Goal: Transaction & Acquisition: Purchase product/service

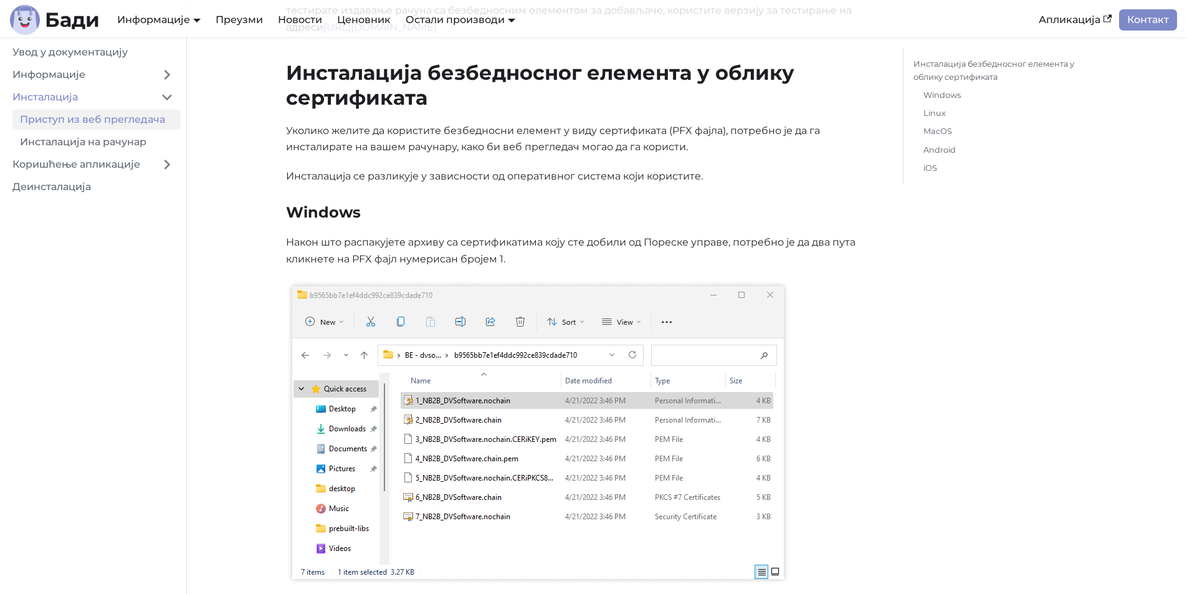
scroll to position [249, 0]
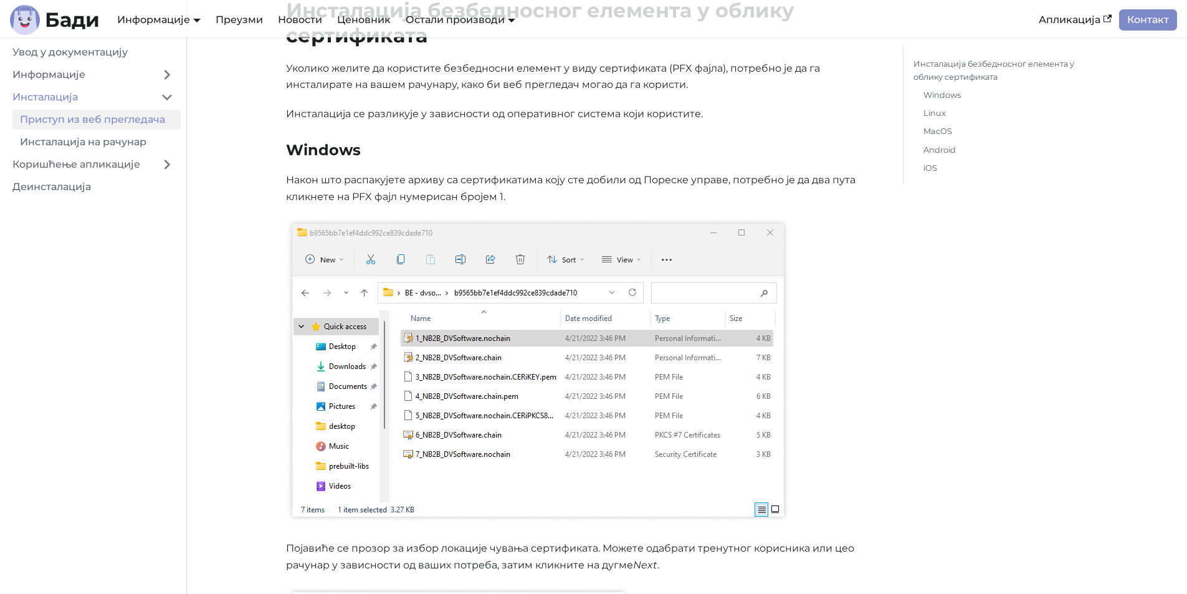
click at [874, 338] on p at bounding box center [584, 372] width 597 height 310
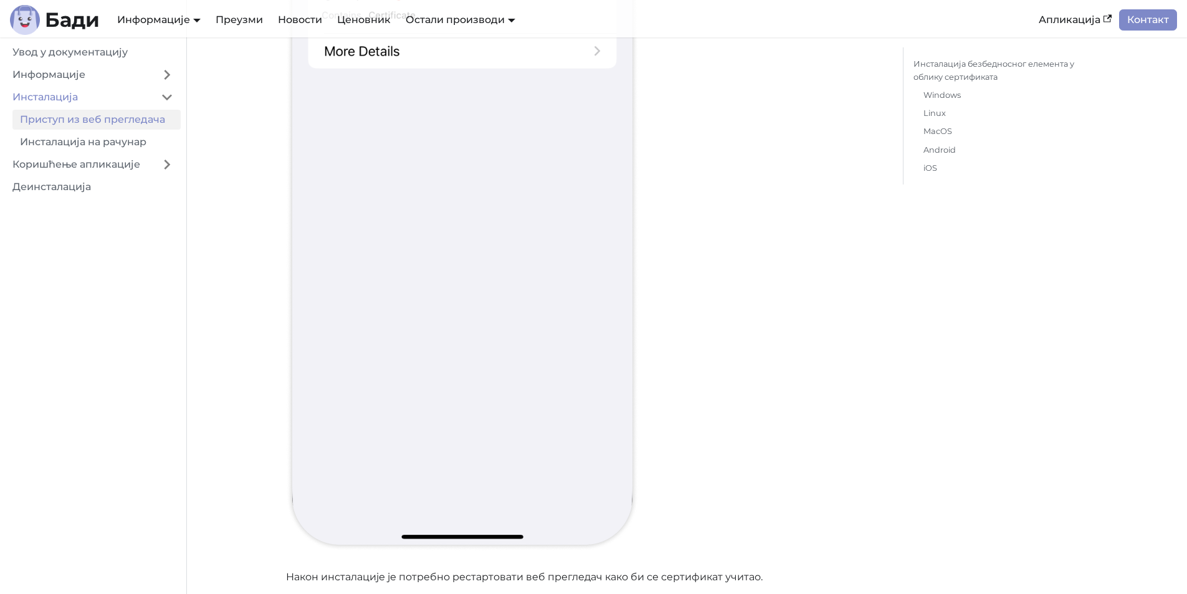
scroll to position [15474, 0]
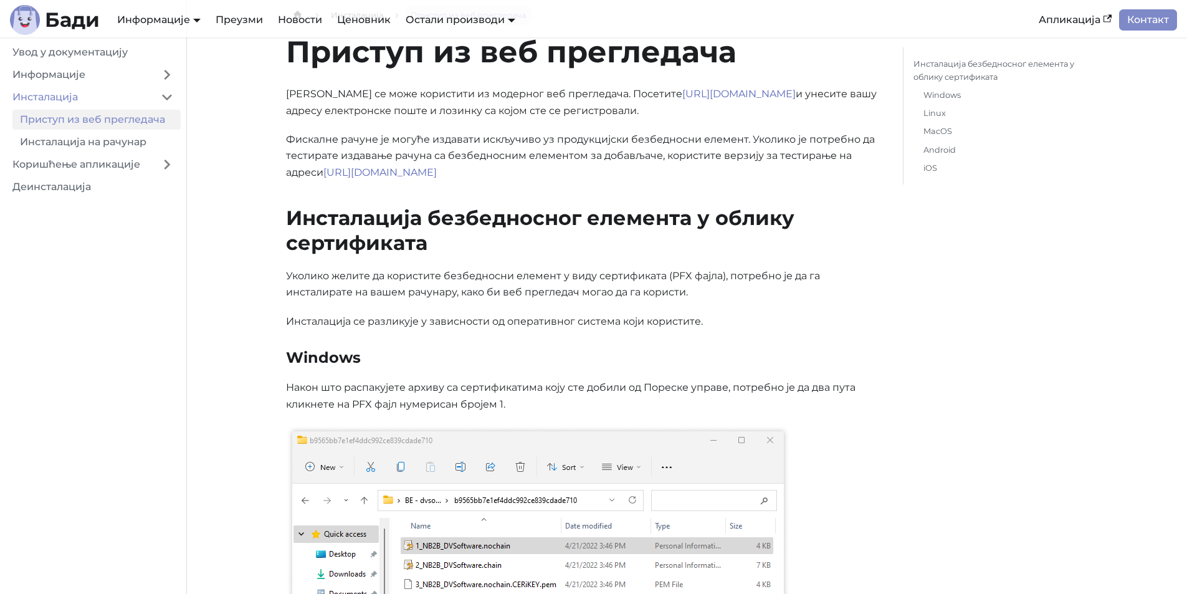
scroll to position [0, 0]
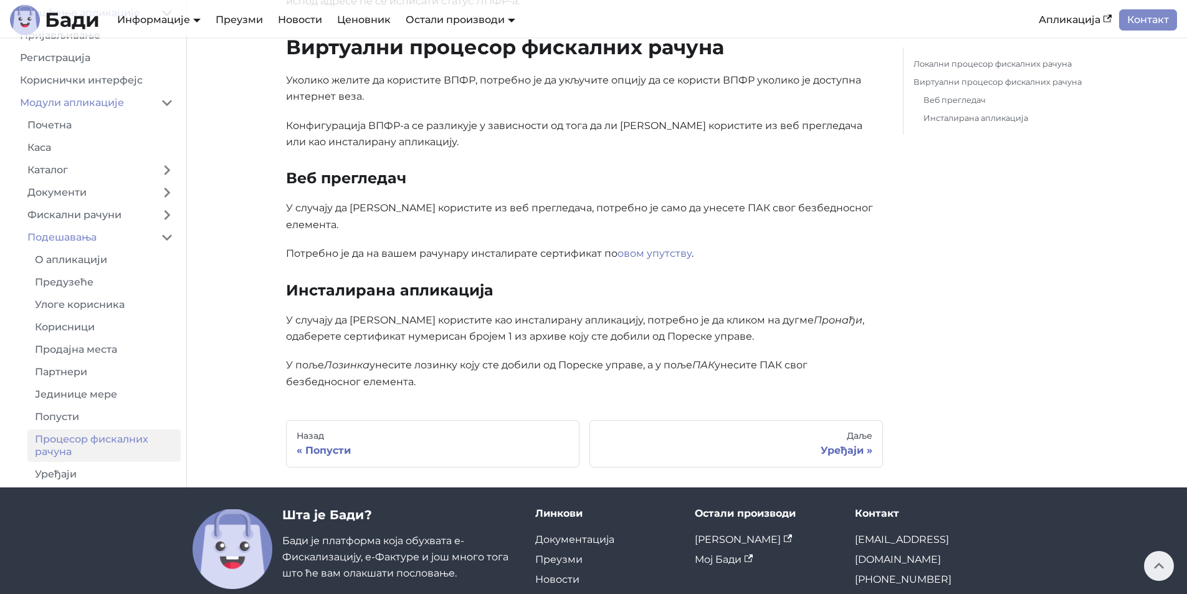
scroll to position [561, 0]
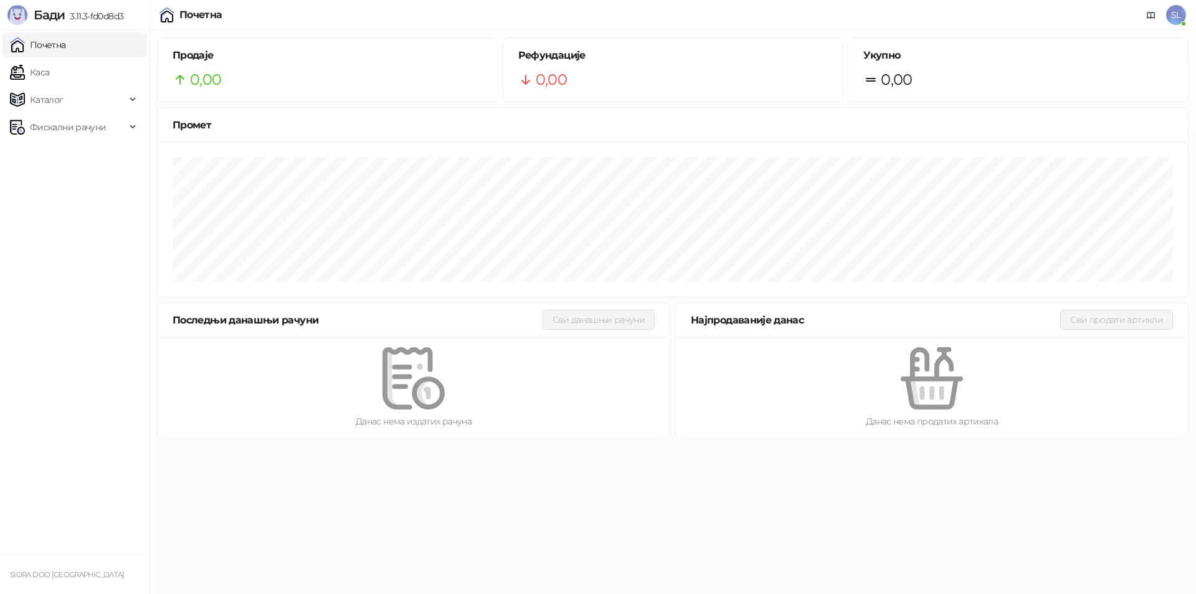
click at [1178, 17] on span "SL" at bounding box center [1176, 15] width 20 height 20
click at [30, 77] on link "Каса" at bounding box center [29, 72] width 39 height 25
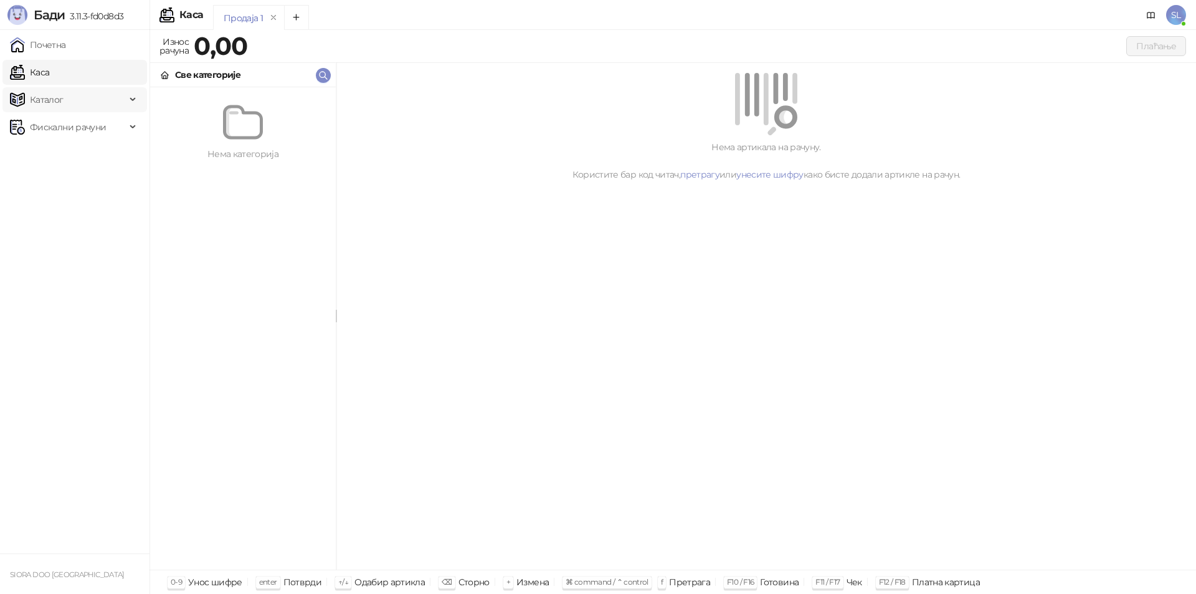
click at [46, 108] on span "Каталог" at bounding box center [47, 99] width 34 height 25
click at [49, 213] on span "Фискални рачуни" at bounding box center [68, 211] width 76 height 25
click at [49, 236] on link "Издати рачуни" at bounding box center [56, 239] width 83 height 25
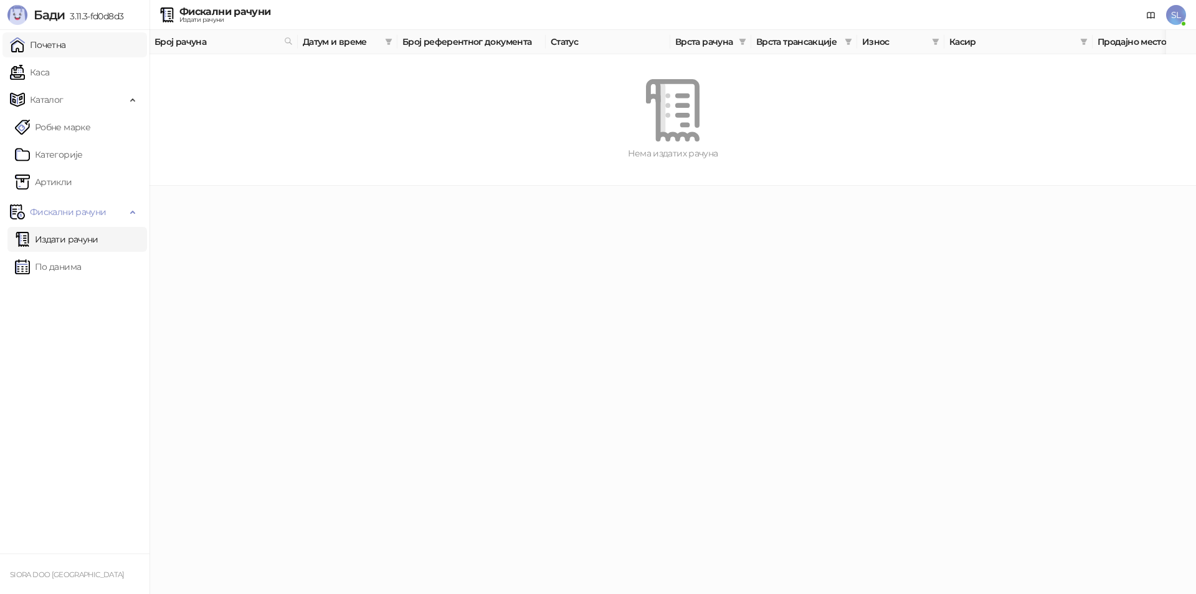
click at [54, 45] on link "Почетна" at bounding box center [38, 44] width 56 height 25
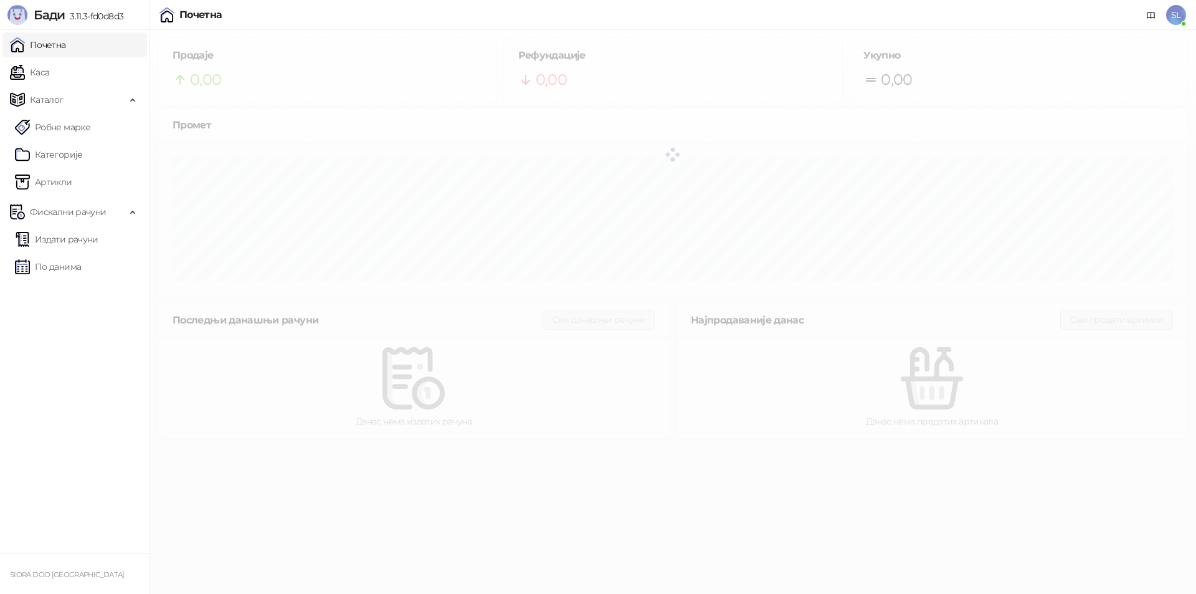
click at [1175, 10] on span "SL" at bounding box center [1176, 15] width 20 height 20
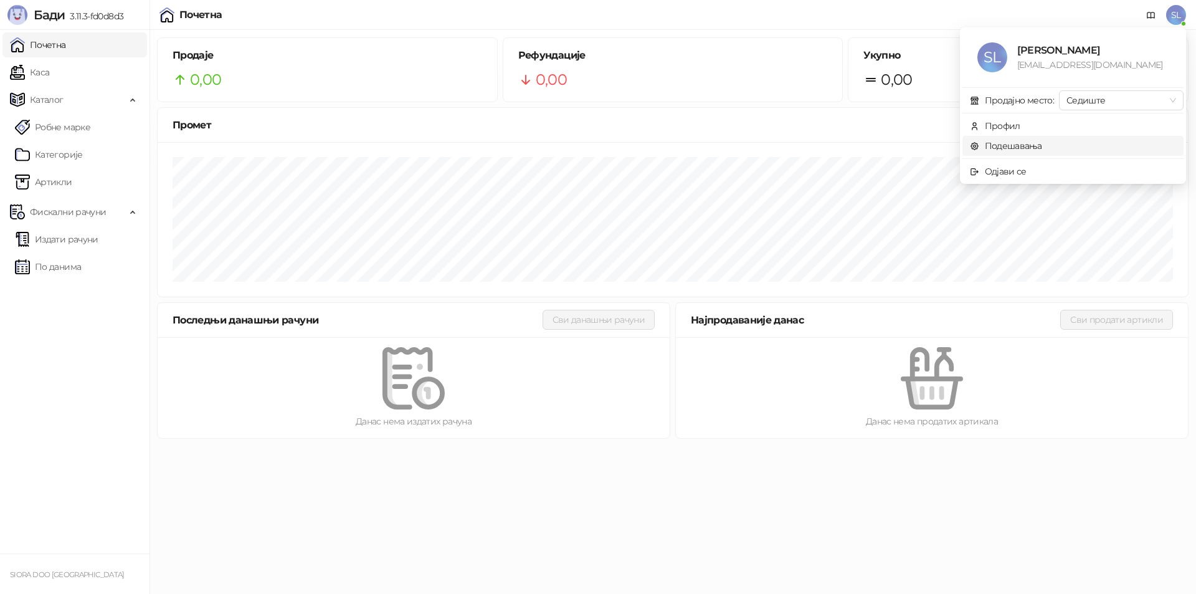
click at [1005, 144] on link "Подешавања" at bounding box center [1006, 145] width 72 height 11
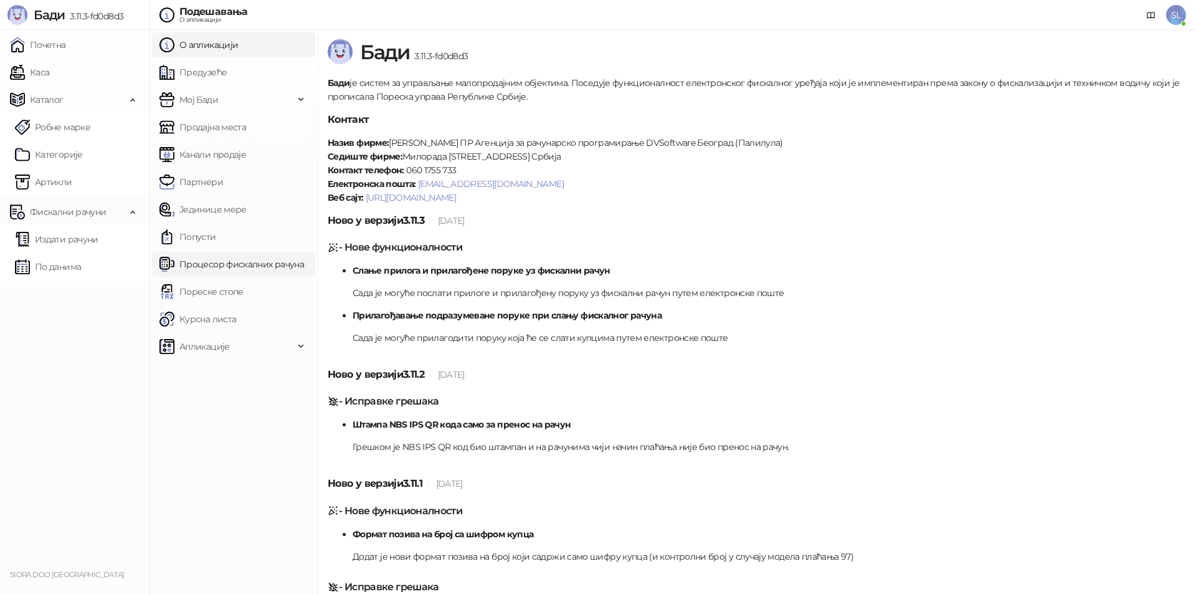
click at [233, 265] on link "Процесор фискалних рачуна" at bounding box center [231, 264] width 144 height 25
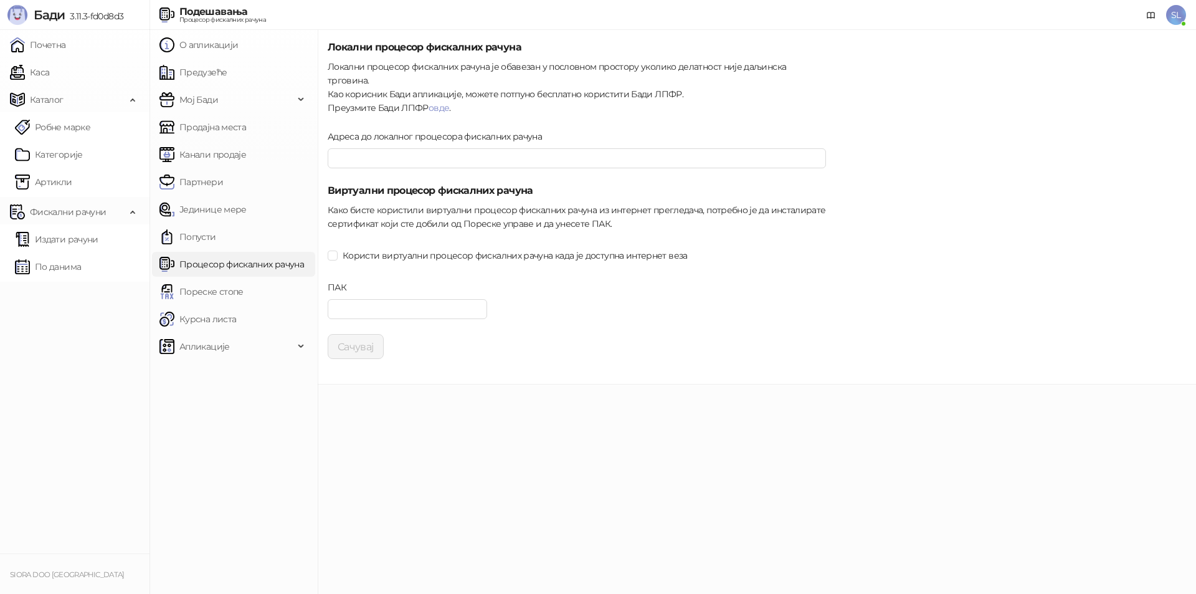
type input "**********"
click at [369, 299] on input "ПАК" at bounding box center [407, 309] width 159 height 20
click at [365, 299] on input "ПАК" at bounding box center [407, 309] width 159 height 20
paste input "******"
type input "******"
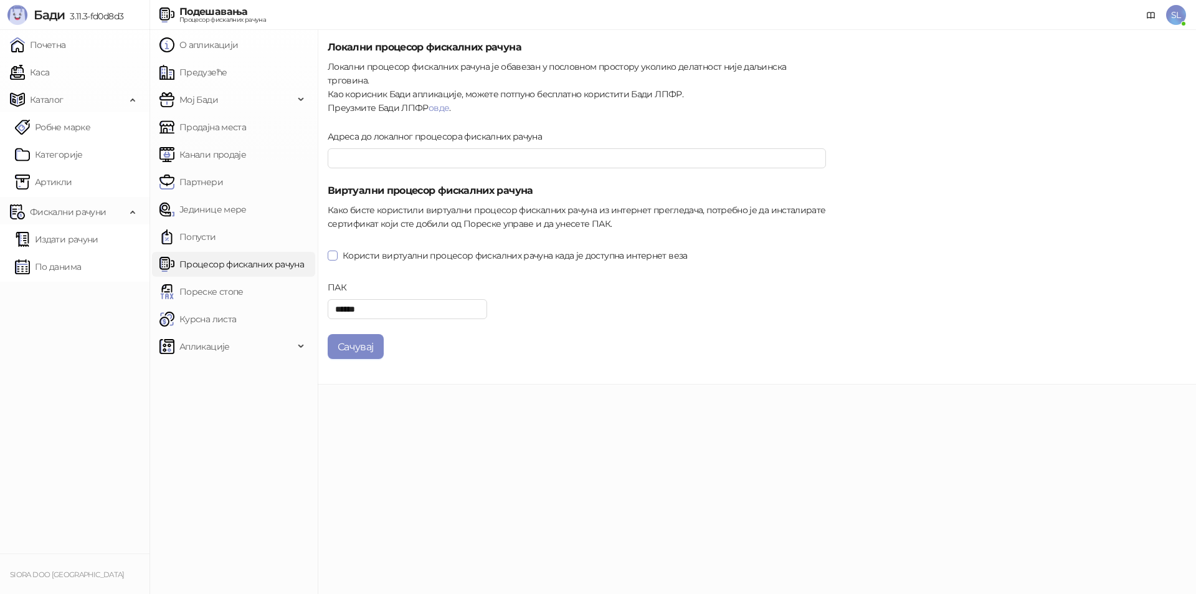
click at [337, 250] on span at bounding box center [333, 255] width 10 height 10
click at [349, 334] on button "Сачувај" at bounding box center [356, 346] width 56 height 25
click at [216, 232] on link "Попусти" at bounding box center [187, 236] width 57 height 25
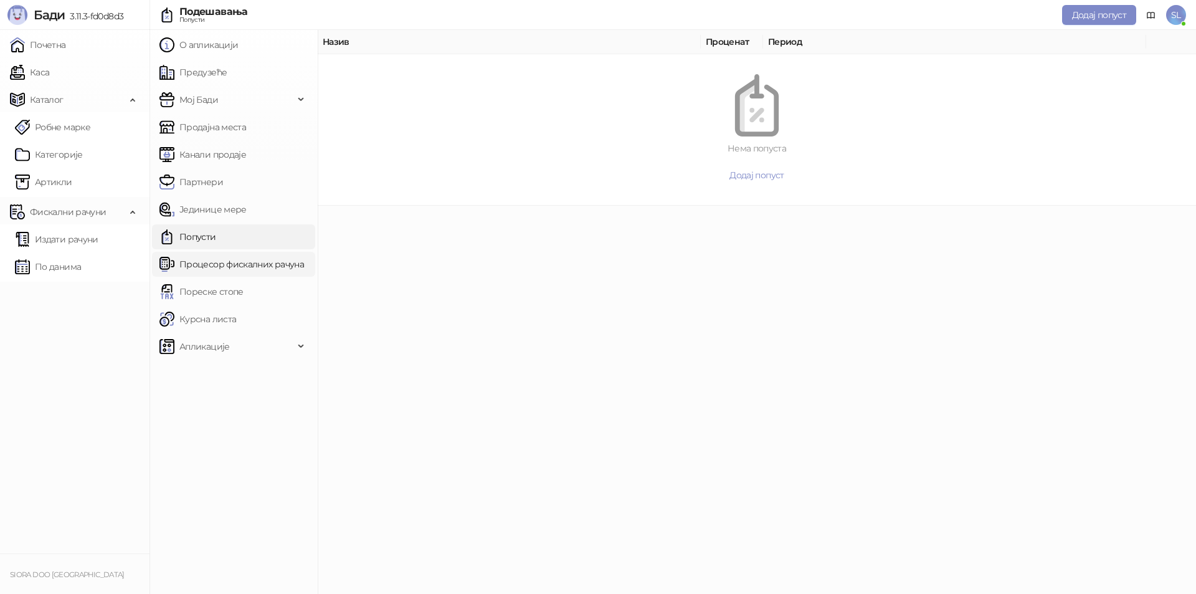
click at [219, 259] on link "Процесор фискалних рачуна" at bounding box center [231, 264] width 144 height 25
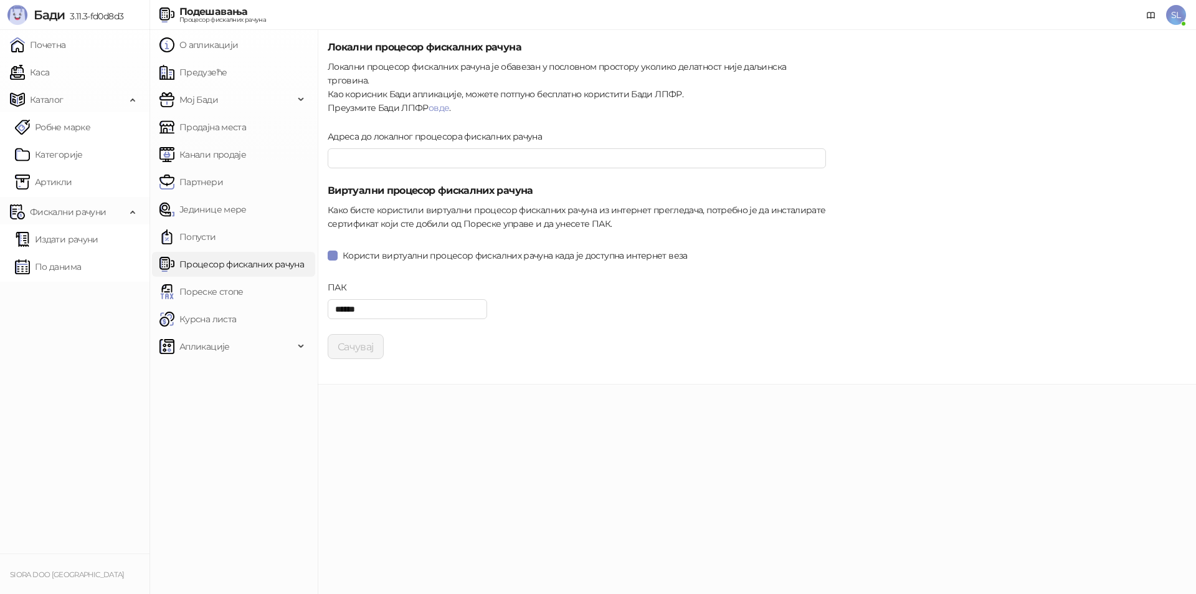
type input "**********"
click at [66, 43] on link "Почетна" at bounding box center [38, 44] width 56 height 25
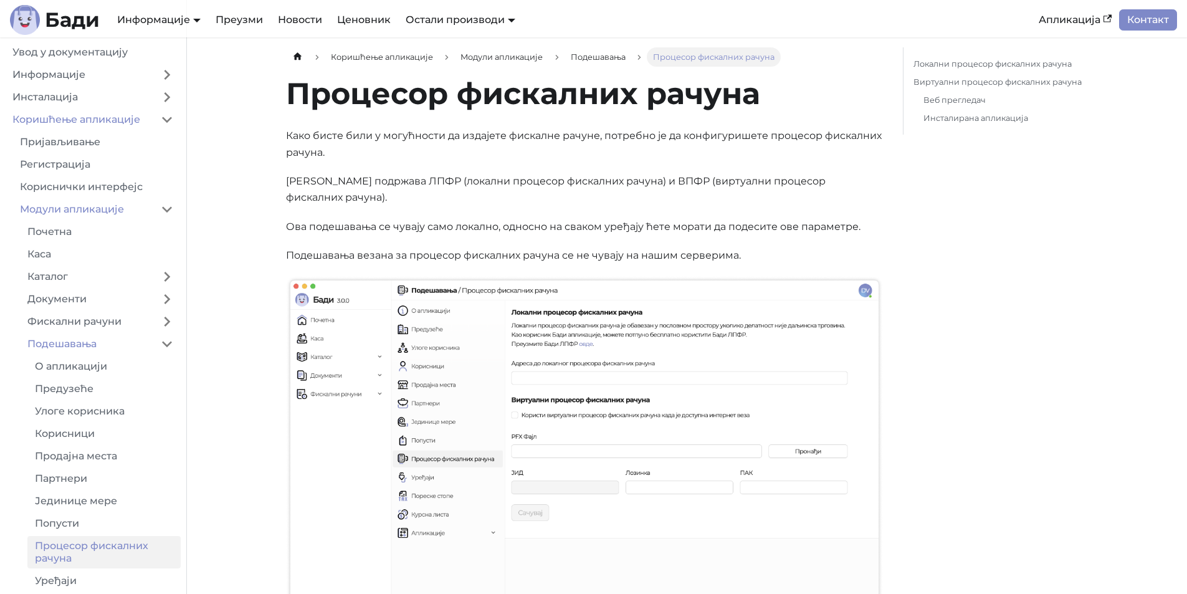
scroll to position [561, 0]
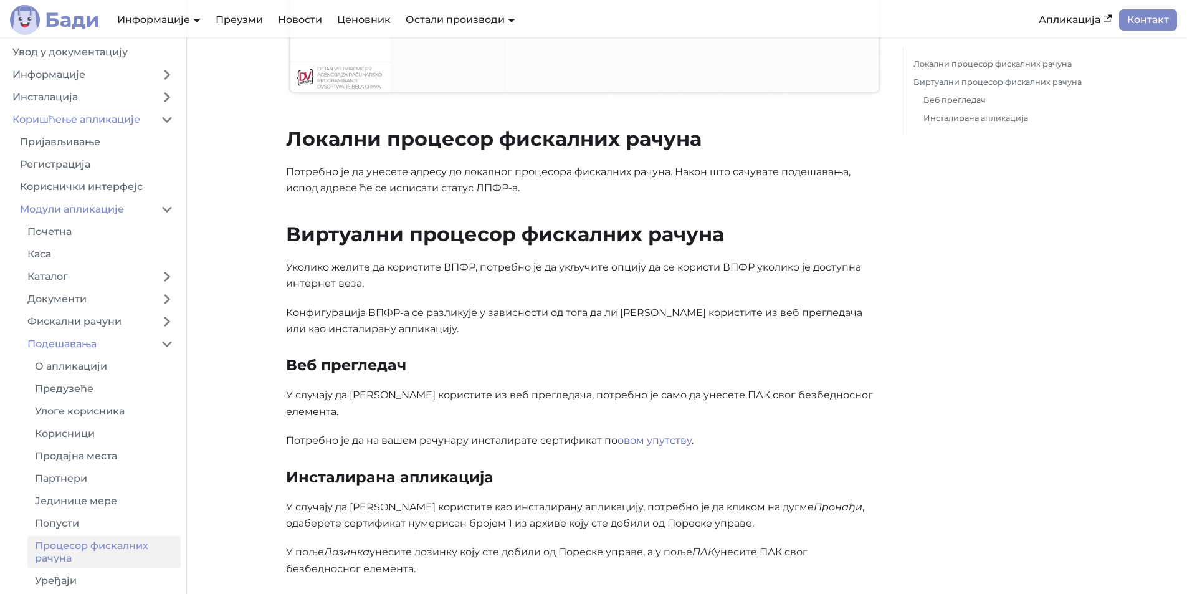
click at [70, 17] on b "Бади" at bounding box center [72, 20] width 55 height 20
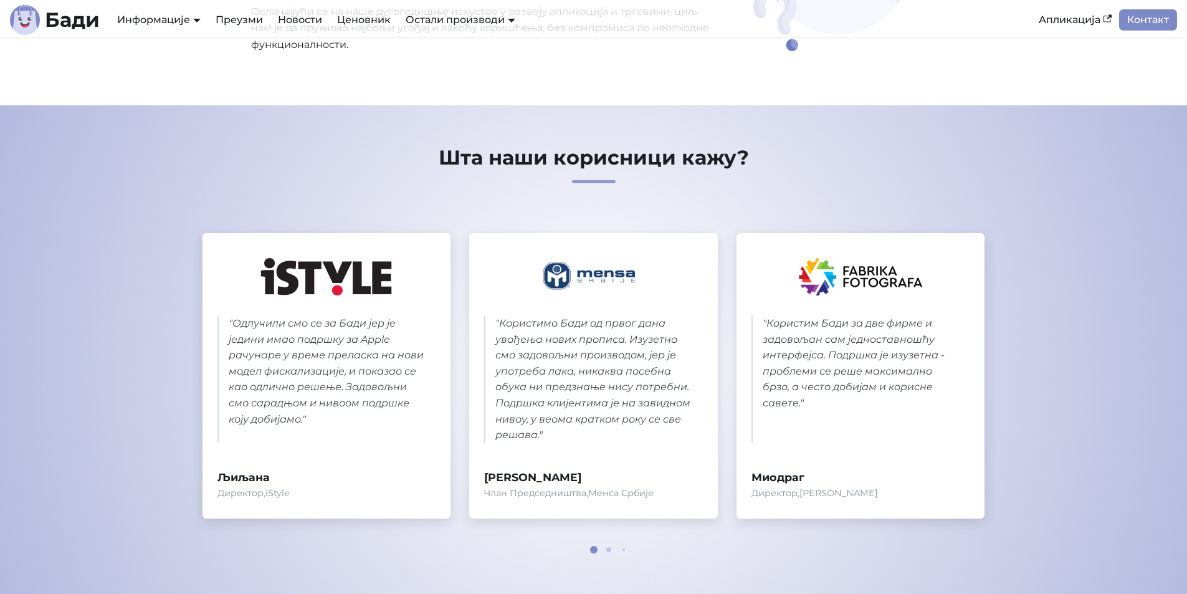
scroll to position [311, 0]
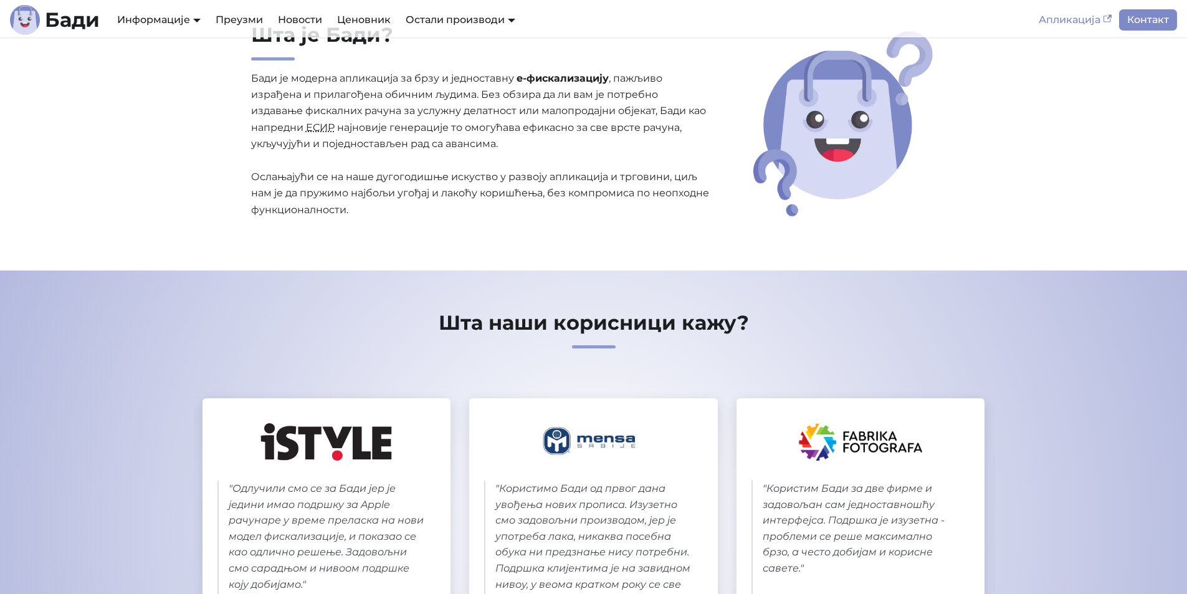
click at [1081, 18] on link "Апликација" at bounding box center [1075, 19] width 88 height 21
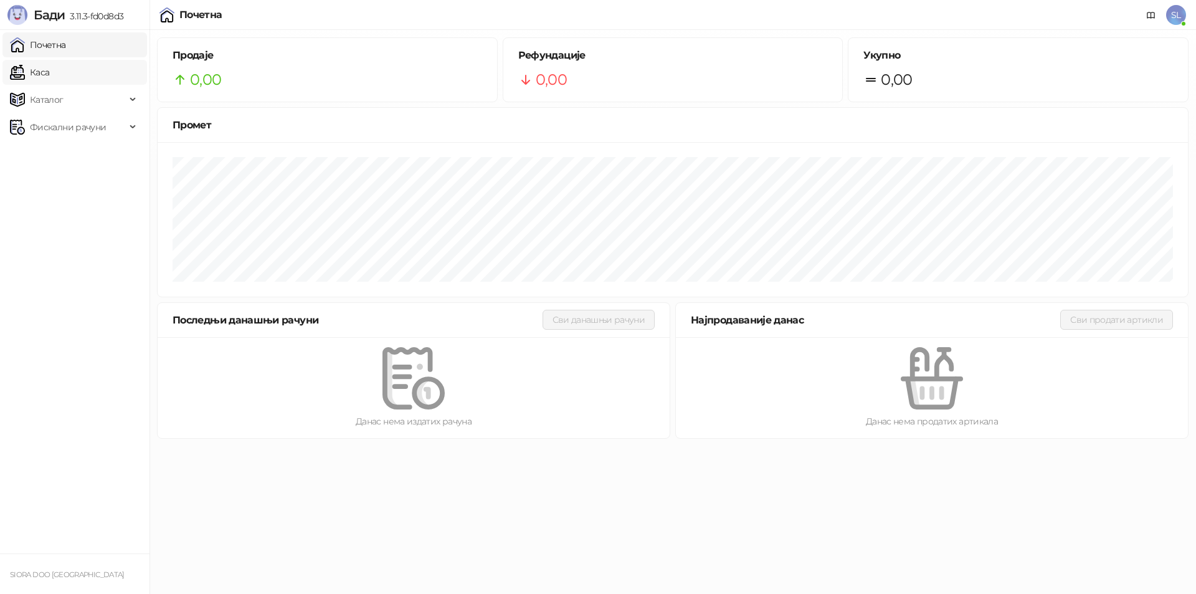
click at [49, 69] on link "Каса" at bounding box center [29, 72] width 39 height 25
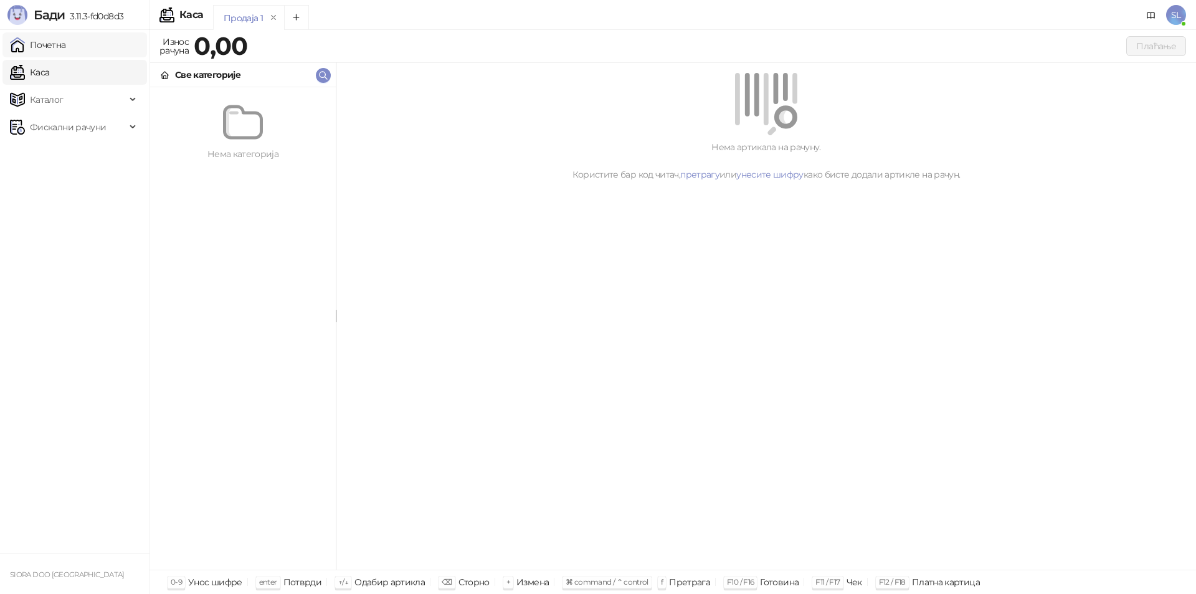
click at [47, 45] on link "Почетна" at bounding box center [38, 44] width 56 height 25
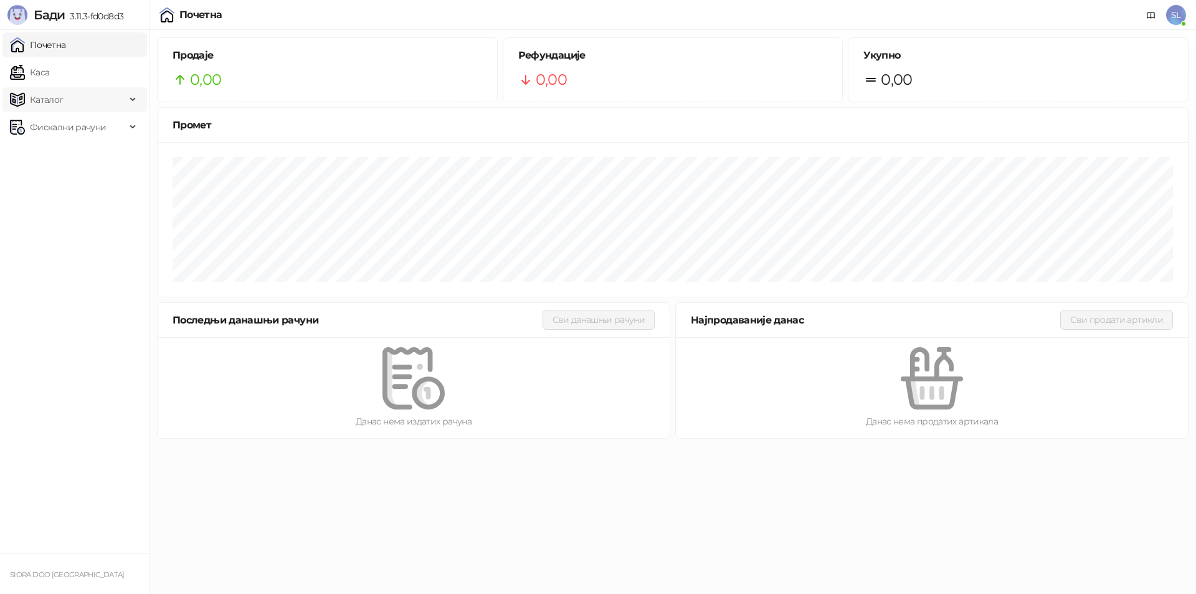
click at [125, 98] on span "Каталог" at bounding box center [68, 99] width 116 height 25
click at [135, 133] on div "Фискални рачуни" at bounding box center [74, 127] width 144 height 25
click at [1172, 12] on span "SL" at bounding box center [1176, 15] width 20 height 20
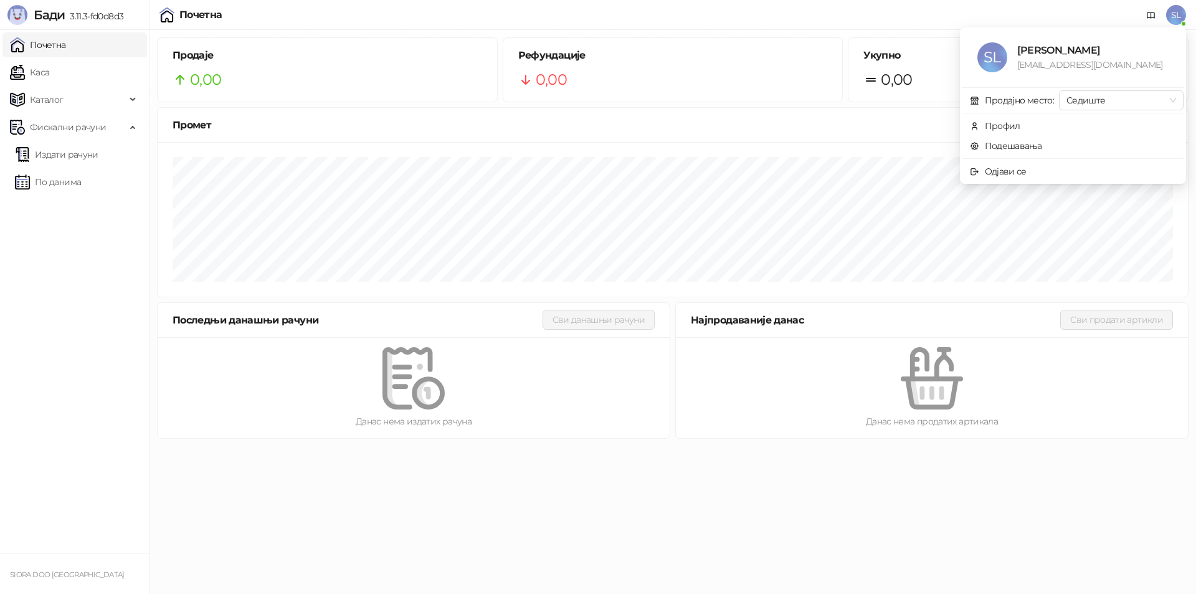
click at [742, 72] on div "0,00" at bounding box center [673, 80] width 310 height 24
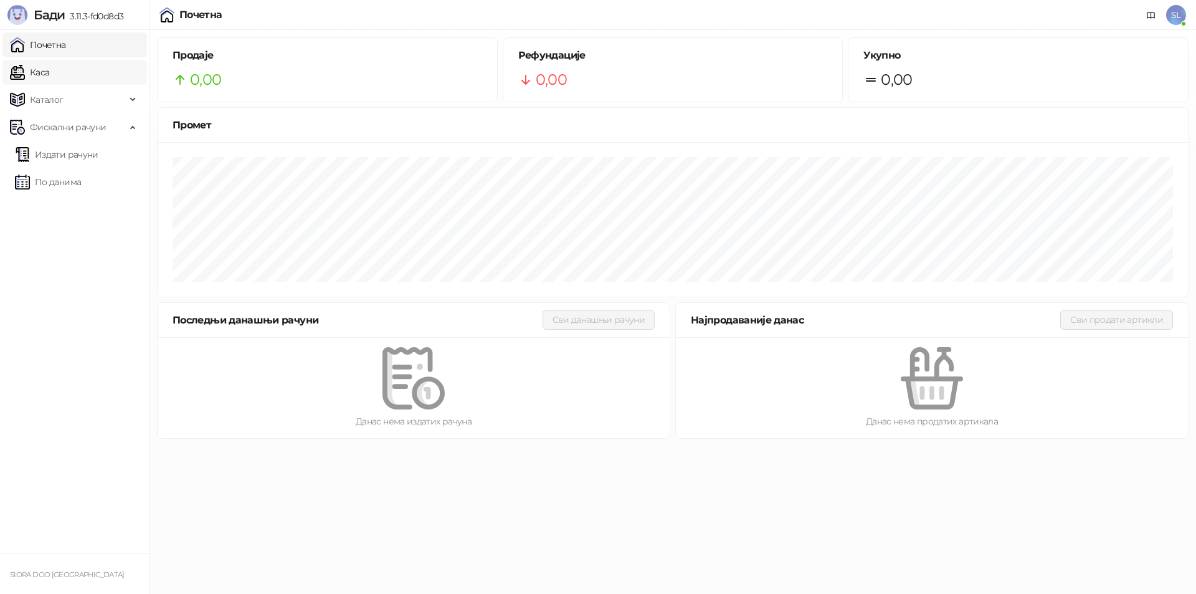
click at [49, 70] on link "Каса" at bounding box center [29, 72] width 39 height 25
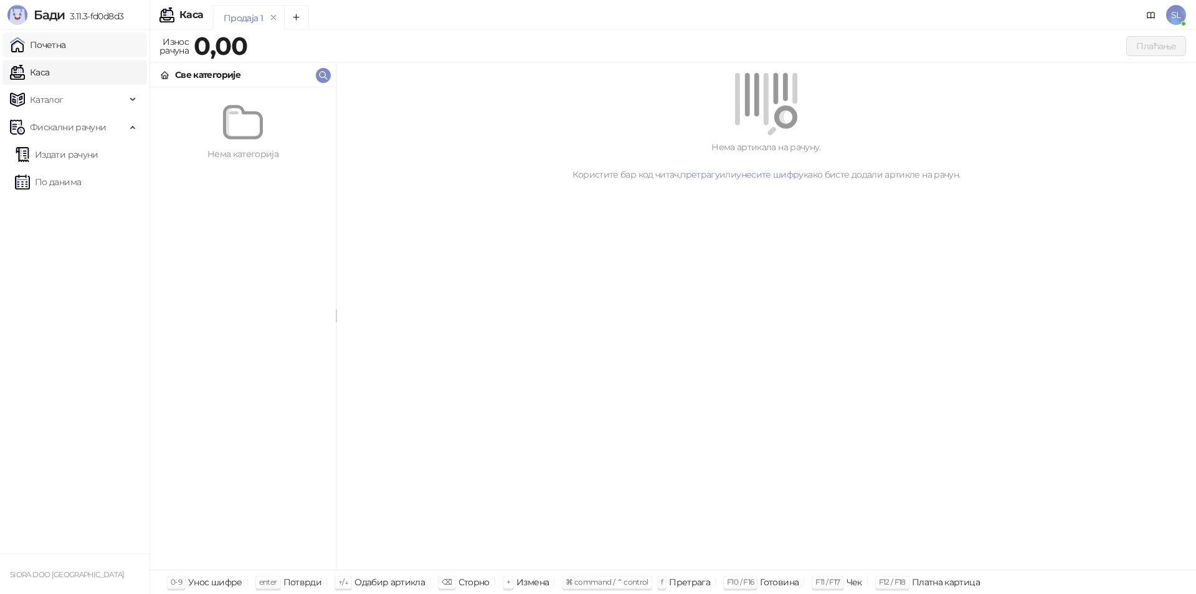
click at [66, 47] on link "Почетна" at bounding box center [38, 44] width 56 height 25
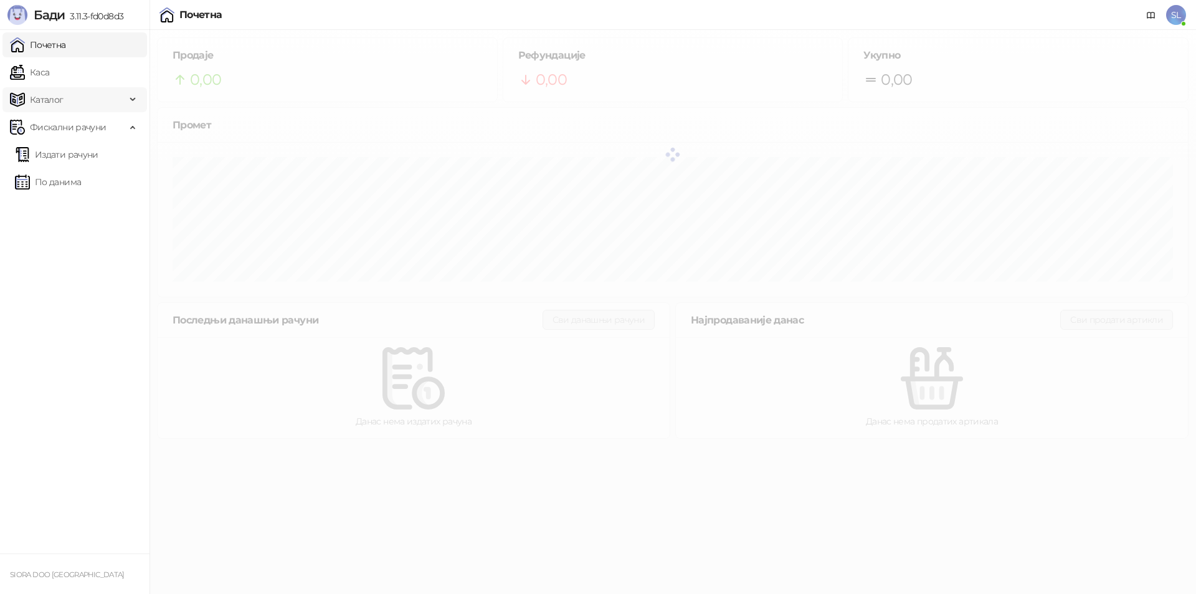
click at [74, 87] on span "Каталог" at bounding box center [68, 99] width 116 height 25
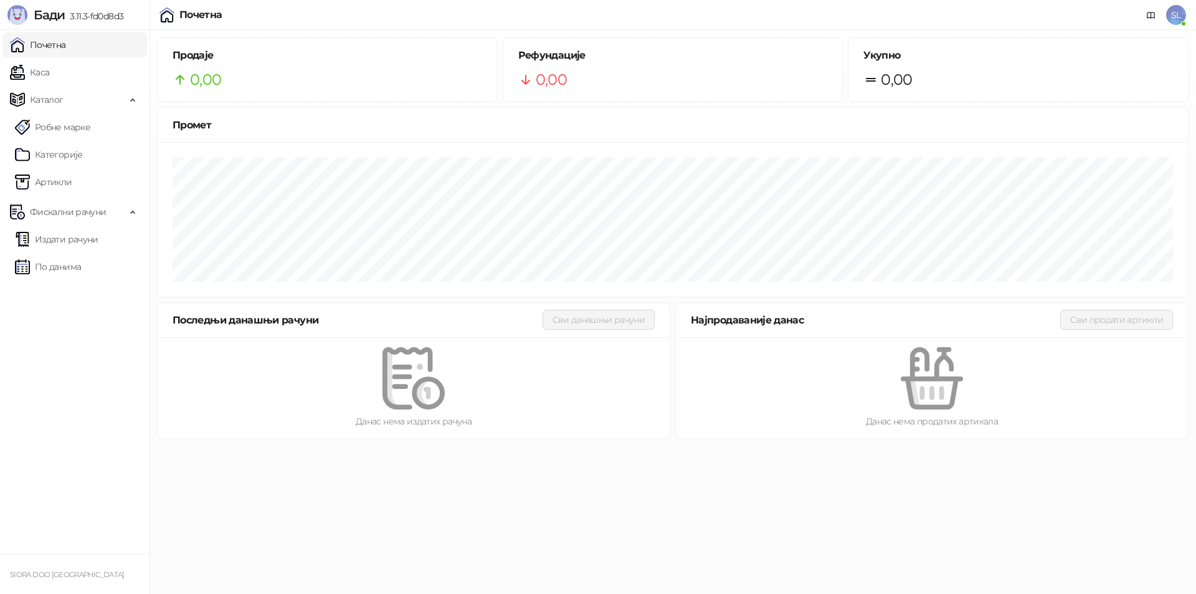
click at [49, 67] on link "Каса" at bounding box center [29, 72] width 39 height 25
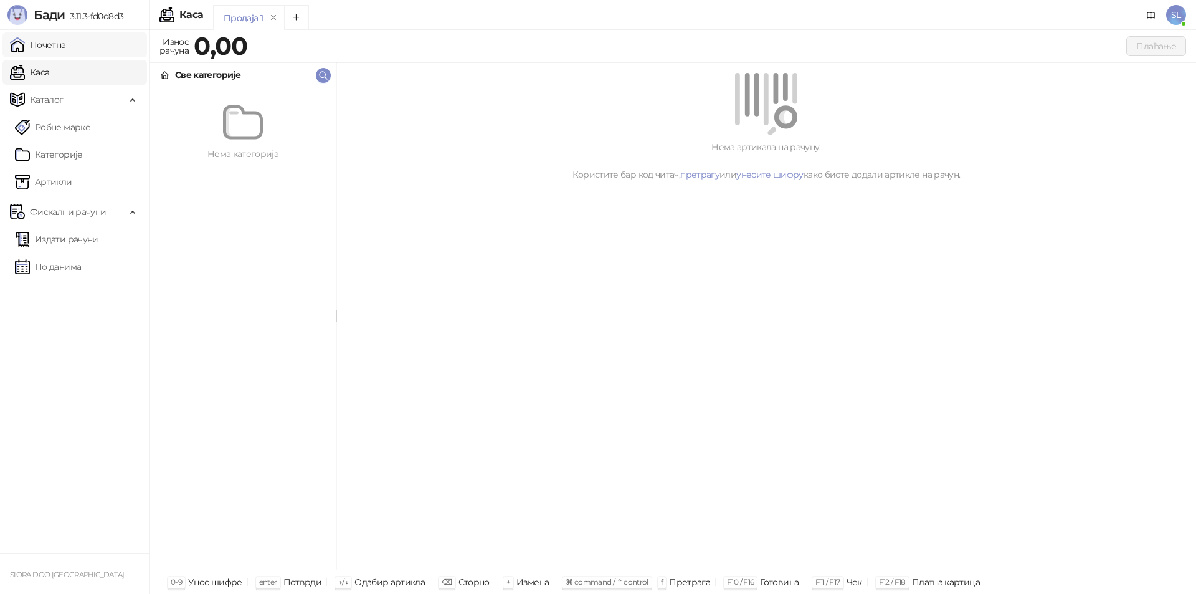
click at [66, 49] on link "Почетна" at bounding box center [38, 44] width 56 height 25
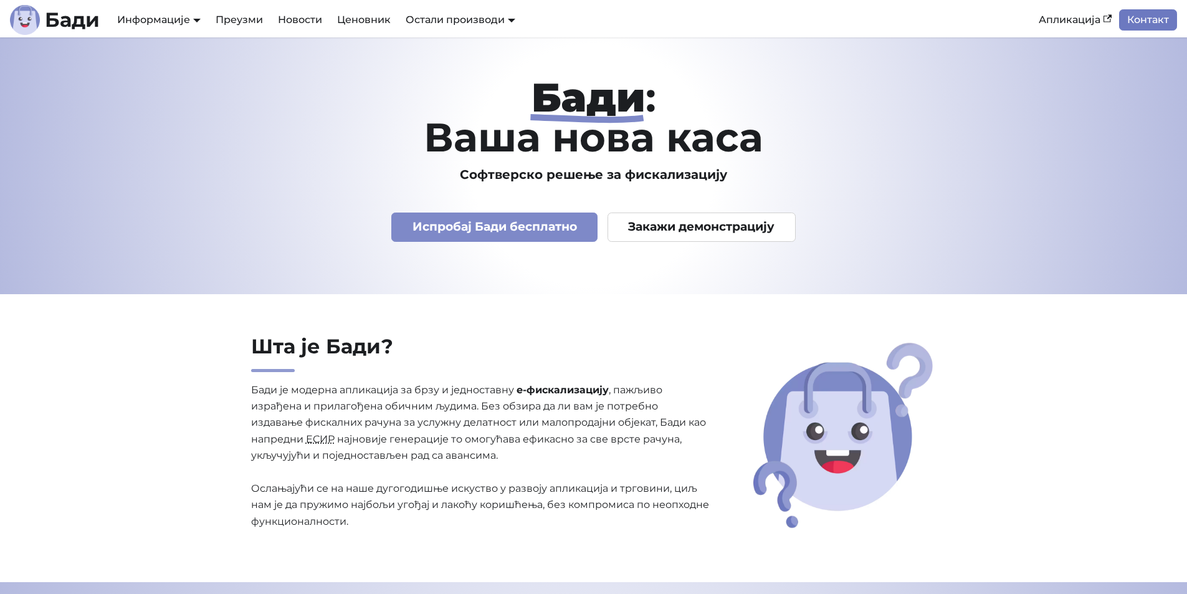
click at [1127, 24] on link "Контакт" at bounding box center [1148, 19] width 58 height 21
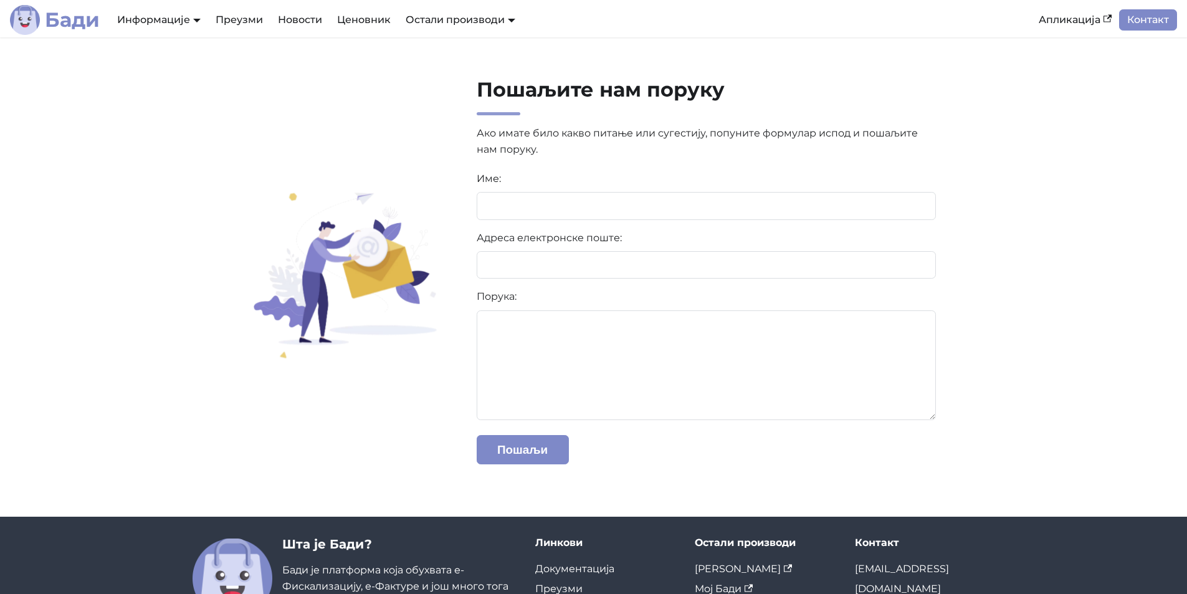
click at [55, 17] on b "Бади" at bounding box center [72, 20] width 55 height 20
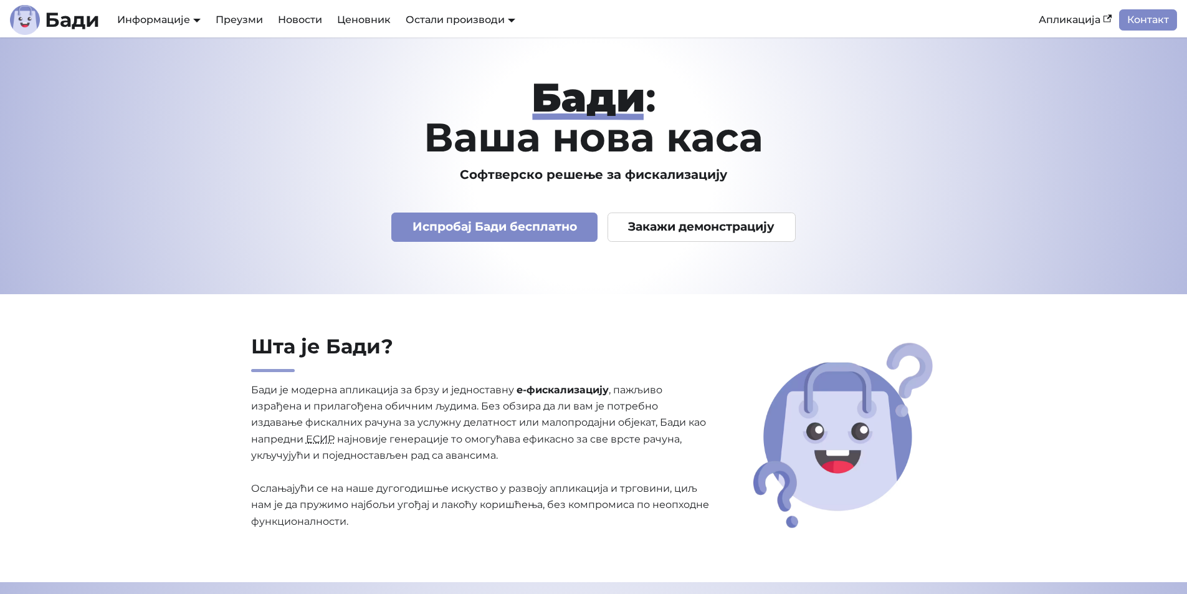
scroll to position [311, 0]
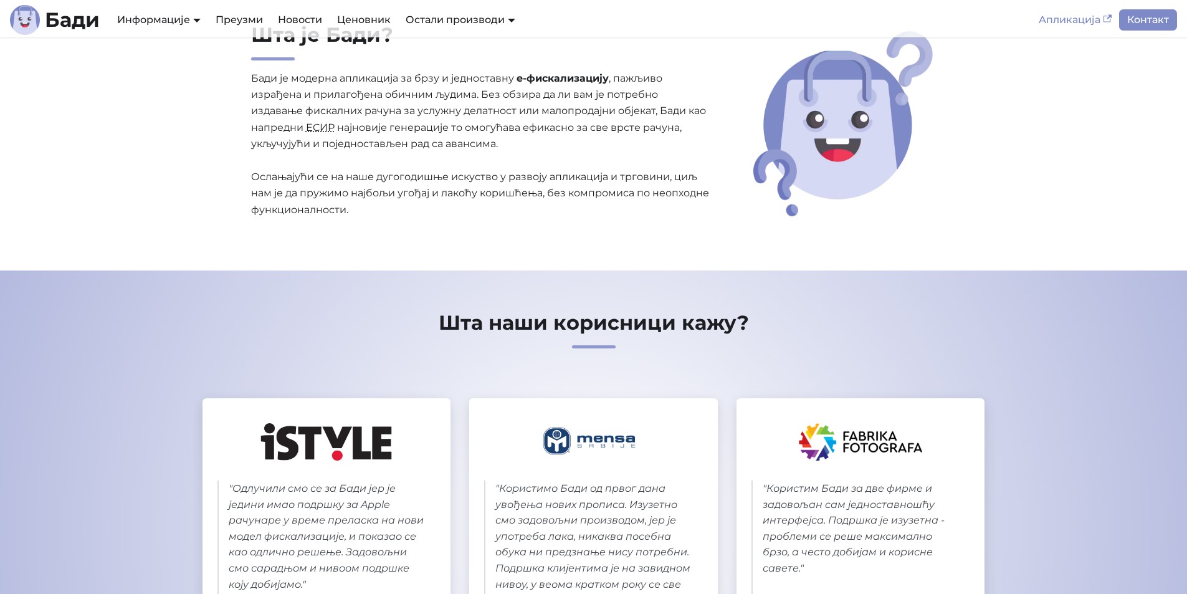
click at [1063, 17] on link "Апликација" at bounding box center [1075, 19] width 88 height 21
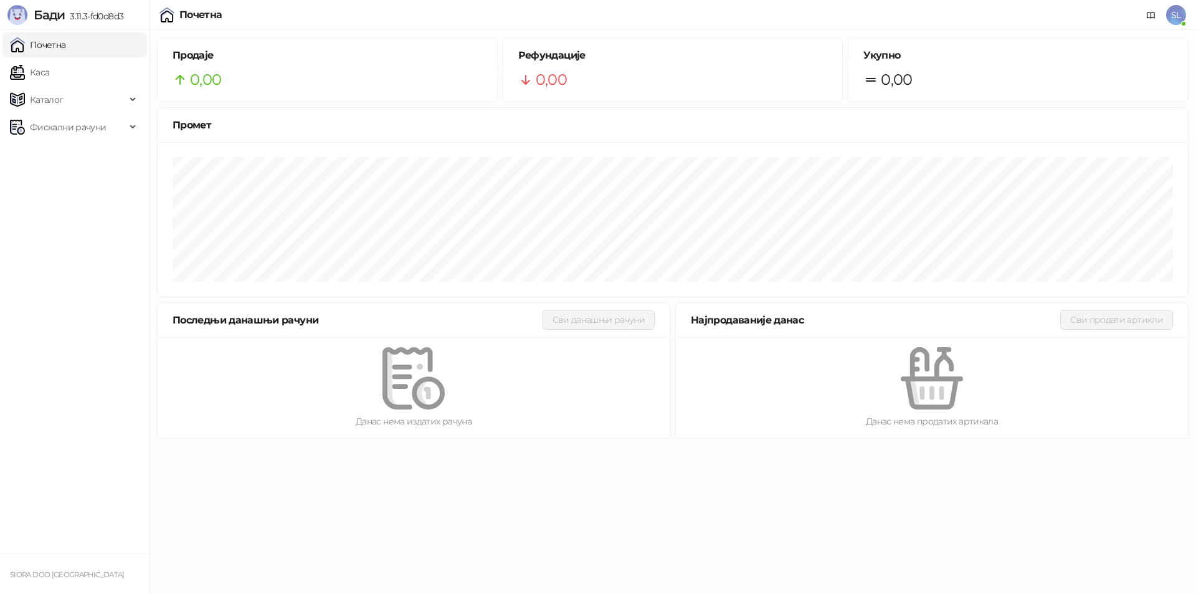
click at [36, 41] on link "Почетна" at bounding box center [38, 44] width 56 height 25
click at [49, 74] on link "Каса" at bounding box center [29, 72] width 39 height 25
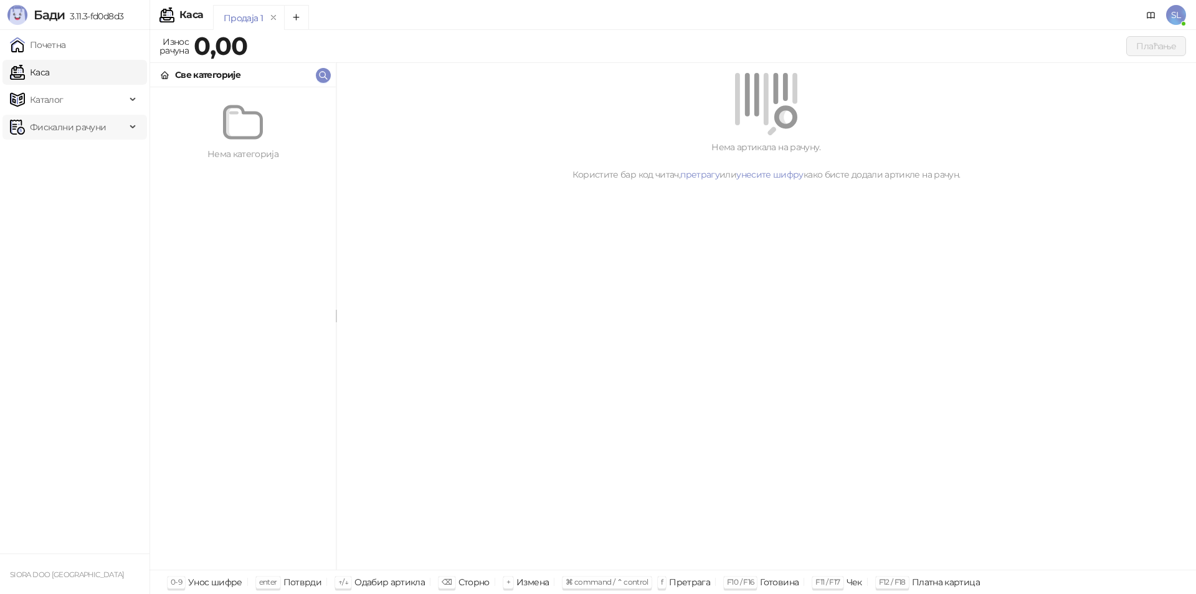
click at [109, 118] on span "Фискални рачуни" at bounding box center [68, 127] width 116 height 25
click at [67, 158] on link "Издати рачуни" at bounding box center [56, 154] width 83 height 25
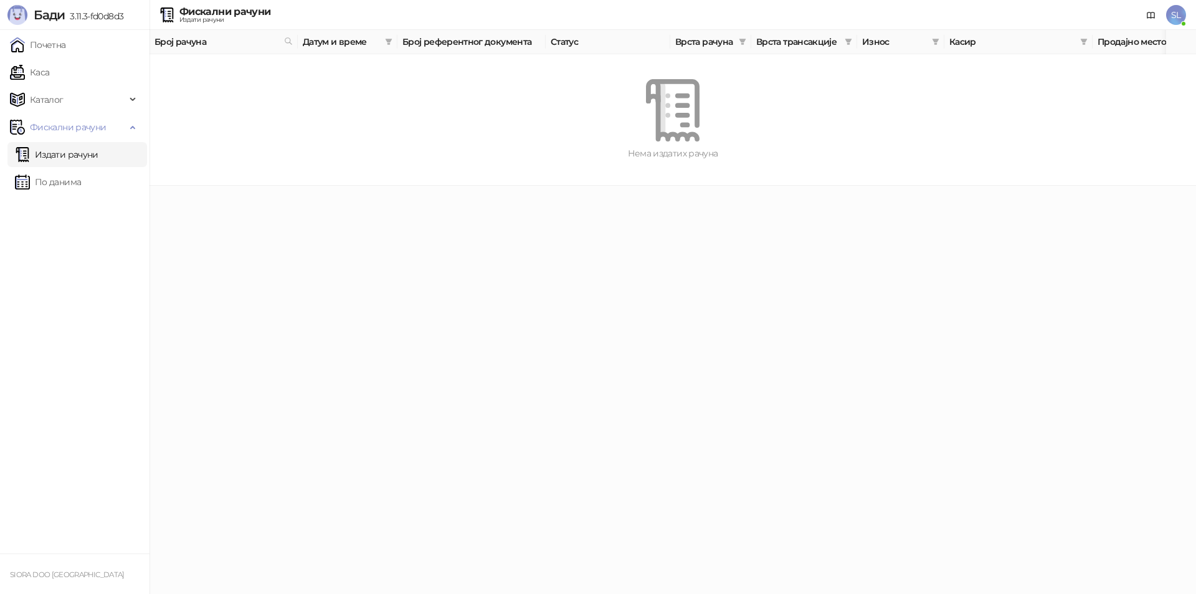
click at [189, 42] on span "Број рачуна" at bounding box center [216, 42] width 125 height 14
click at [327, 34] on th "Датум и време" at bounding box center [348, 42] width 100 height 24
click at [41, 40] on link "Почетна" at bounding box center [38, 44] width 56 height 25
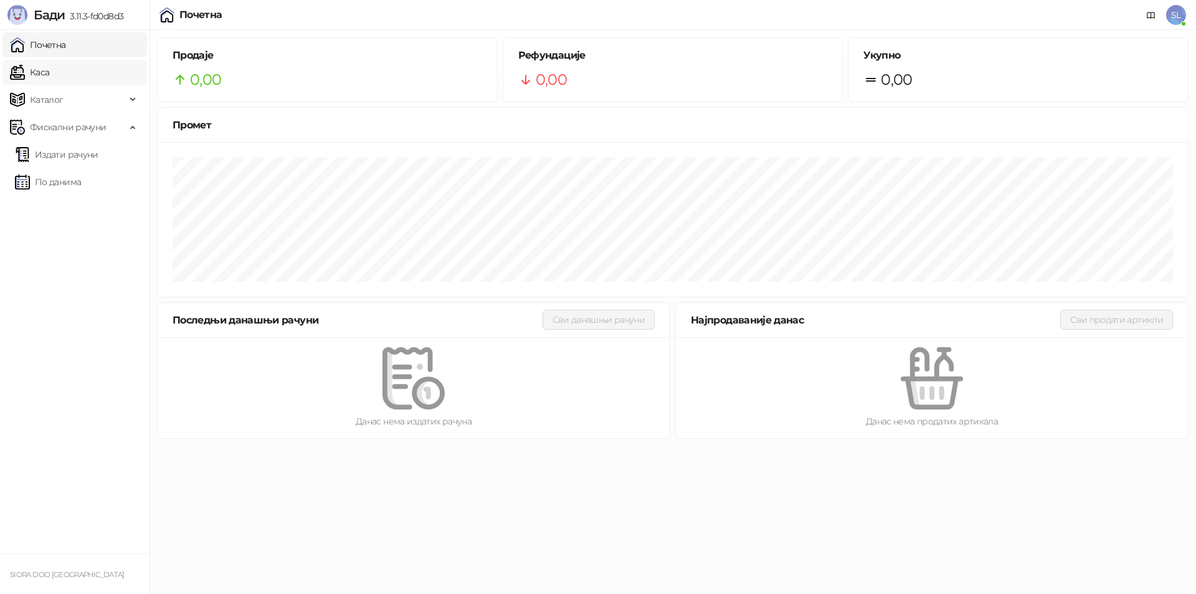
click at [43, 72] on link "Каса" at bounding box center [29, 72] width 39 height 25
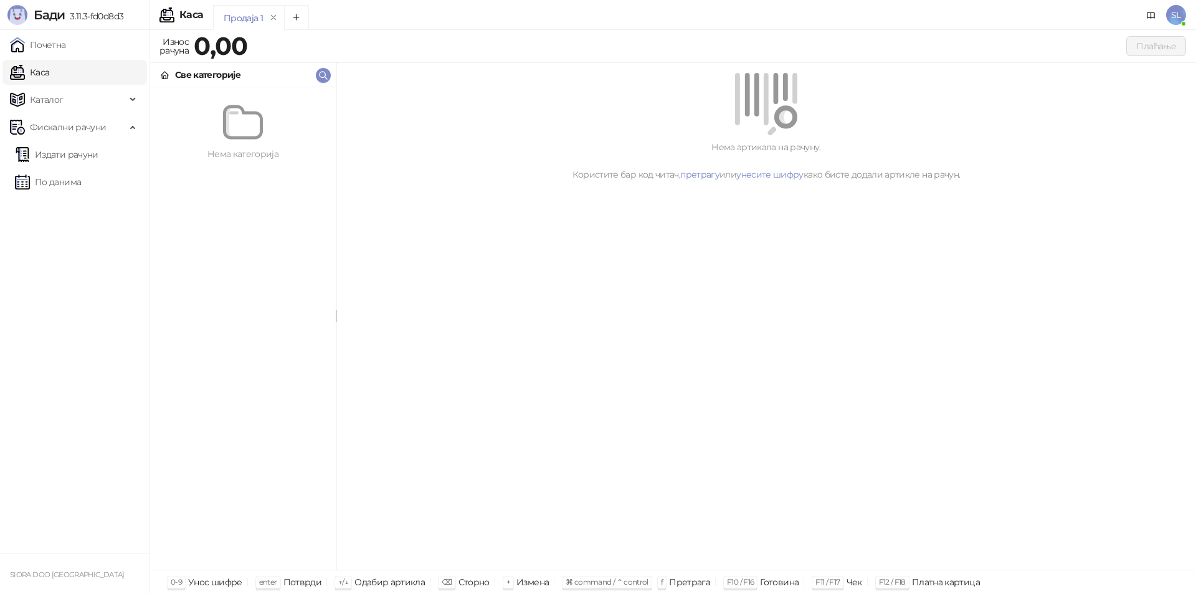
click at [227, 49] on strong "0,00" at bounding box center [221, 46] width 54 height 31
click at [229, 50] on strong "0,00" at bounding box center [221, 46] width 54 height 31
click at [216, 45] on strong "0,00" at bounding box center [221, 46] width 54 height 31
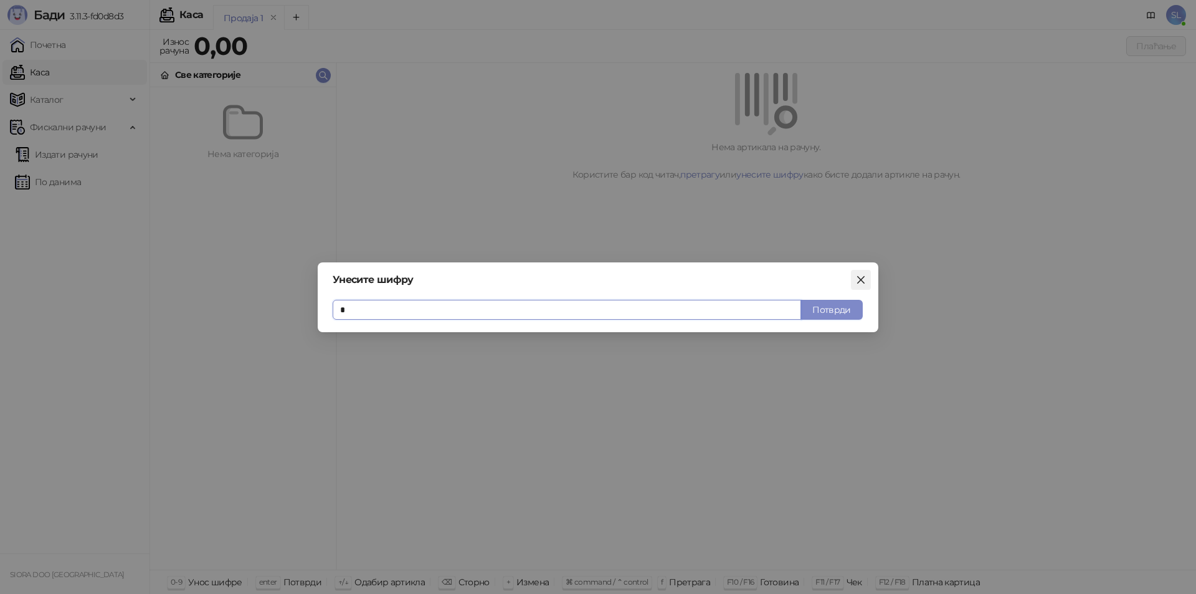
click at [856, 272] on button "Close" at bounding box center [861, 280] width 20 height 20
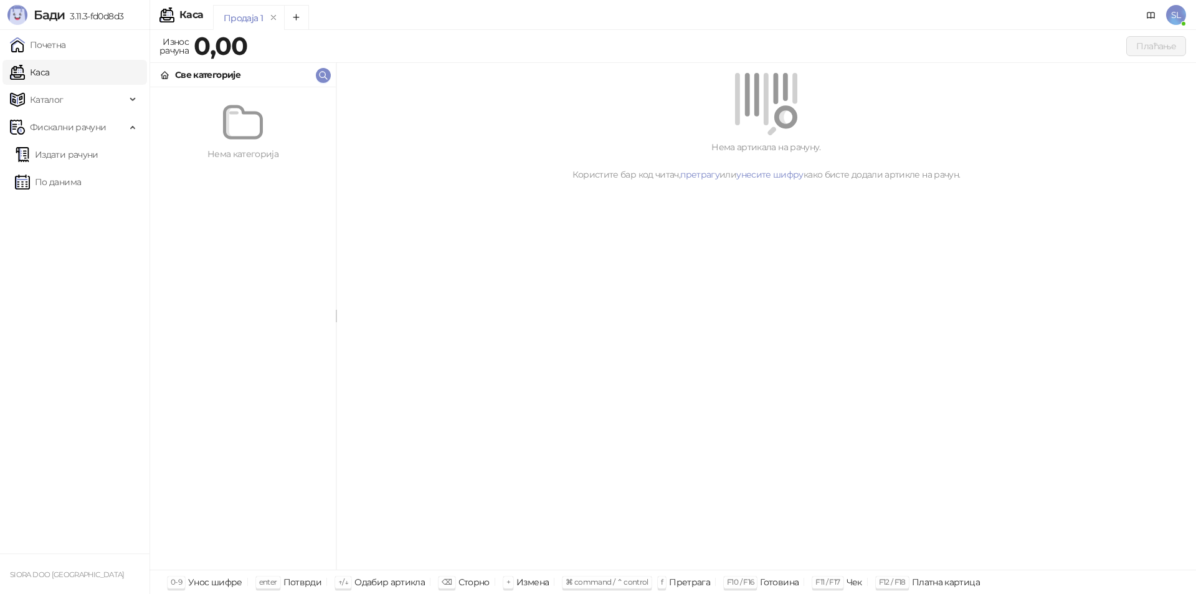
click at [259, 47] on div "Плаћање" at bounding box center [719, 46] width 933 height 20
click at [192, 44] on div "0,00" at bounding box center [220, 46] width 59 height 25
click at [204, 48] on strong "0,00" at bounding box center [221, 46] width 54 height 31
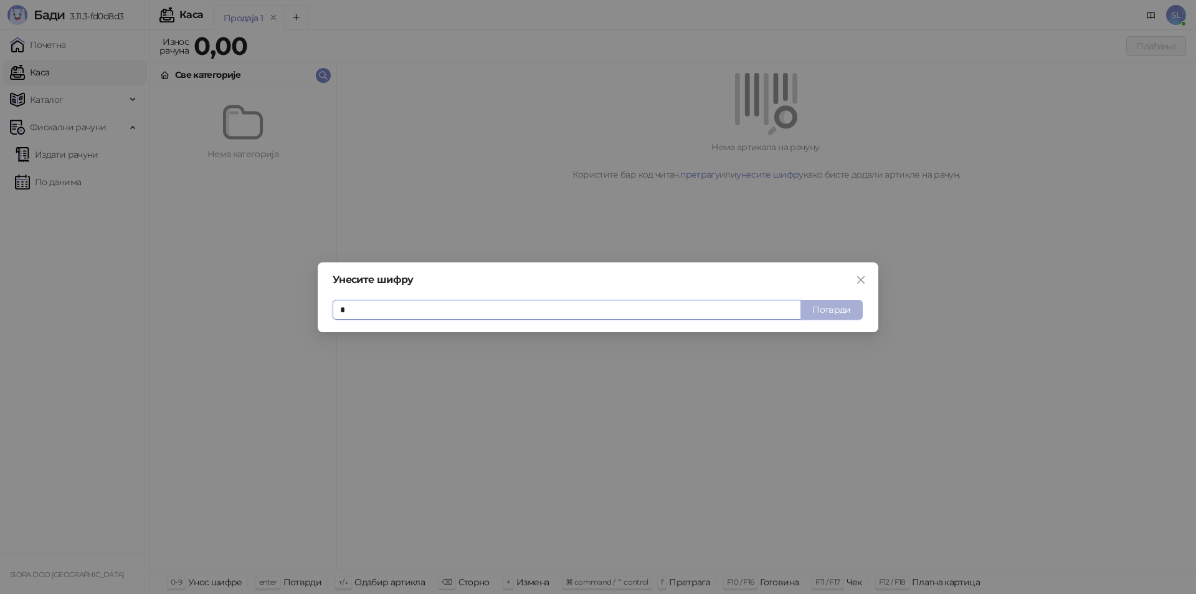
click at [823, 300] on button "Потврди" at bounding box center [831, 310] width 62 height 20
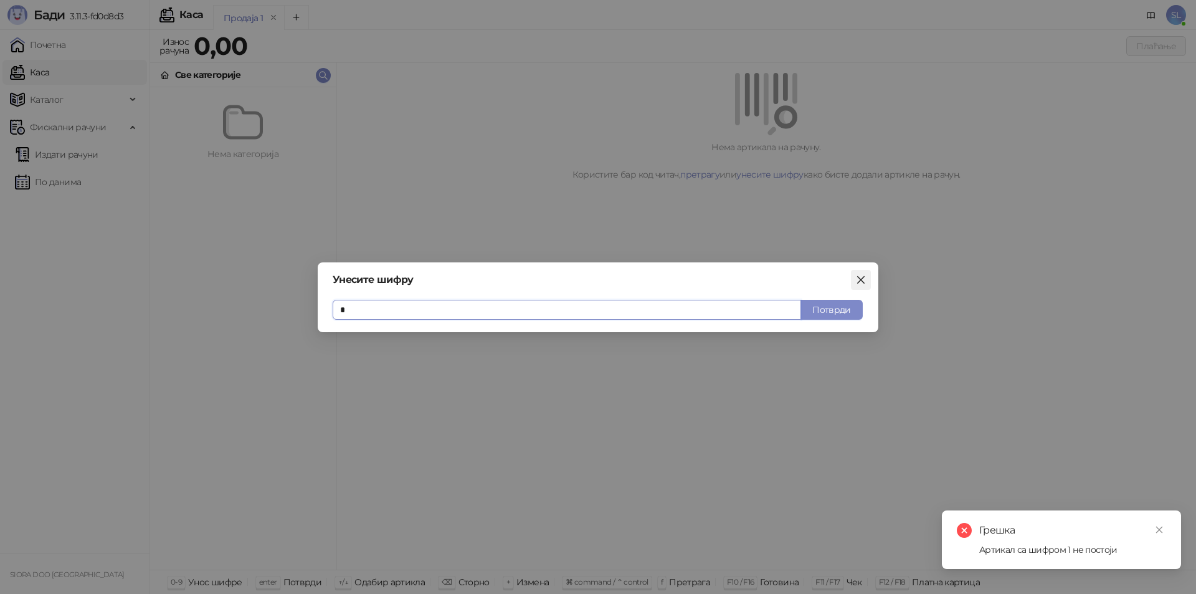
click at [863, 284] on icon "close" at bounding box center [861, 280] width 10 height 10
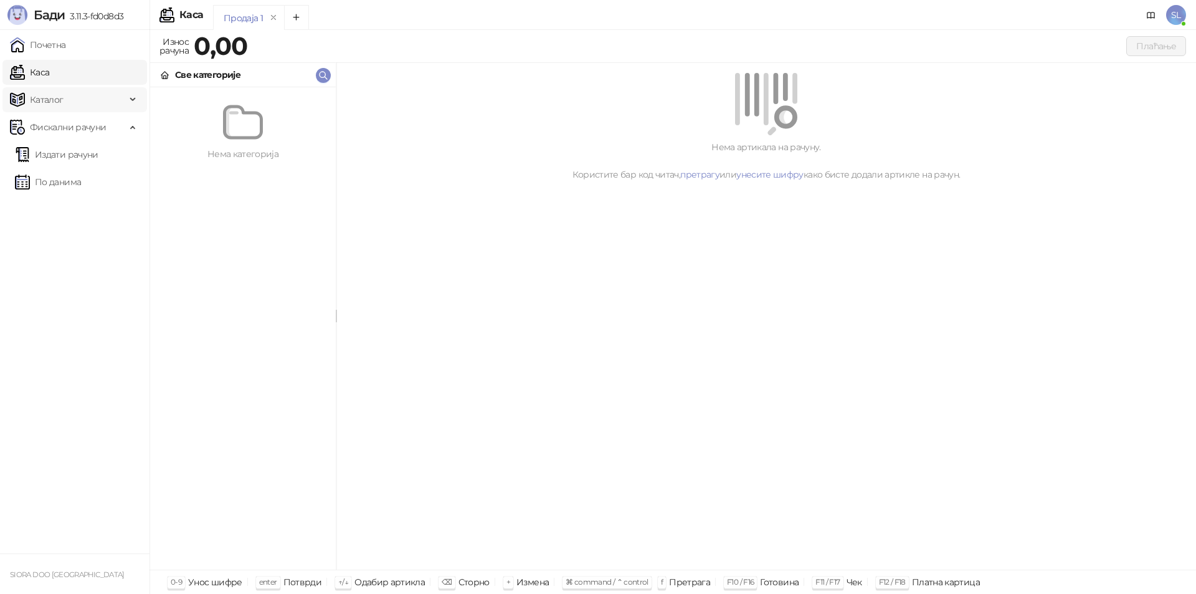
click at [83, 103] on span "Каталог" at bounding box center [68, 99] width 116 height 25
click at [59, 190] on link "Артикли" at bounding box center [43, 181] width 57 height 25
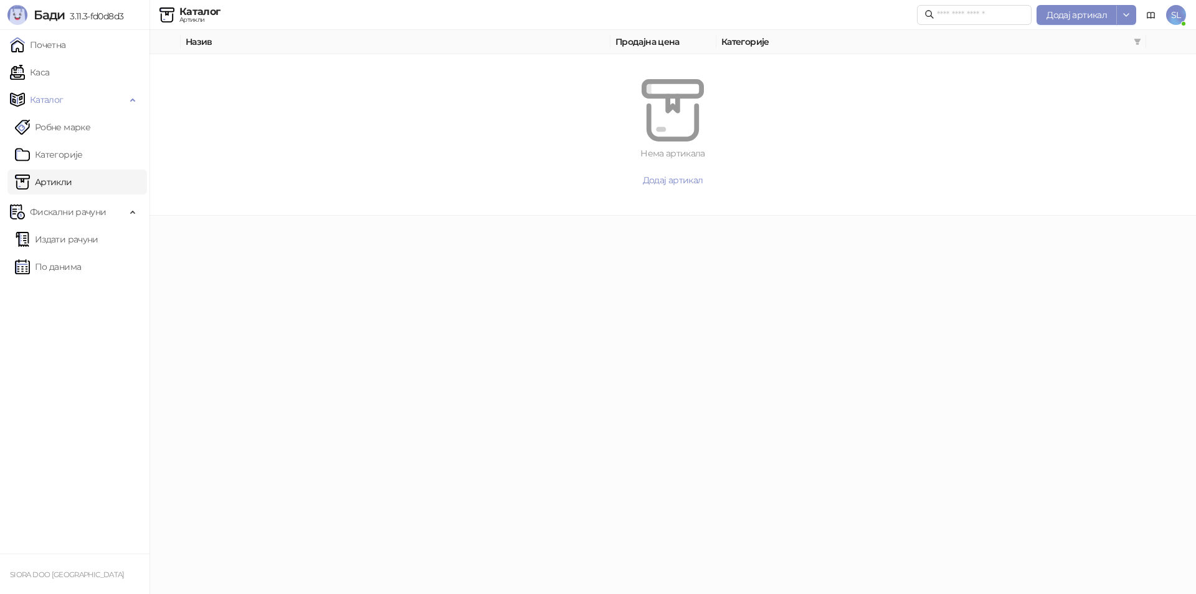
click at [232, 46] on th "Назив" at bounding box center [396, 42] width 430 height 24
click at [230, 42] on th "Назив" at bounding box center [396, 42] width 430 height 24
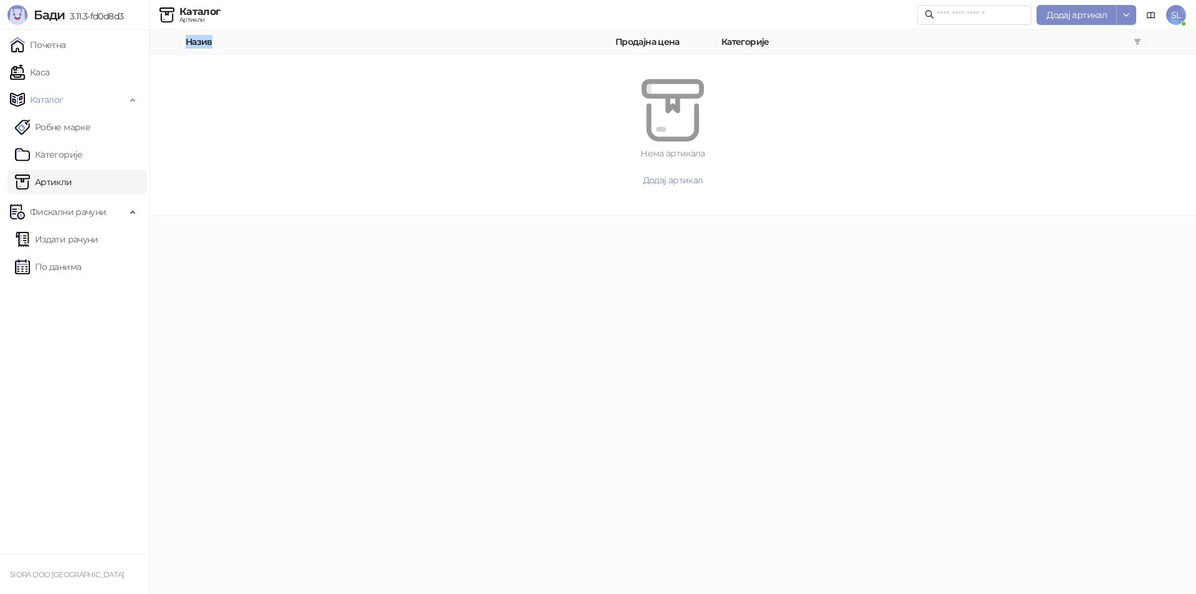
click at [230, 42] on th "Назив" at bounding box center [396, 42] width 430 height 24
click at [658, 175] on span "Додај артикал" at bounding box center [673, 179] width 60 height 11
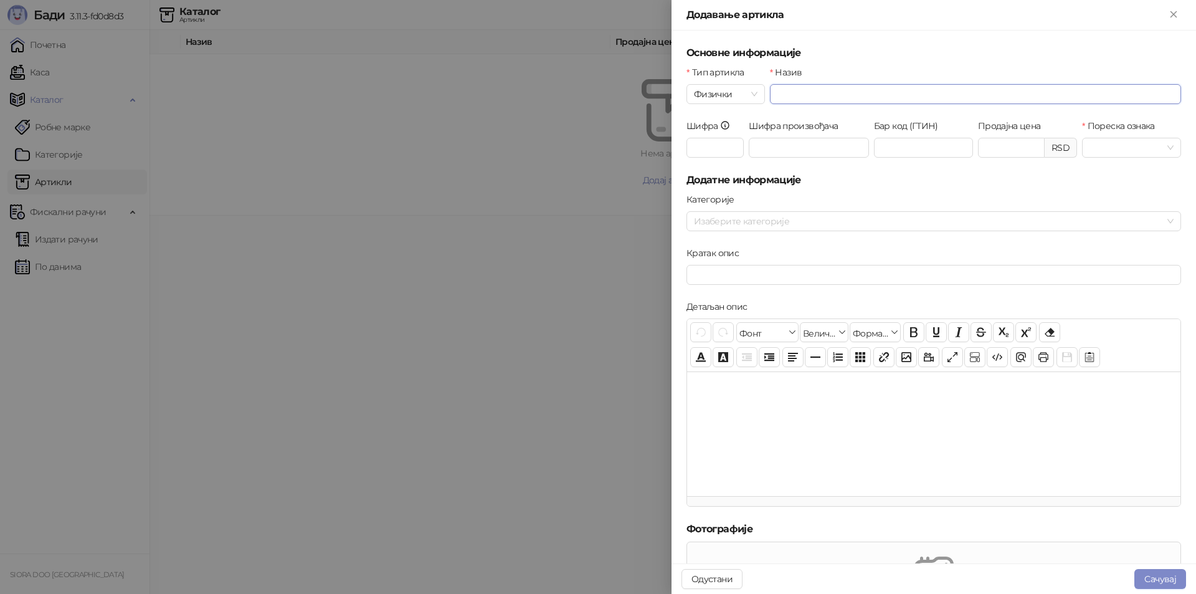
click at [813, 86] on input "Назив" at bounding box center [975, 94] width 411 height 20
click at [1162, 152] on span at bounding box center [1131, 147] width 84 height 19
type input "*********"
click at [1148, 190] on div "О-ПДВ - Ђ ( 20,00 %)" at bounding box center [1151, 193] width 135 height 14
click at [1094, 189] on form "Основне информације Тип артикла Физички Назив ********* Шифра Шифра произвођача…" at bounding box center [933, 426] width 495 height 763
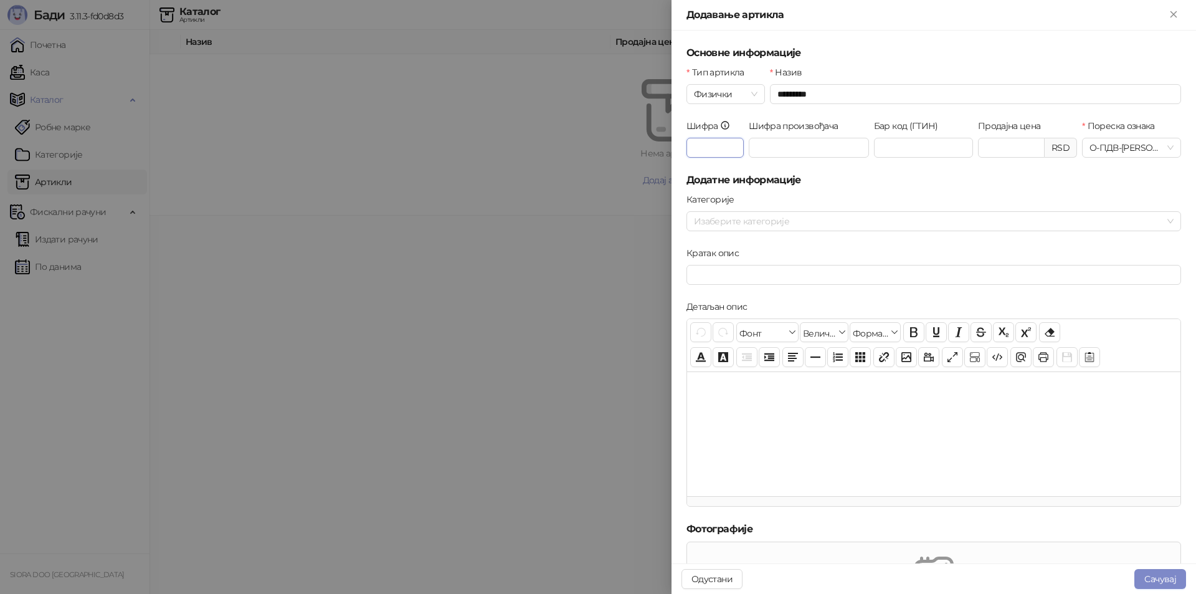
click at [698, 144] on input "Шифра" at bounding box center [714, 148] width 57 height 20
click at [836, 223] on div at bounding box center [927, 220] width 476 height 17
click at [831, 193] on div "Категорије" at bounding box center [933, 201] width 495 height 19
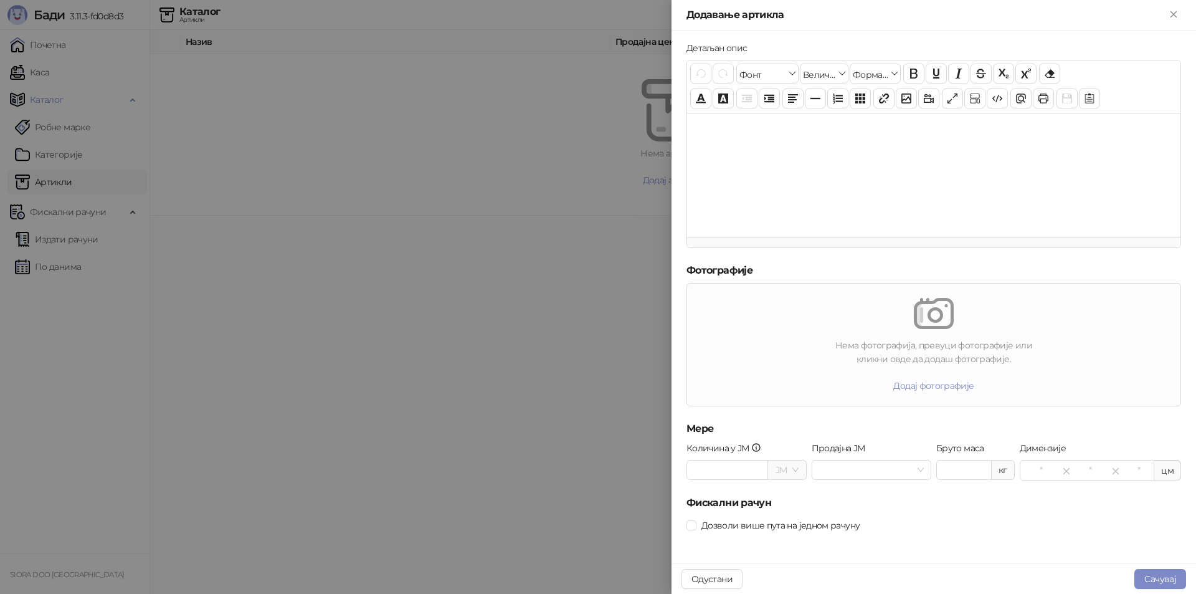
scroll to position [260, 0]
click at [1152, 568] on div "Одустани Сачувај" at bounding box center [933, 578] width 524 height 31
click at [1151, 574] on button "Сачувај" at bounding box center [1160, 579] width 52 height 20
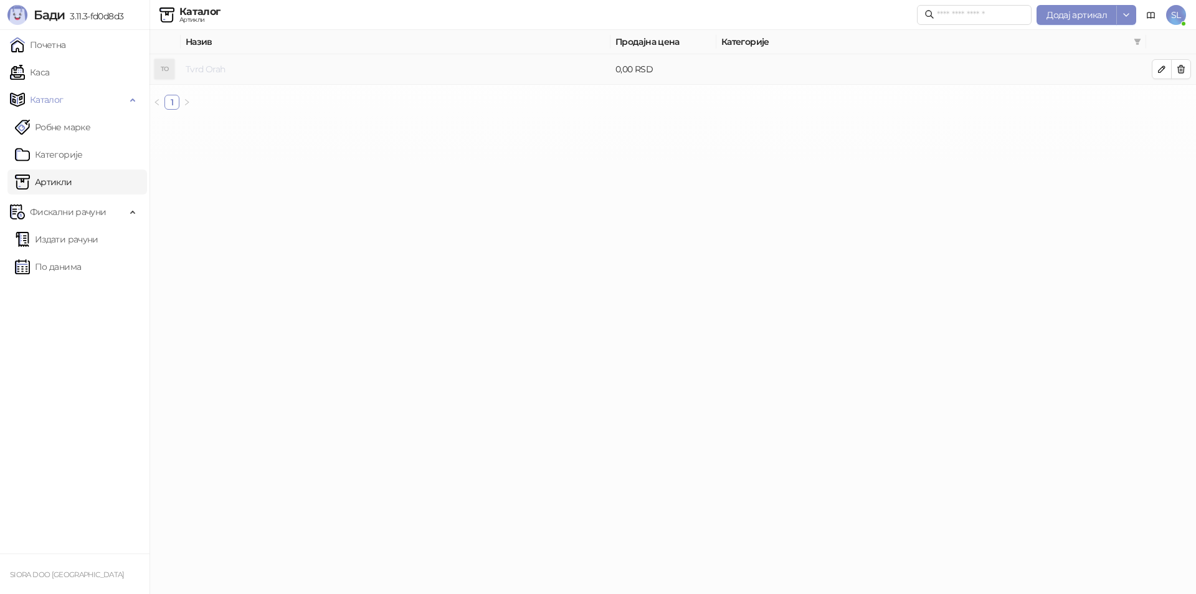
click at [206, 72] on link "Tvrd Orah" at bounding box center [205, 69] width 39 height 11
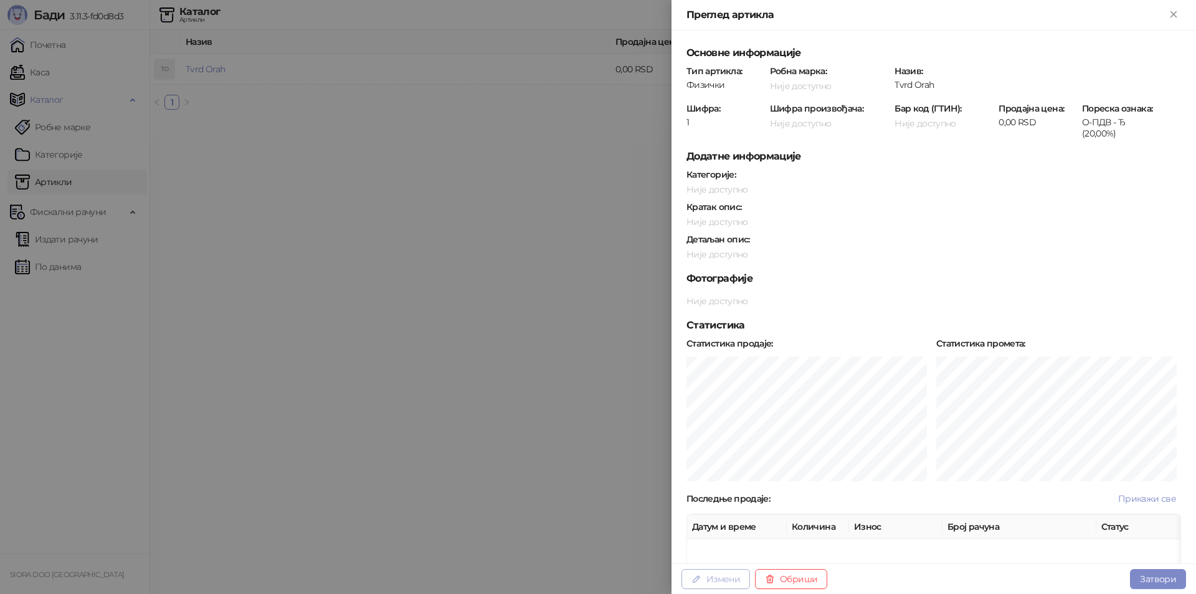
click at [721, 571] on button "Измени" at bounding box center [715, 579] width 69 height 20
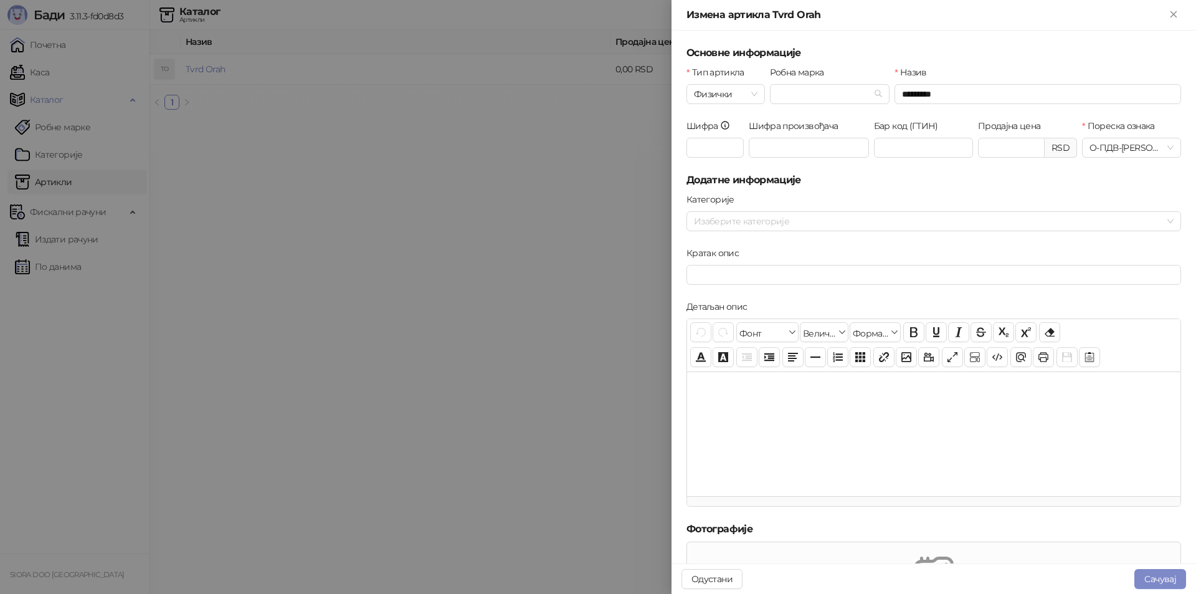
click at [1031, 137] on div "Продајна цена" at bounding box center [1027, 128] width 99 height 19
click at [1002, 144] on input "Продајна цена" at bounding box center [1010, 147] width 65 height 19
type input "****"
click at [1168, 579] on button "Сачувај" at bounding box center [1160, 579] width 52 height 20
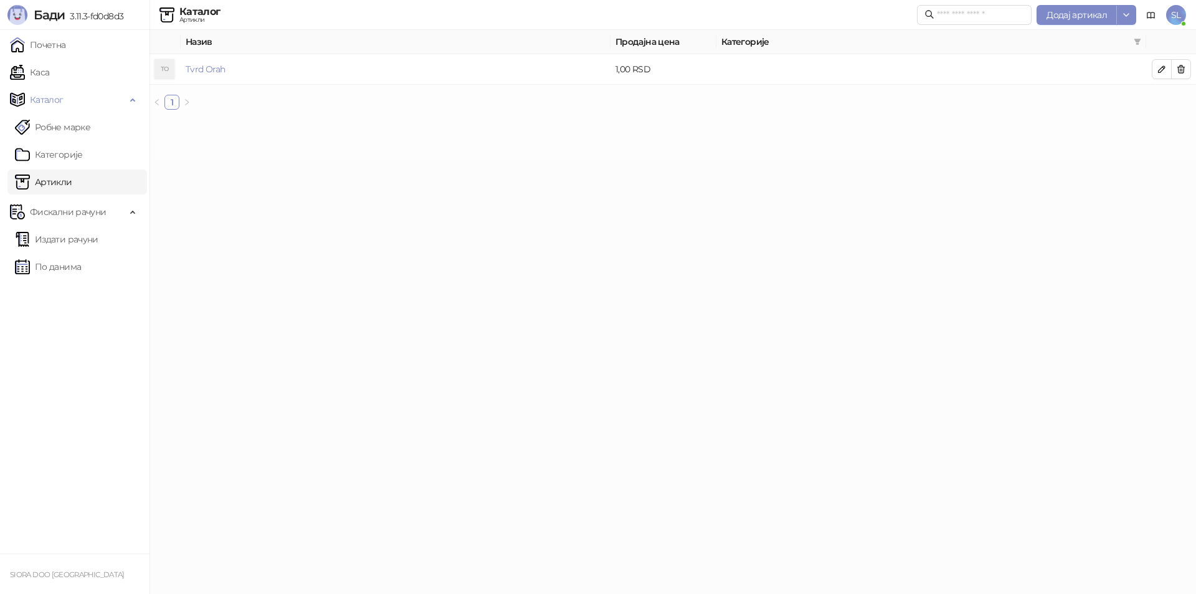
click at [45, 179] on link "Артикли" at bounding box center [43, 181] width 57 height 25
click at [62, 171] on link "Артикли" at bounding box center [43, 181] width 57 height 25
click at [201, 63] on td "Tvrd Orah" at bounding box center [396, 69] width 430 height 31
click at [201, 70] on link "Tvrd Orah" at bounding box center [205, 69] width 39 height 11
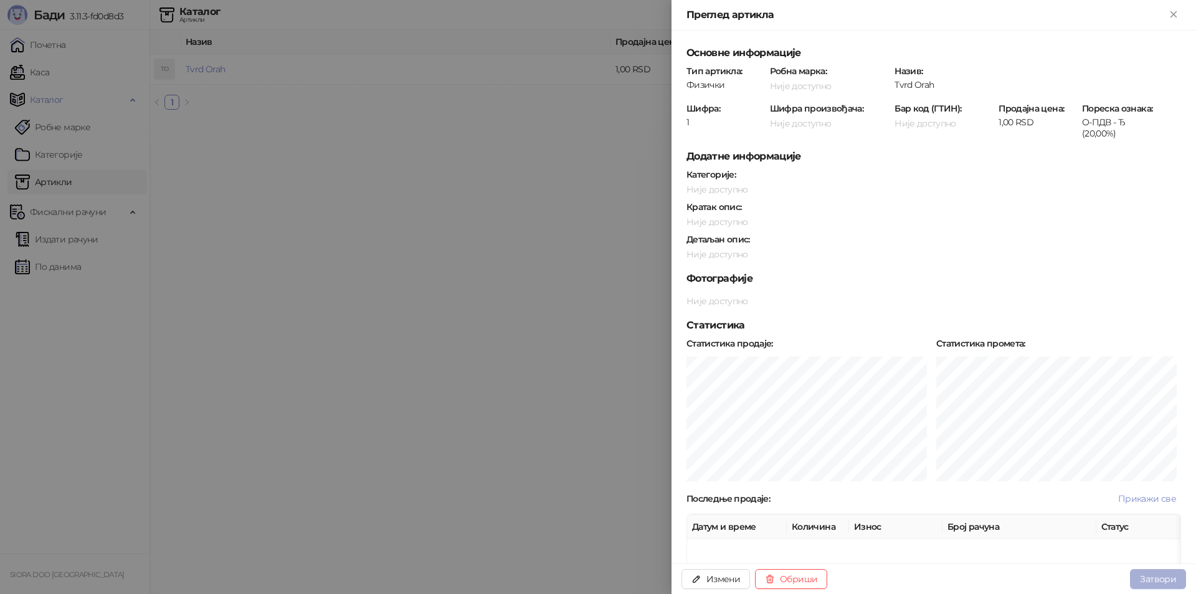
click at [1155, 575] on button "Затвори" at bounding box center [1158, 579] width 56 height 20
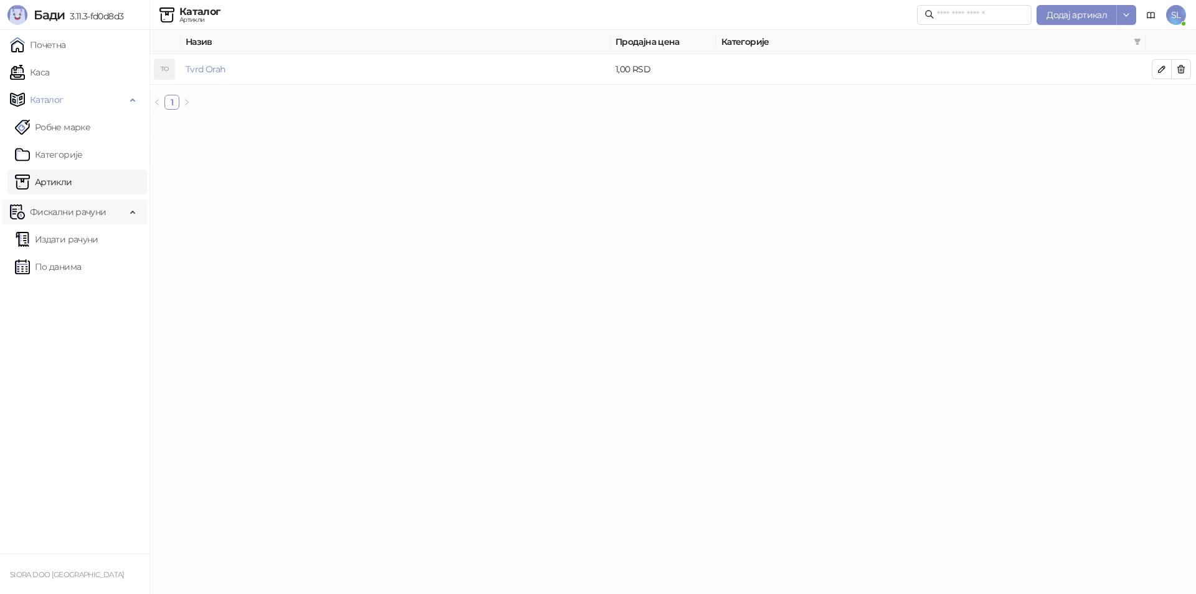
click at [98, 212] on span "Фискални рачуни" at bounding box center [68, 211] width 76 height 25
click at [50, 211] on span "Фискални рачуни" at bounding box center [68, 211] width 76 height 25
click at [52, 176] on link "Артикли" at bounding box center [43, 181] width 57 height 25
click at [49, 72] on link "Каса" at bounding box center [29, 72] width 39 height 25
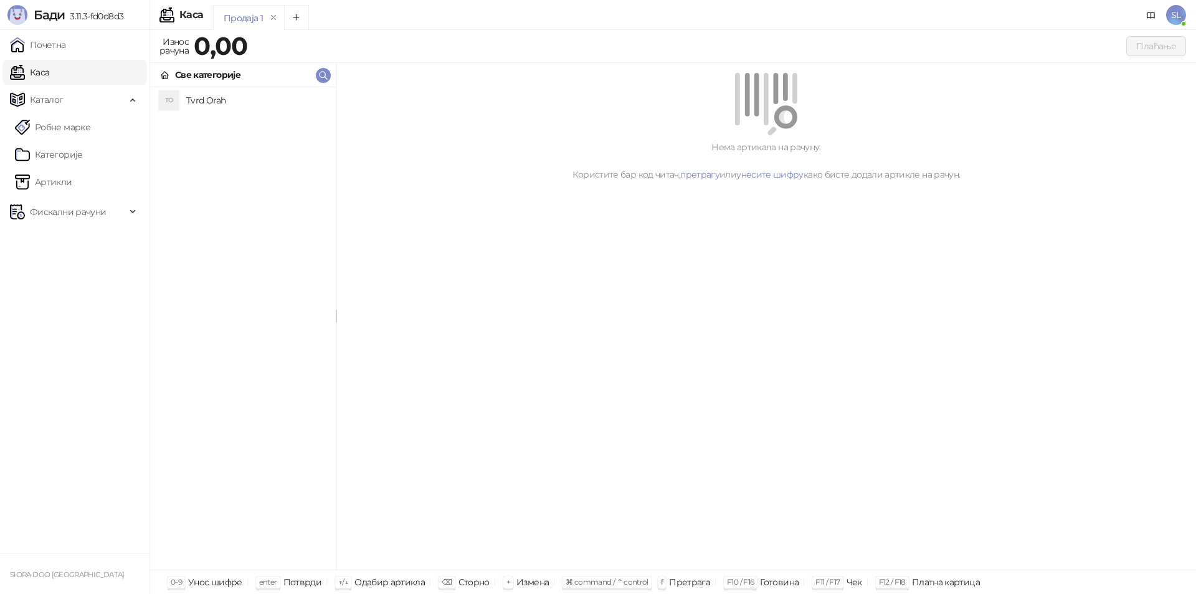
click at [220, 103] on h4 "Tvrd Orah" at bounding box center [256, 100] width 140 height 20
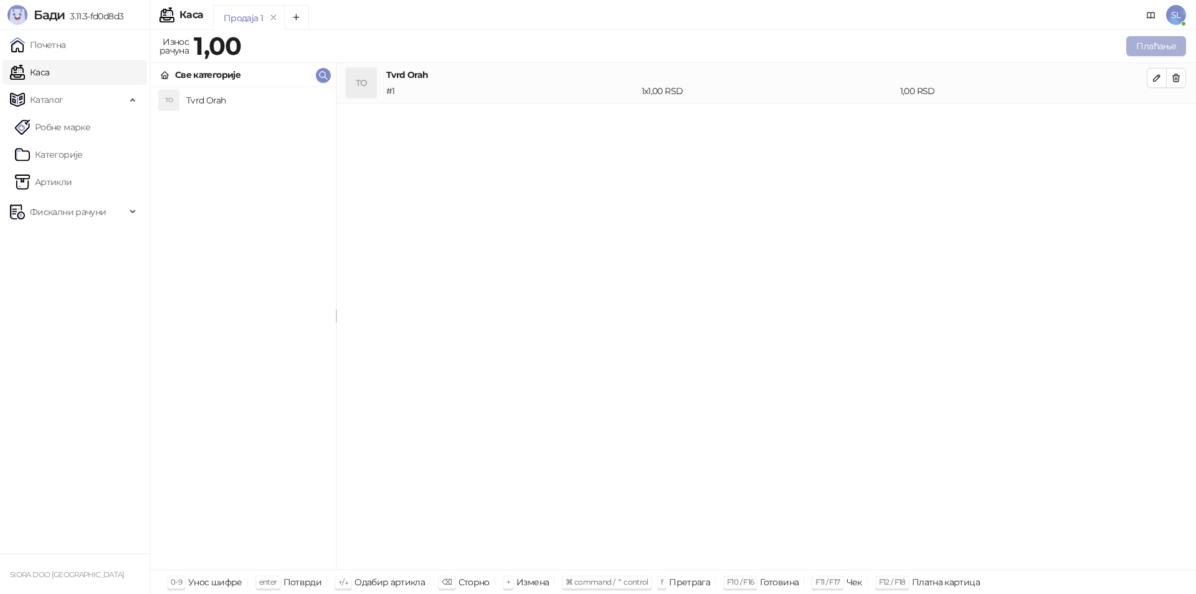
click at [1145, 40] on button "Плаћање" at bounding box center [1156, 46] width 60 height 20
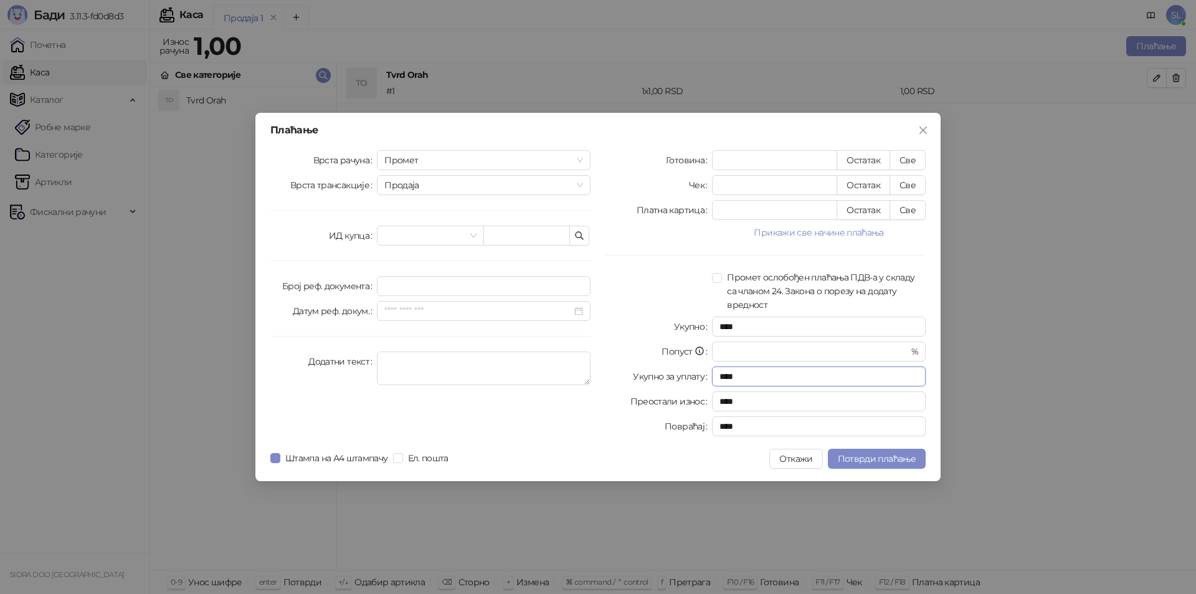
click at [825, 372] on input "****" at bounding box center [819, 376] width 214 height 20
click at [562, 156] on span "Промет" at bounding box center [483, 160] width 199 height 19
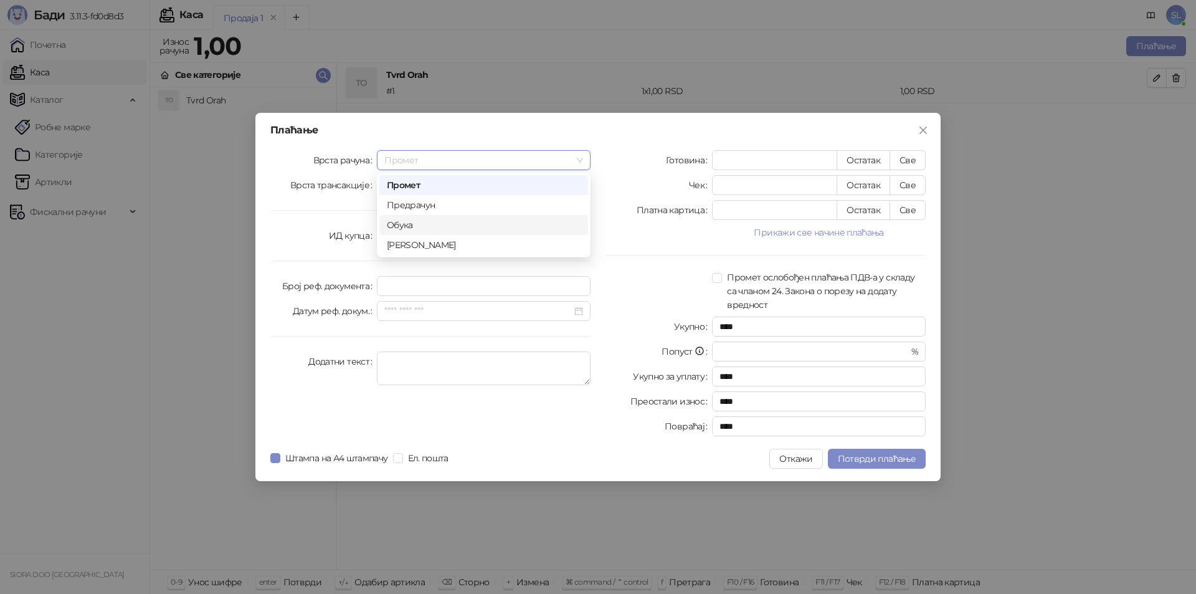
click at [496, 221] on div "Обука" at bounding box center [484, 225] width 194 height 14
click at [508, 162] on span "Обука" at bounding box center [483, 160] width 199 height 19
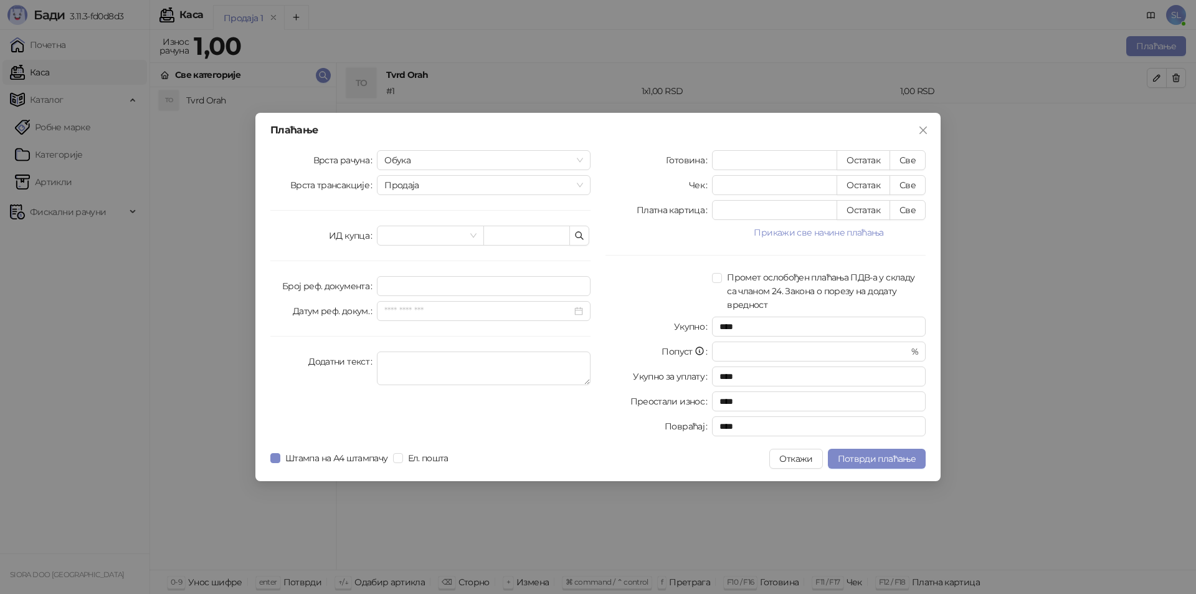
click at [633, 132] on div "Плаћање" at bounding box center [597, 130] width 655 height 10
click at [846, 232] on button "Прикажи све начине плаћања" at bounding box center [819, 232] width 214 height 15
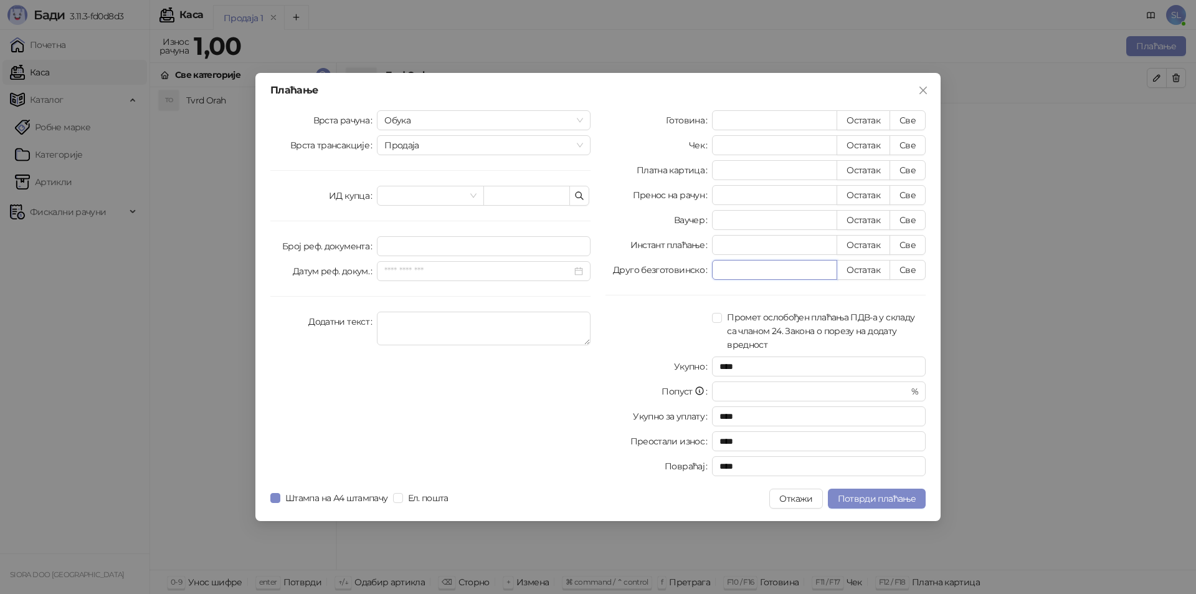
click at [780, 266] on input "*" at bounding box center [775, 269] width 124 height 19
click at [891, 295] on div at bounding box center [765, 295] width 320 height 1
click at [911, 274] on button "Све" at bounding box center [907, 270] width 36 height 20
type input "*"
type input "****"
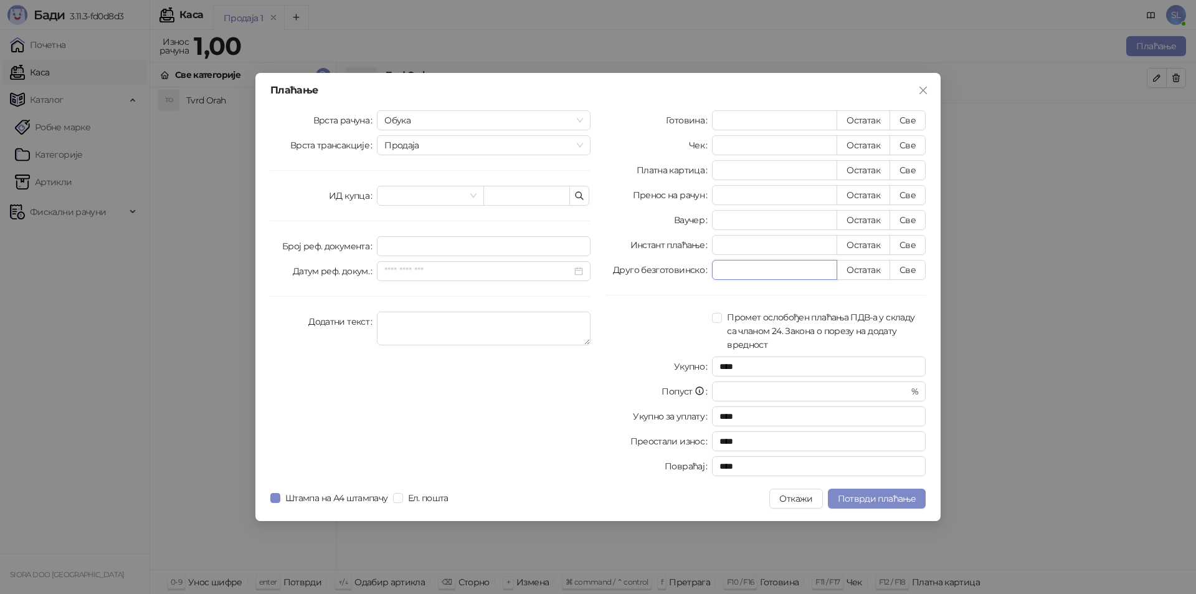
click at [785, 271] on input "*" at bounding box center [775, 269] width 124 height 19
click at [810, 293] on div "Готовина * Остатак Све Чек * Остатак Све Платна картица * Остатак Све Пренос на…" at bounding box center [765, 295] width 335 height 371
click at [898, 266] on button "Све" at bounding box center [907, 270] width 36 height 20
click at [870, 495] on span "Потврди плаћање" at bounding box center [877, 498] width 78 height 11
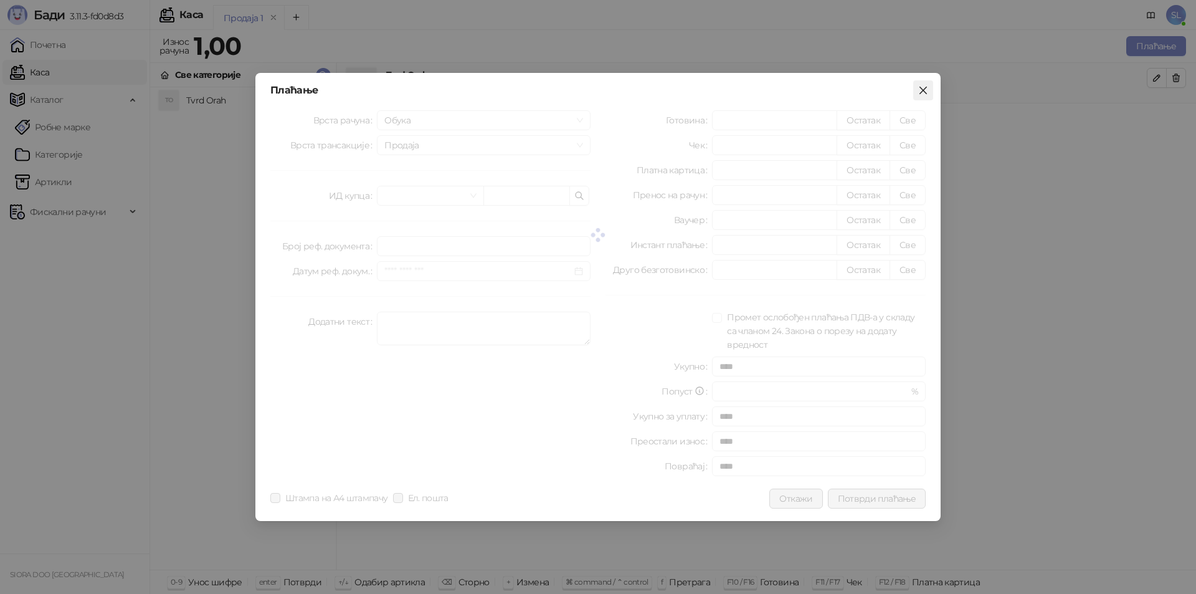
click at [924, 91] on icon "close" at bounding box center [922, 90] width 7 height 7
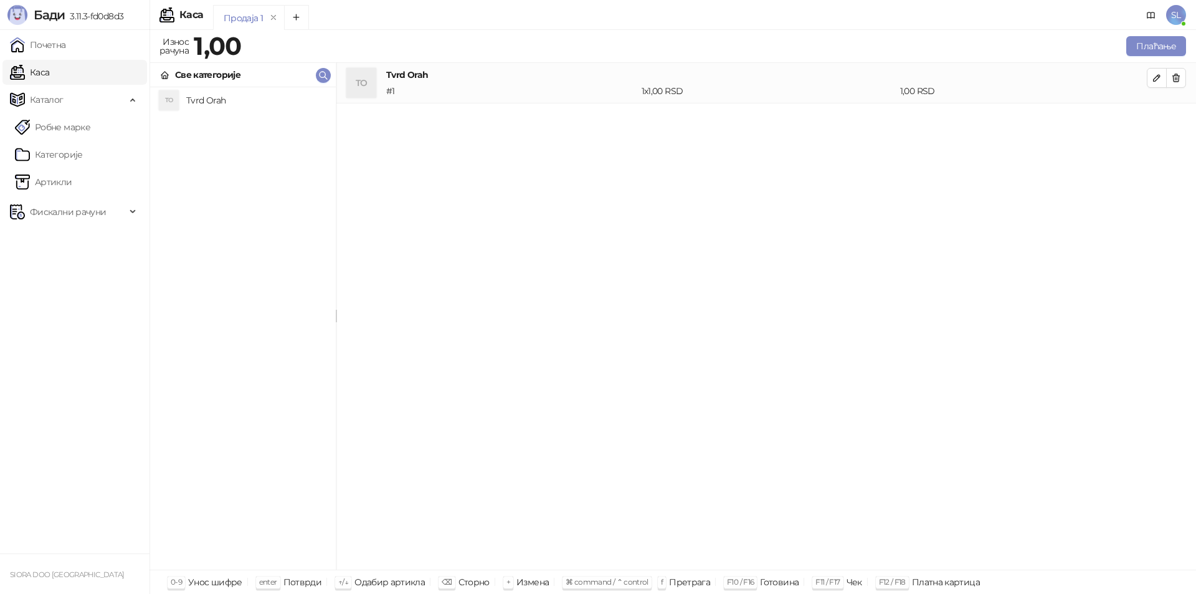
click at [1177, 14] on span "SL" at bounding box center [1176, 15] width 20 height 20
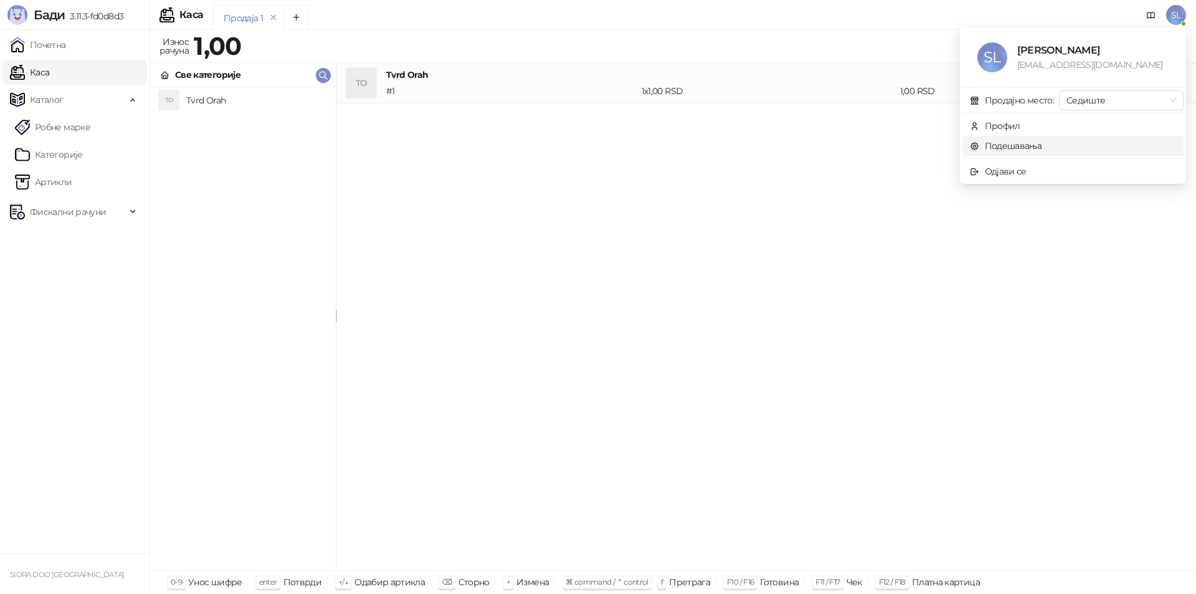
click at [1023, 141] on link "Подешавања" at bounding box center [1006, 145] width 72 height 11
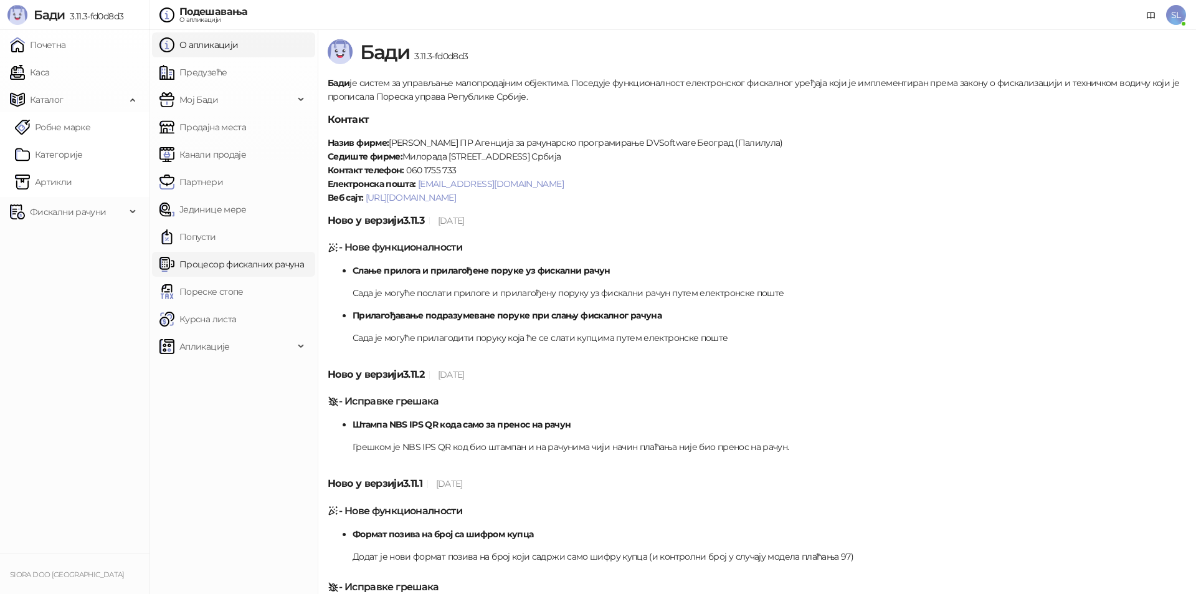
click at [265, 262] on link "Процесор фискалних рачуна" at bounding box center [231, 264] width 144 height 25
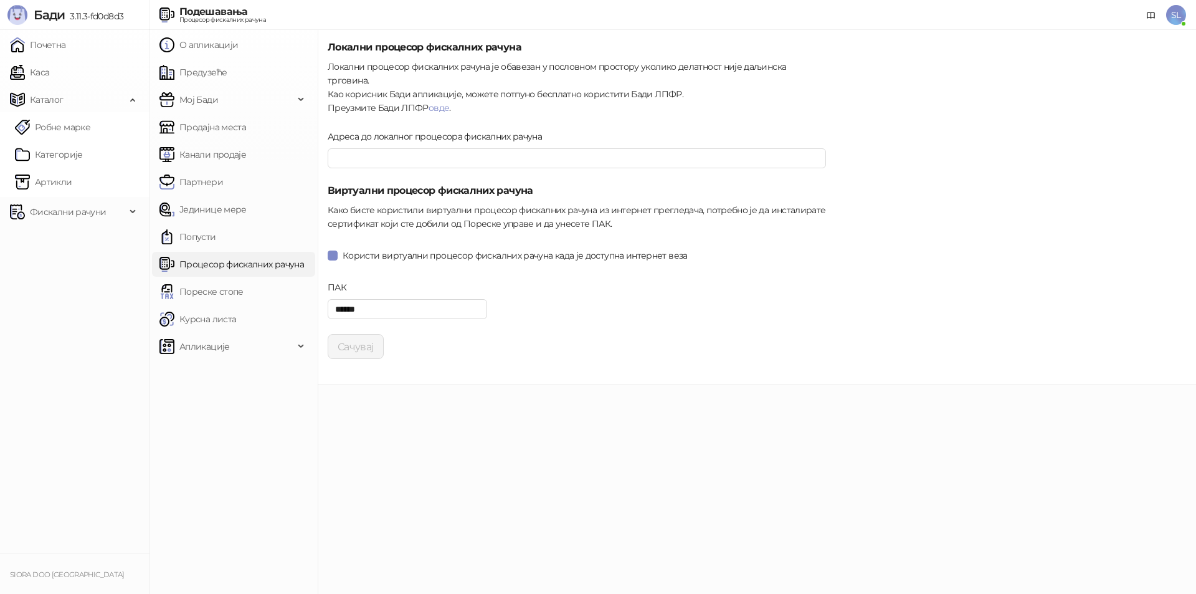
type input "**********"
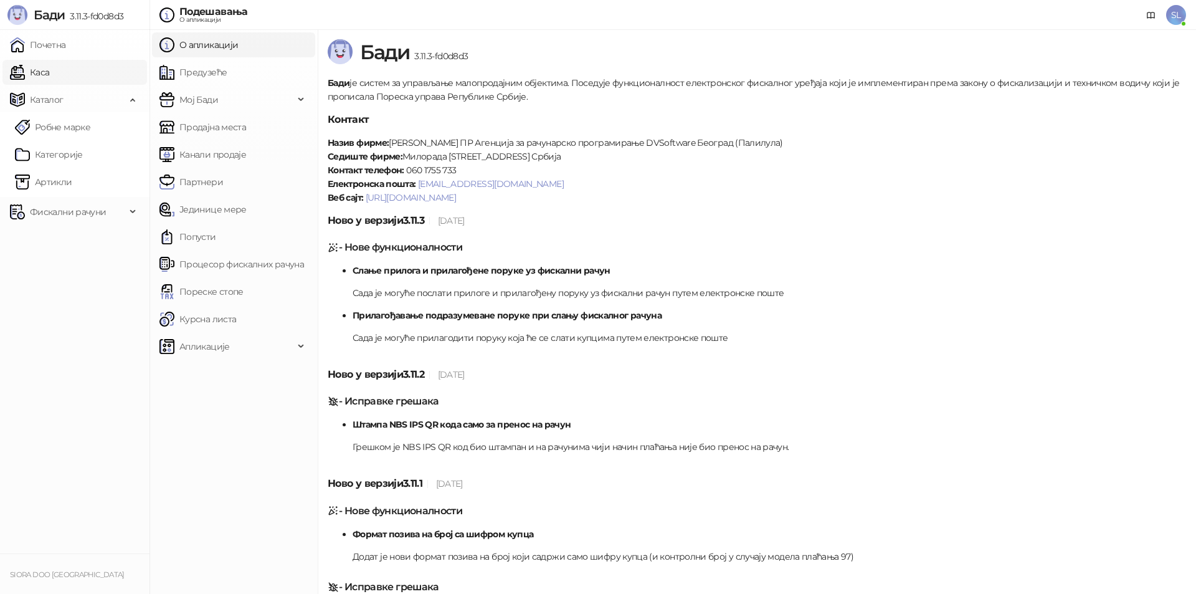
click at [46, 78] on link "Каса" at bounding box center [29, 72] width 39 height 25
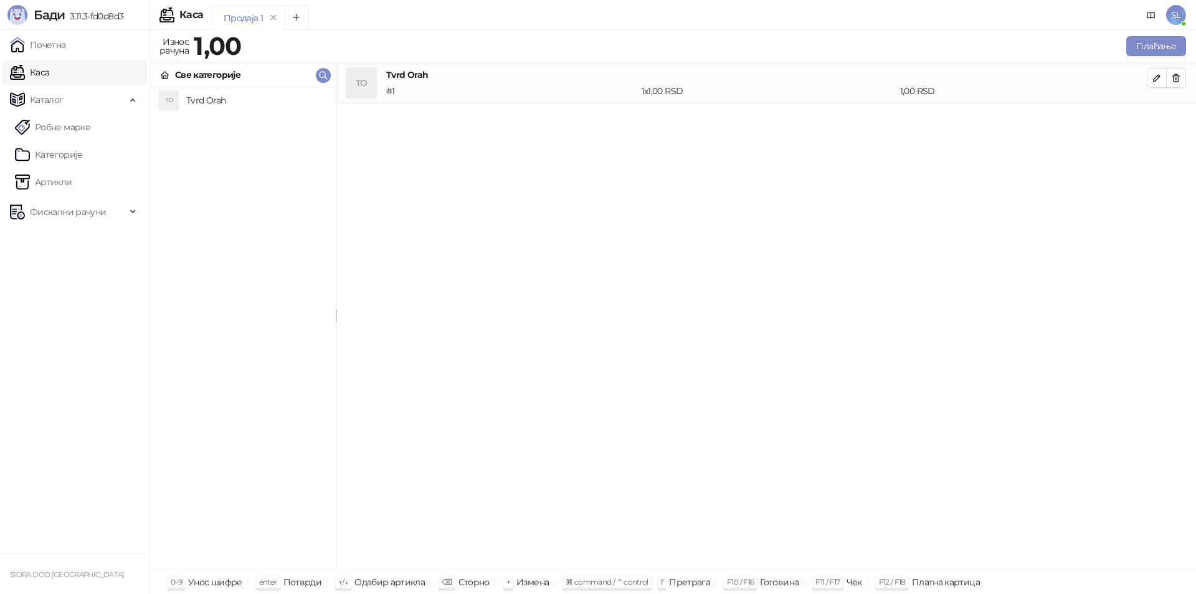
click at [220, 90] on h4 "Tvrd Orah" at bounding box center [256, 100] width 140 height 20
click at [1178, 81] on icon "button" at bounding box center [1176, 78] width 10 height 10
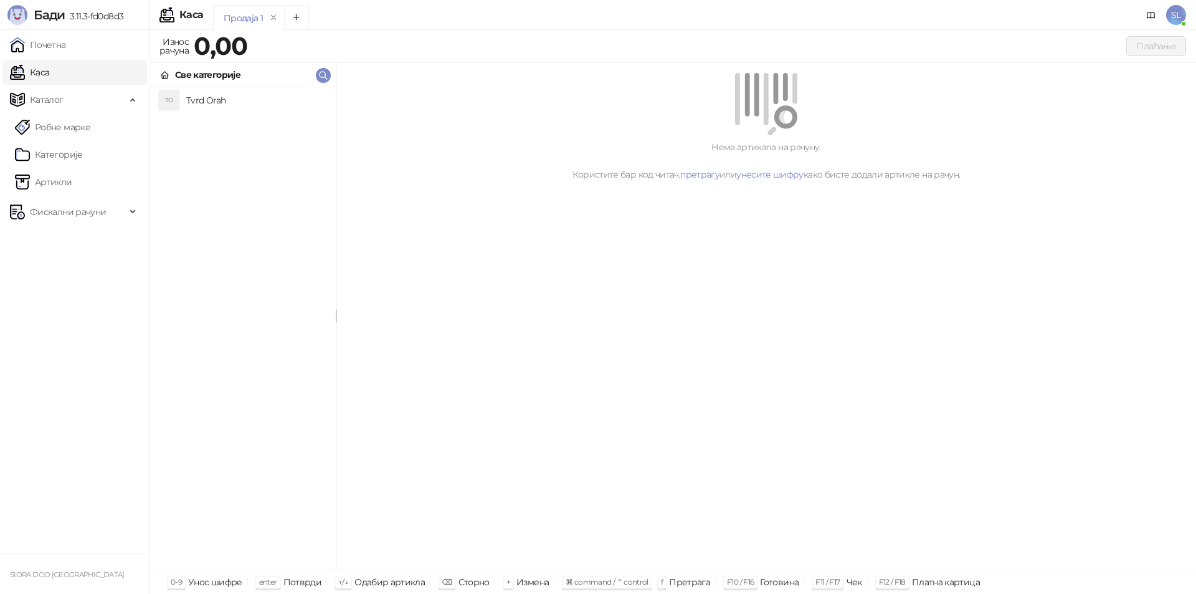
click at [216, 103] on h4 "Tvrd Orah" at bounding box center [256, 100] width 140 height 20
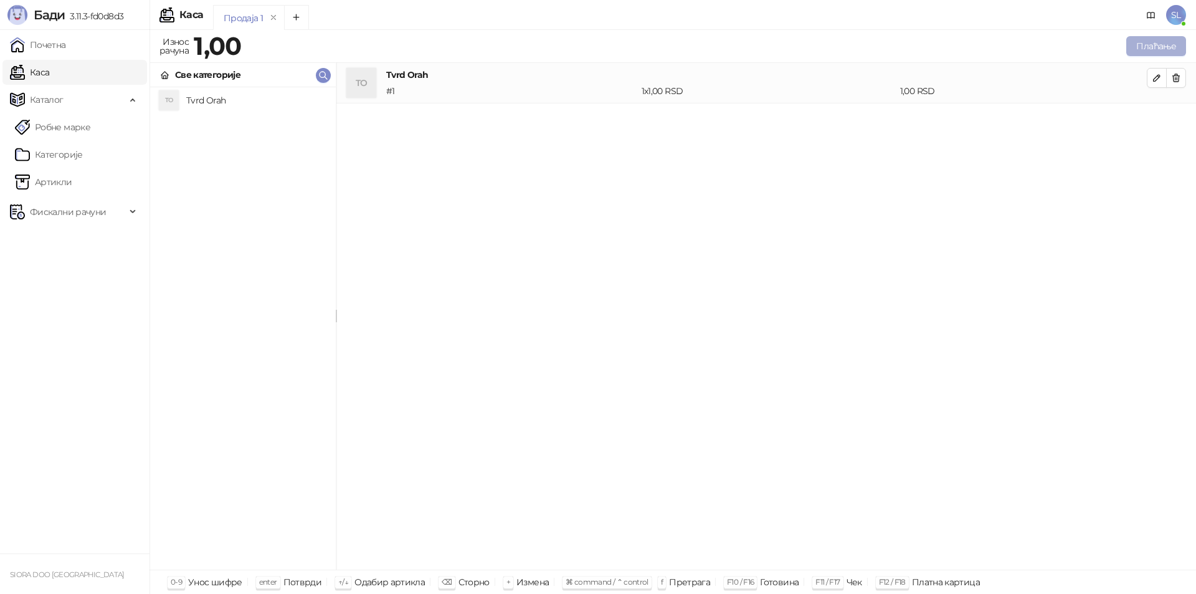
click at [1147, 46] on button "Плаћање" at bounding box center [1156, 46] width 60 height 20
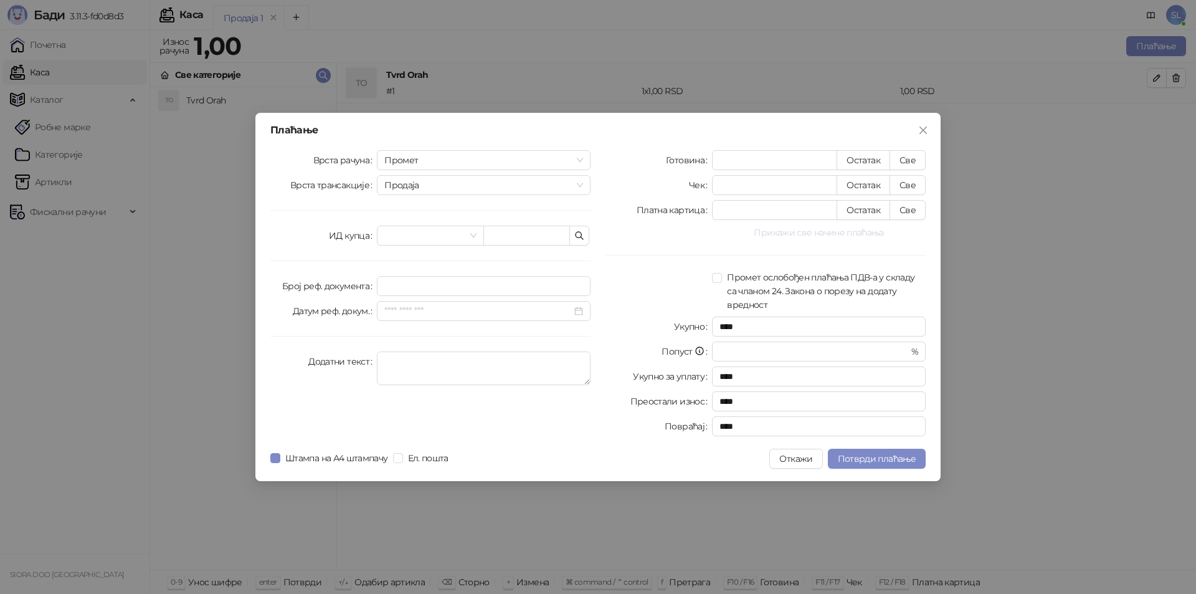
click at [870, 237] on button "Прикажи све начине плаћања" at bounding box center [819, 232] width 214 height 15
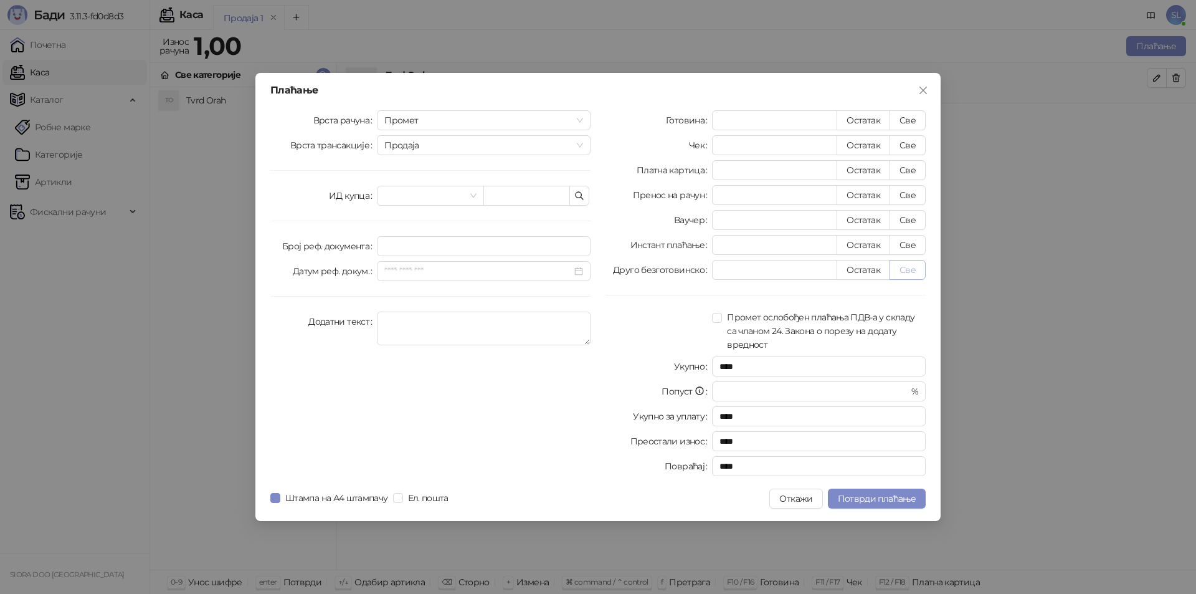
click at [916, 269] on button "Све" at bounding box center [907, 270] width 36 height 20
type input "*"
type input "****"
click at [870, 501] on span "Потврди плаћање" at bounding box center [877, 498] width 78 height 11
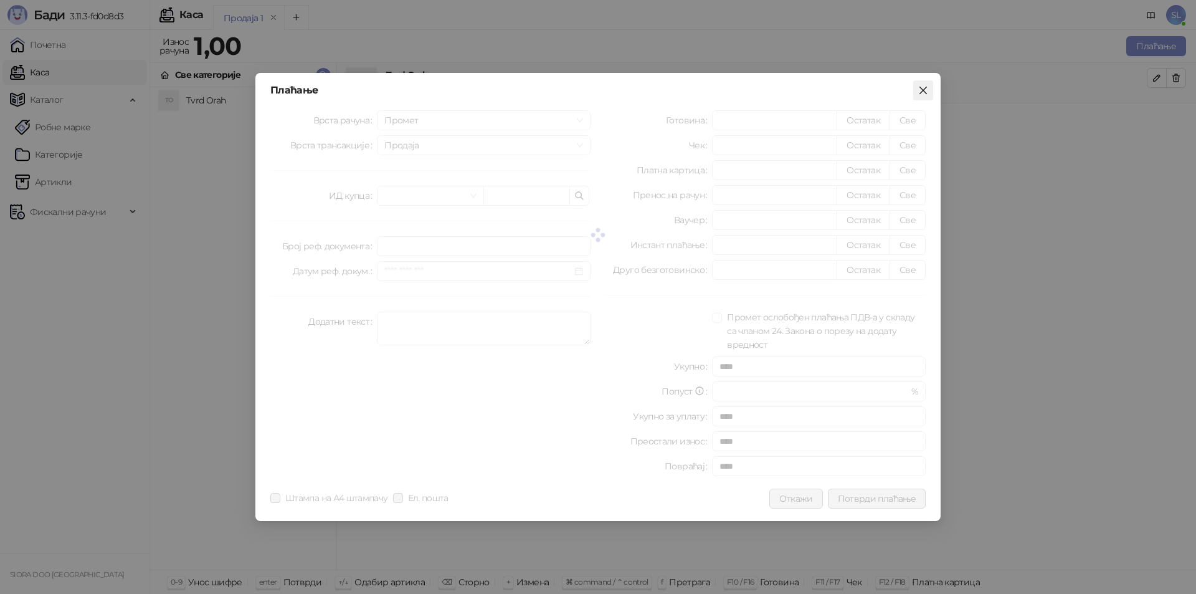
click at [924, 89] on icon "close" at bounding box center [922, 90] width 7 height 7
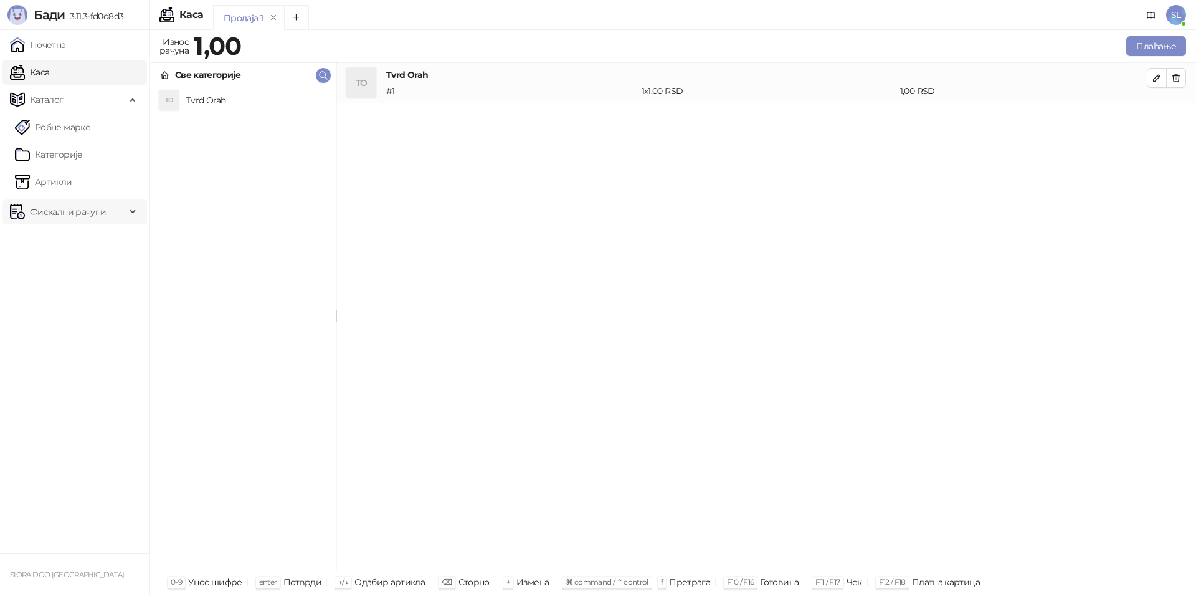
click at [64, 209] on span "Фискални рачуни" at bounding box center [68, 211] width 76 height 25
click at [62, 230] on link "Издати рачуни" at bounding box center [56, 239] width 83 height 25
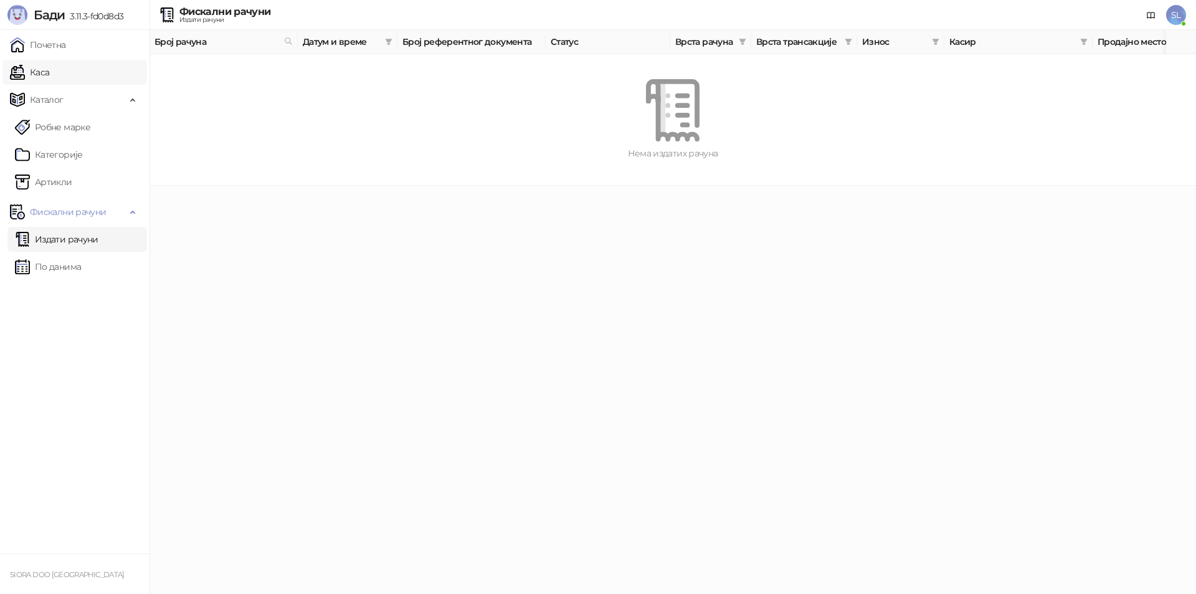
click at [42, 73] on link "Каса" at bounding box center [29, 72] width 39 height 25
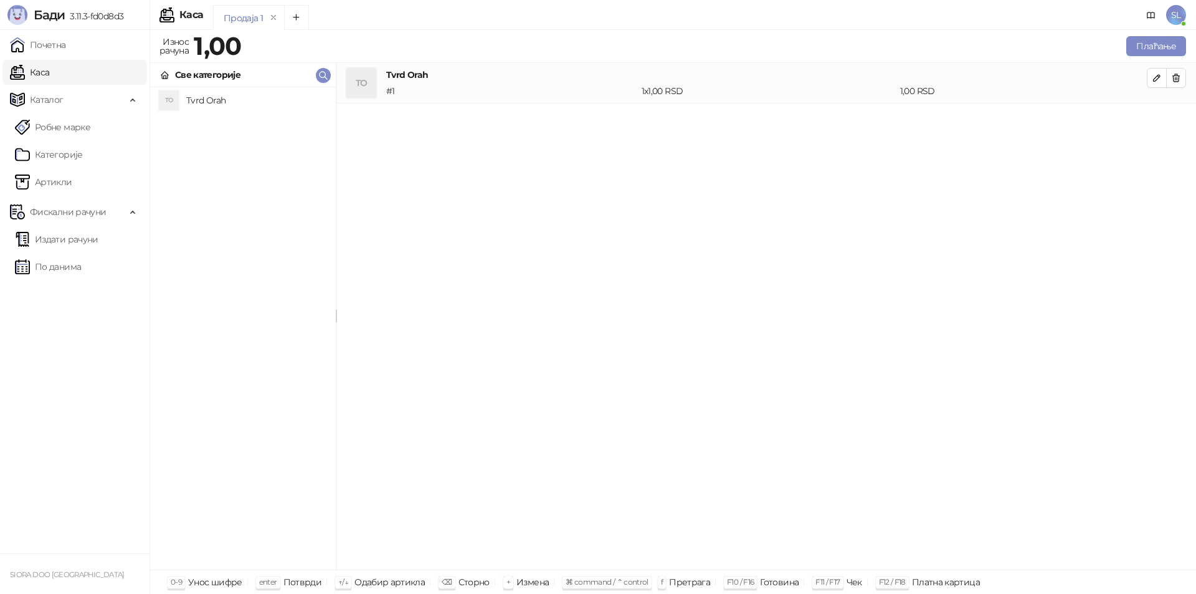
click at [219, 105] on h4 "Tvrd Orah" at bounding box center [256, 100] width 140 height 20
click at [1172, 70] on button "button" at bounding box center [1176, 78] width 20 height 20
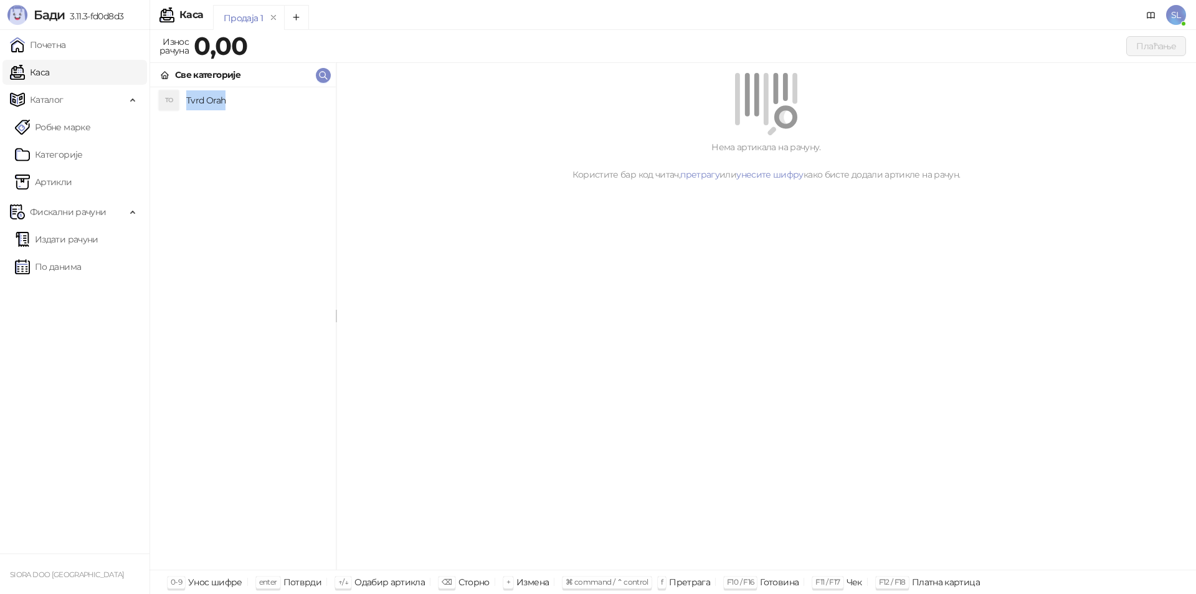
click at [197, 98] on h4 "Tvrd Orah" at bounding box center [256, 100] width 140 height 20
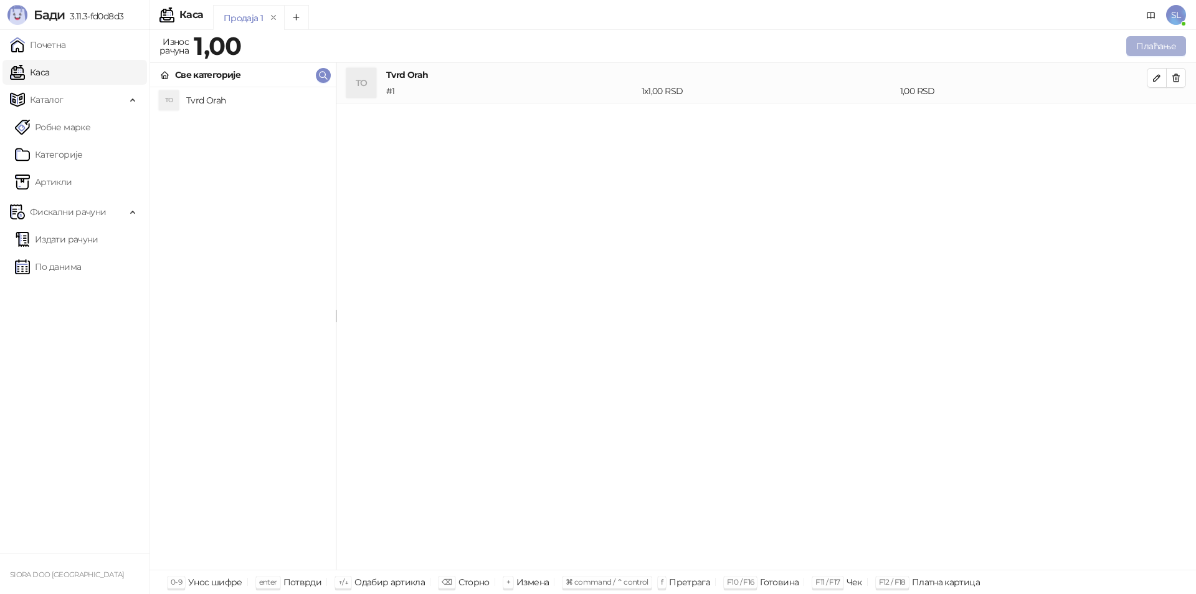
click at [1137, 39] on button "Плаћање" at bounding box center [1156, 46] width 60 height 20
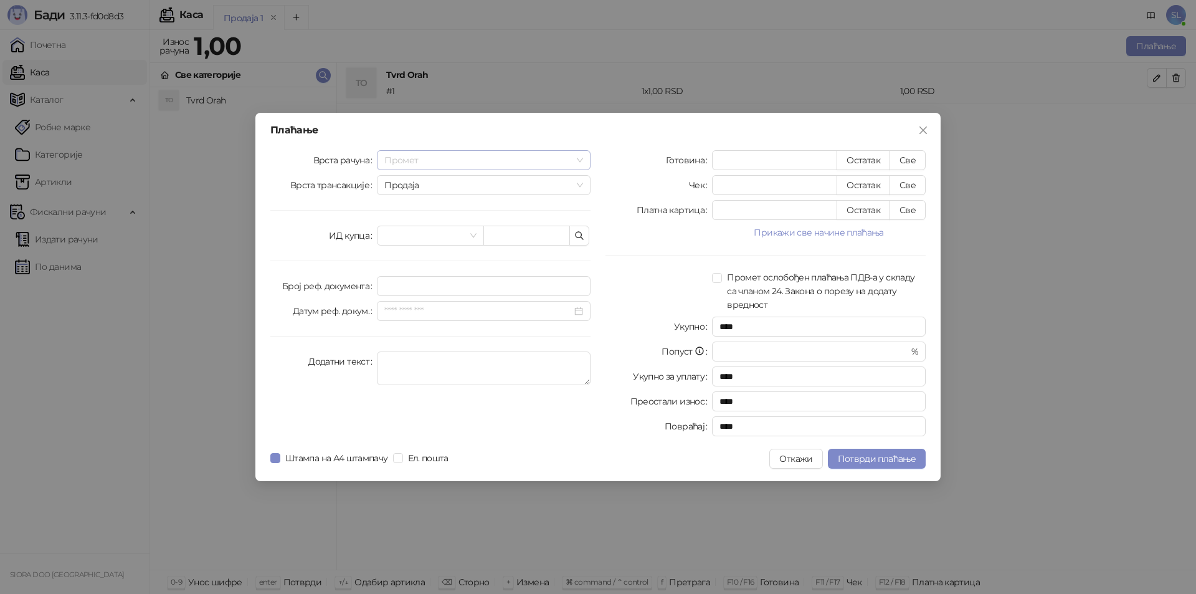
click at [501, 164] on span "Промет" at bounding box center [483, 160] width 199 height 19
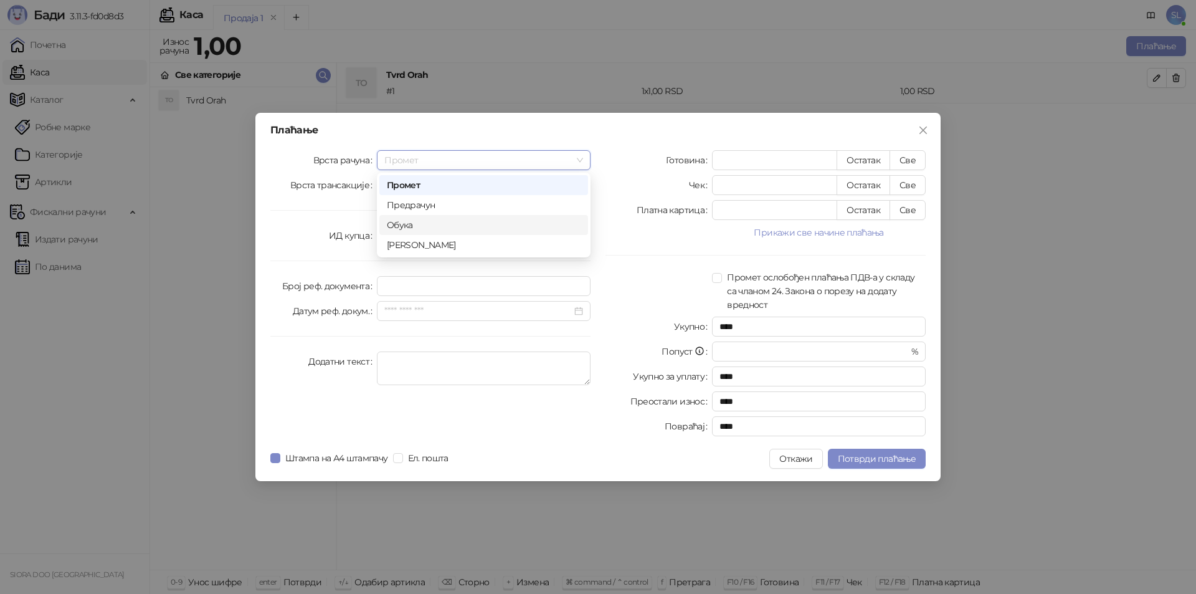
click at [437, 219] on div "Обука" at bounding box center [484, 225] width 194 height 14
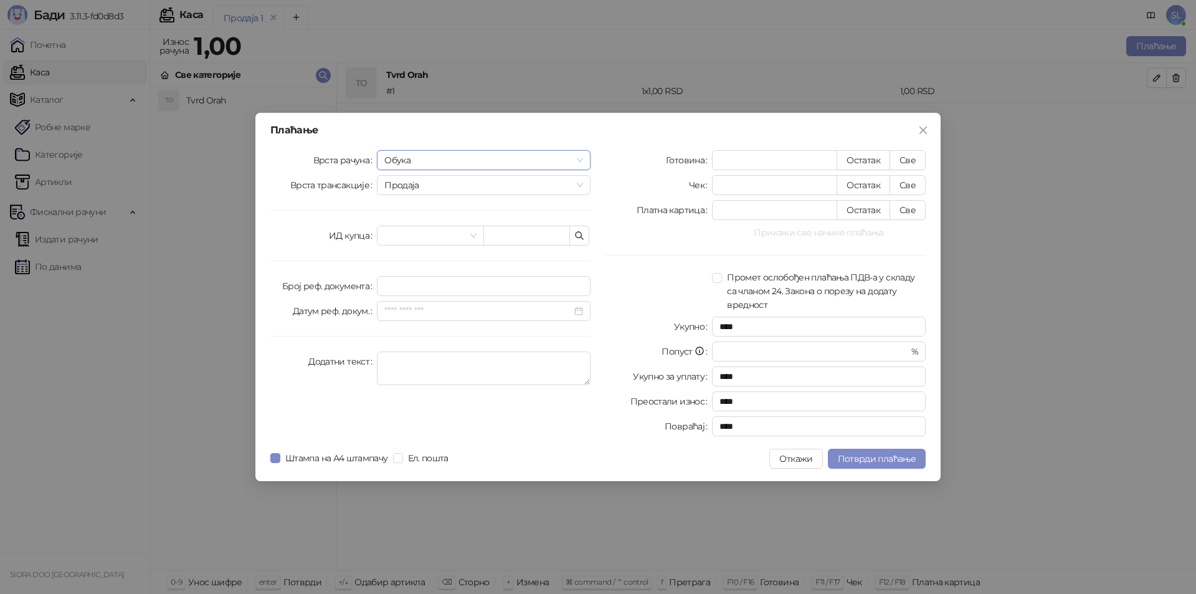
click at [862, 232] on button "Прикажи све начине плаћања" at bounding box center [819, 232] width 214 height 15
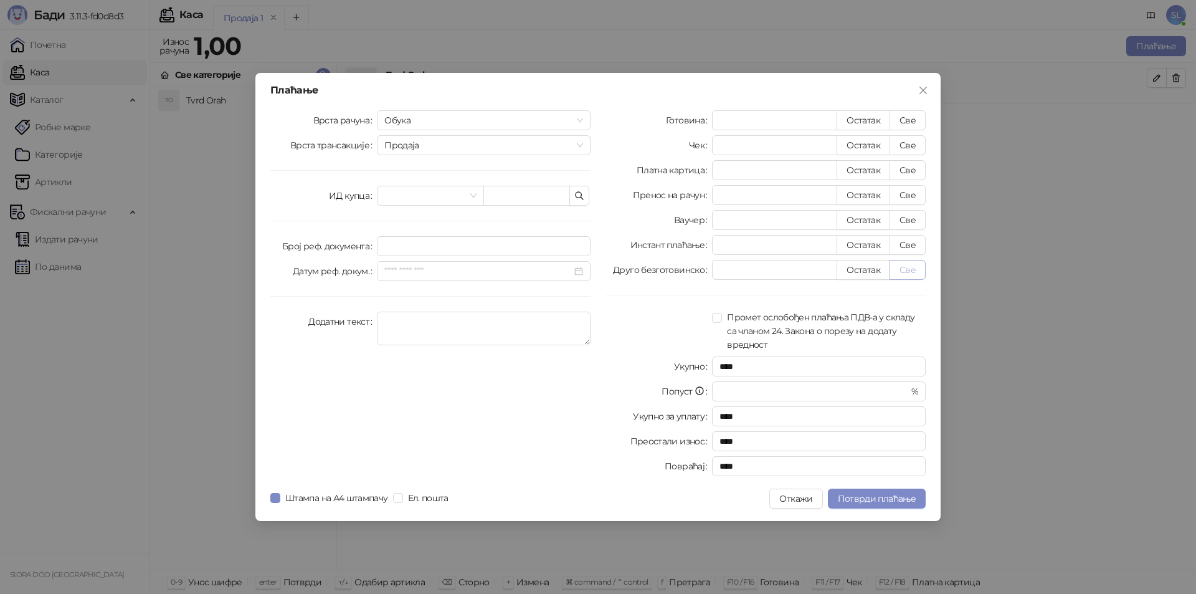
click at [897, 268] on button "Све" at bounding box center [907, 270] width 36 height 20
type input "*"
type input "****"
click at [898, 499] on span "Потврди плаћање" at bounding box center [877, 498] width 78 height 11
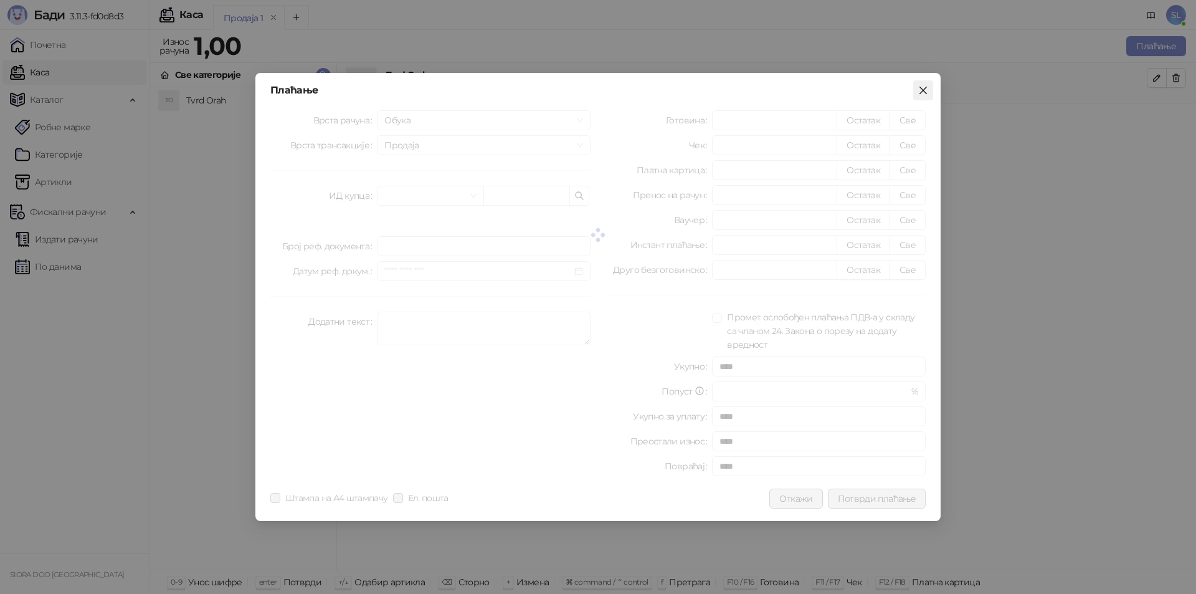
click at [924, 87] on icon "close" at bounding box center [923, 90] width 10 height 10
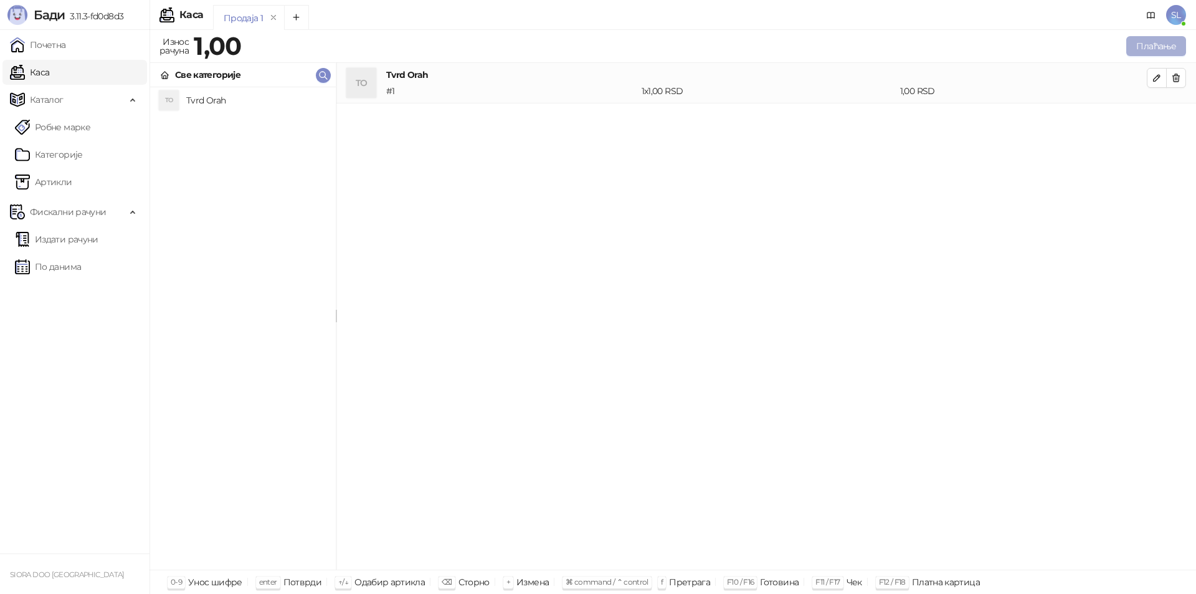
click at [1147, 51] on button "Плаћање" at bounding box center [1156, 46] width 60 height 20
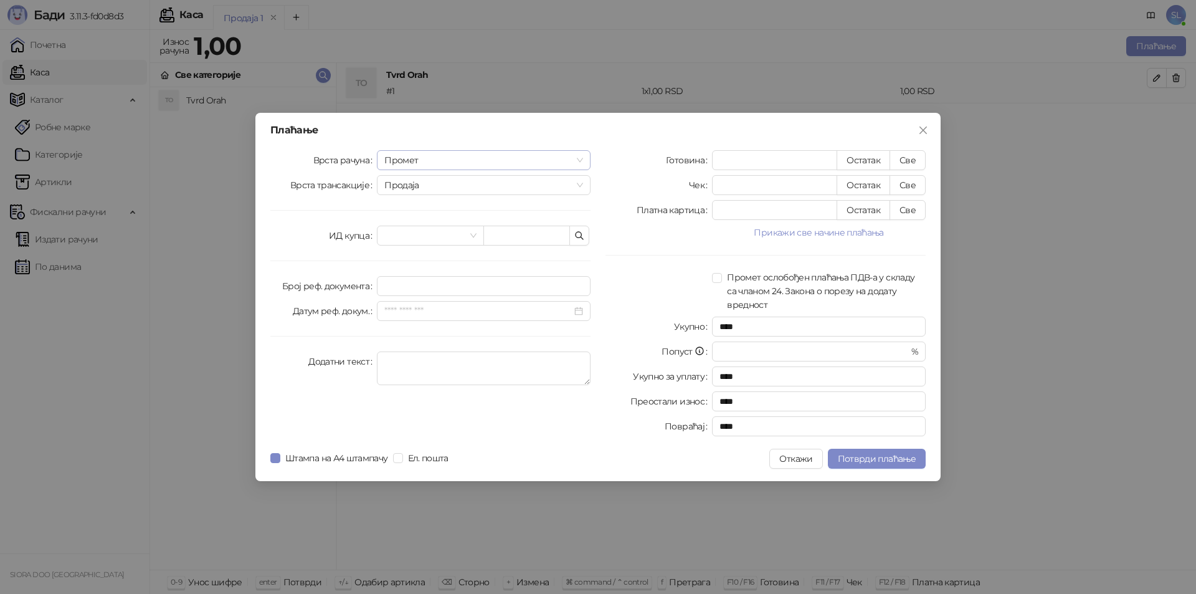
click at [508, 162] on span "Промет" at bounding box center [483, 160] width 199 height 19
click at [808, 461] on button "Откажи" at bounding box center [795, 458] width 53 height 20
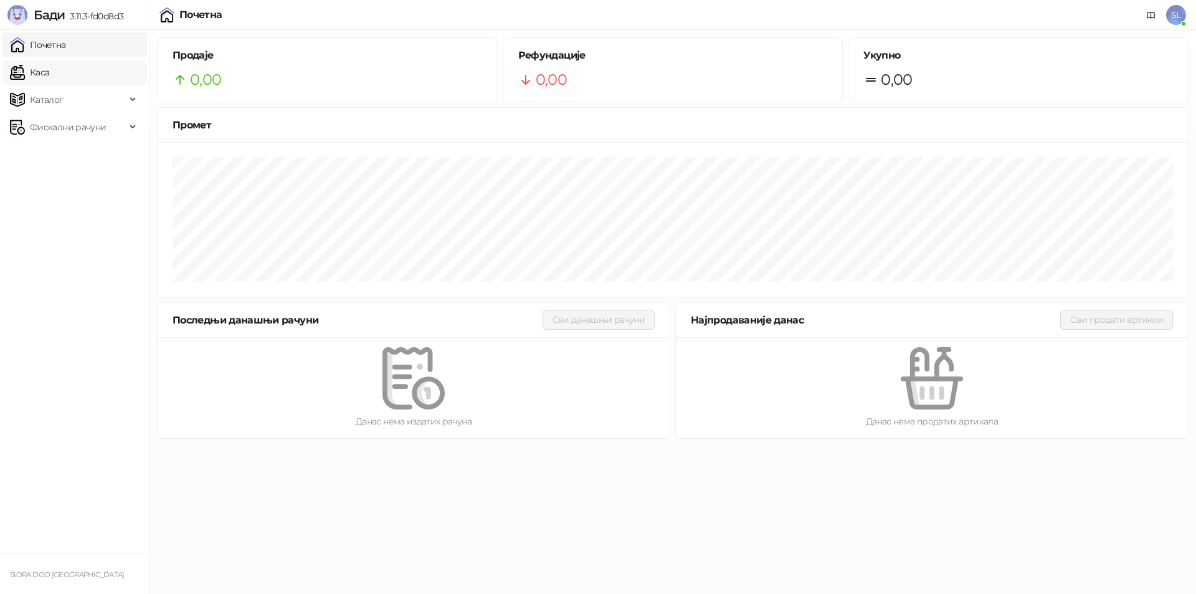
click at [49, 75] on link "Каса" at bounding box center [29, 72] width 39 height 25
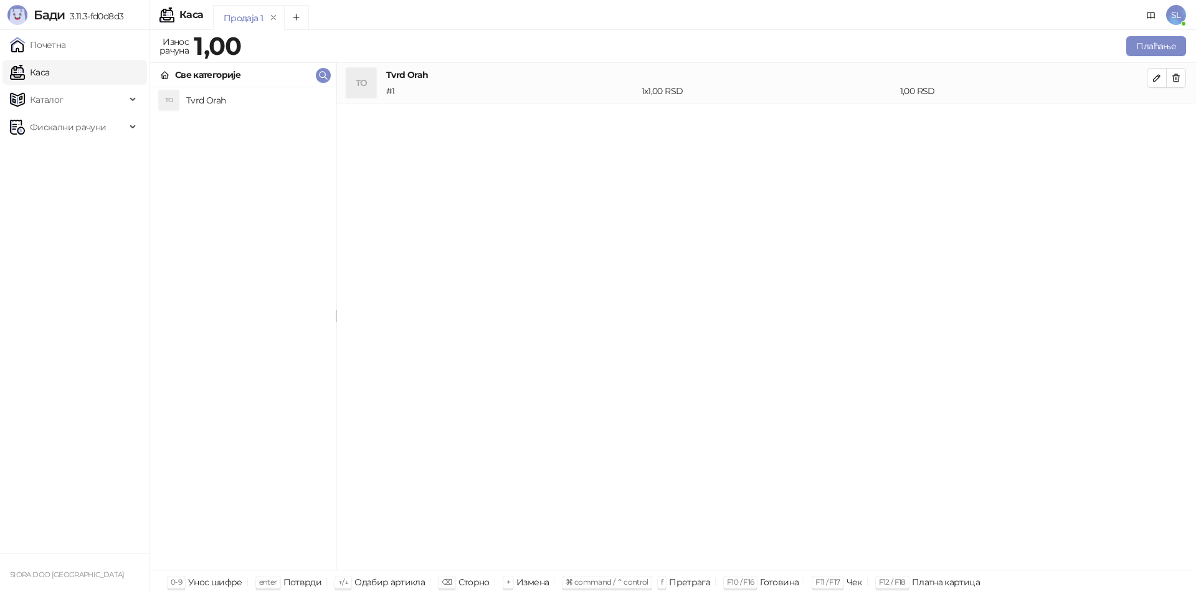
click at [220, 103] on h4 "Tvrd Orah" at bounding box center [256, 100] width 140 height 20
click at [1177, 82] on icon "button" at bounding box center [1176, 78] width 10 height 10
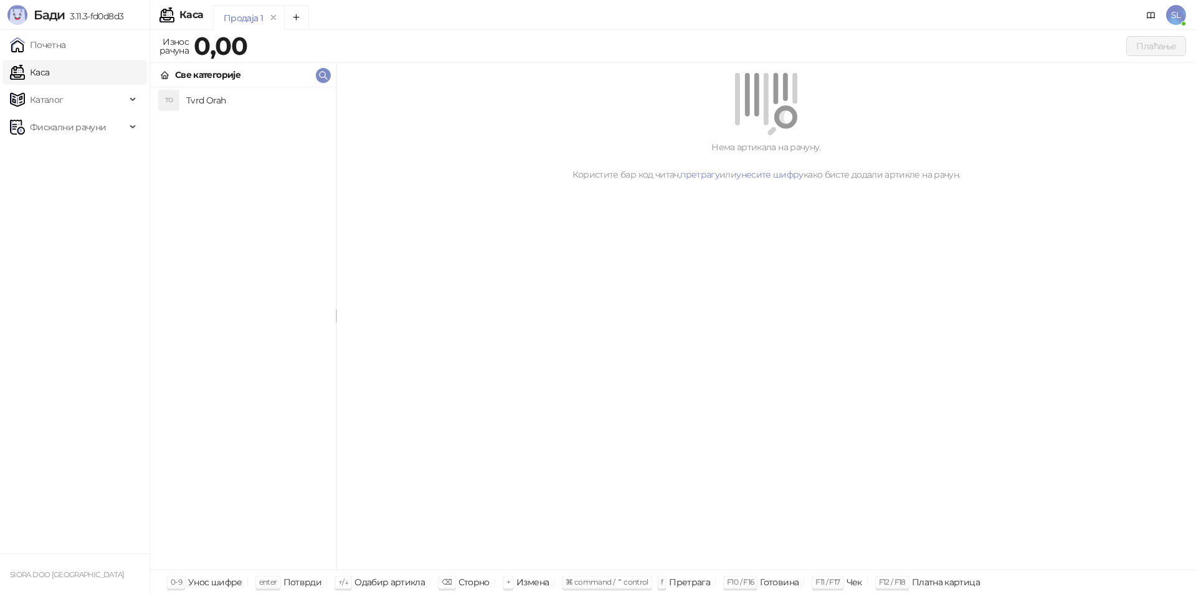
click at [197, 101] on h4 "Tvrd Orah" at bounding box center [256, 100] width 140 height 20
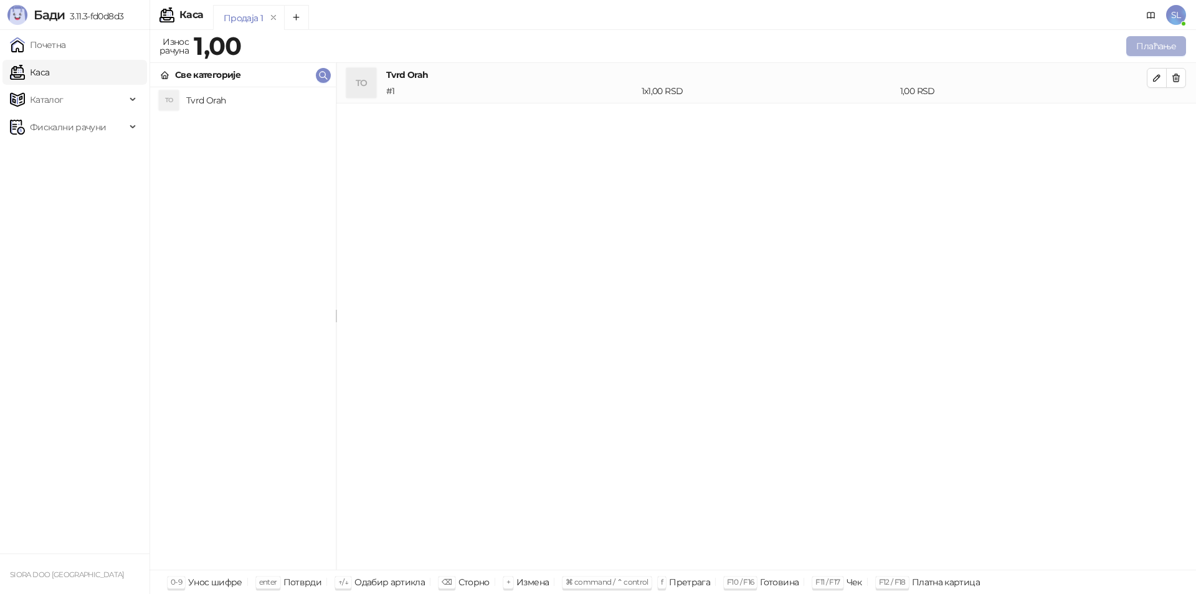
click at [1160, 51] on button "Плаћање" at bounding box center [1156, 46] width 60 height 20
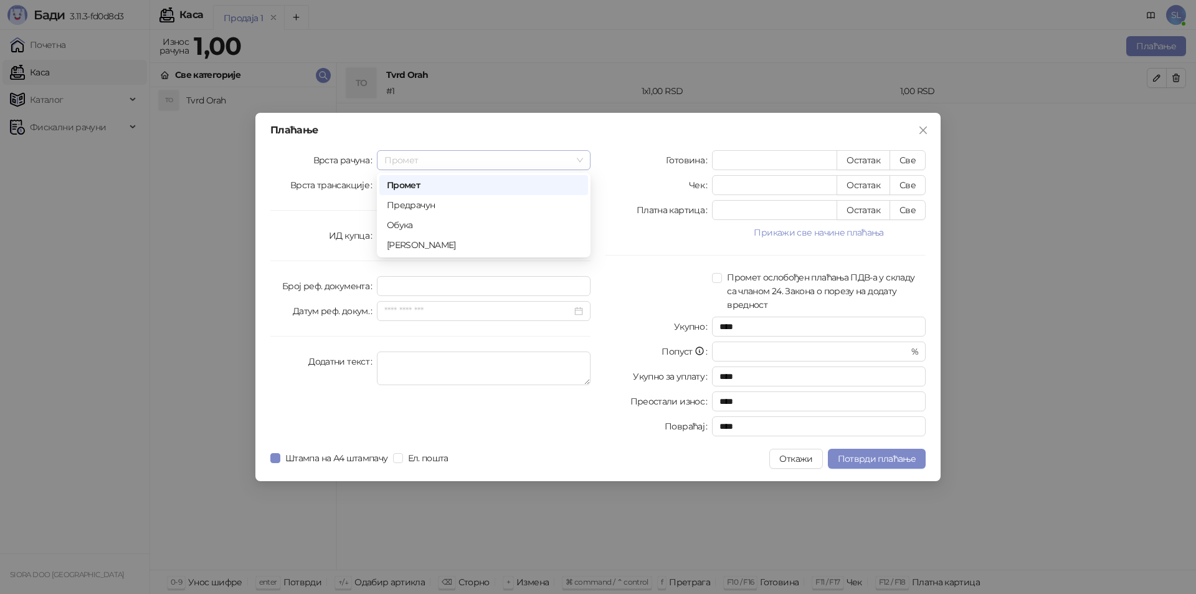
click at [509, 166] on span "Промет" at bounding box center [483, 160] width 199 height 19
click at [462, 221] on div "Обука" at bounding box center [484, 225] width 194 height 14
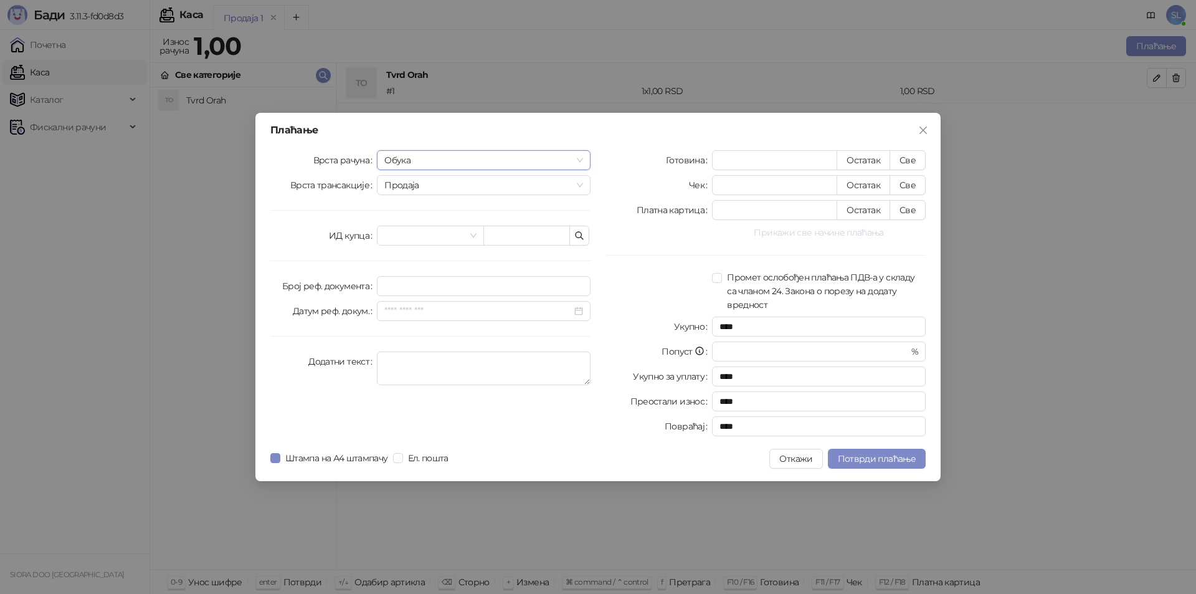
click at [840, 232] on button "Прикажи све начине плаћања" at bounding box center [819, 232] width 214 height 15
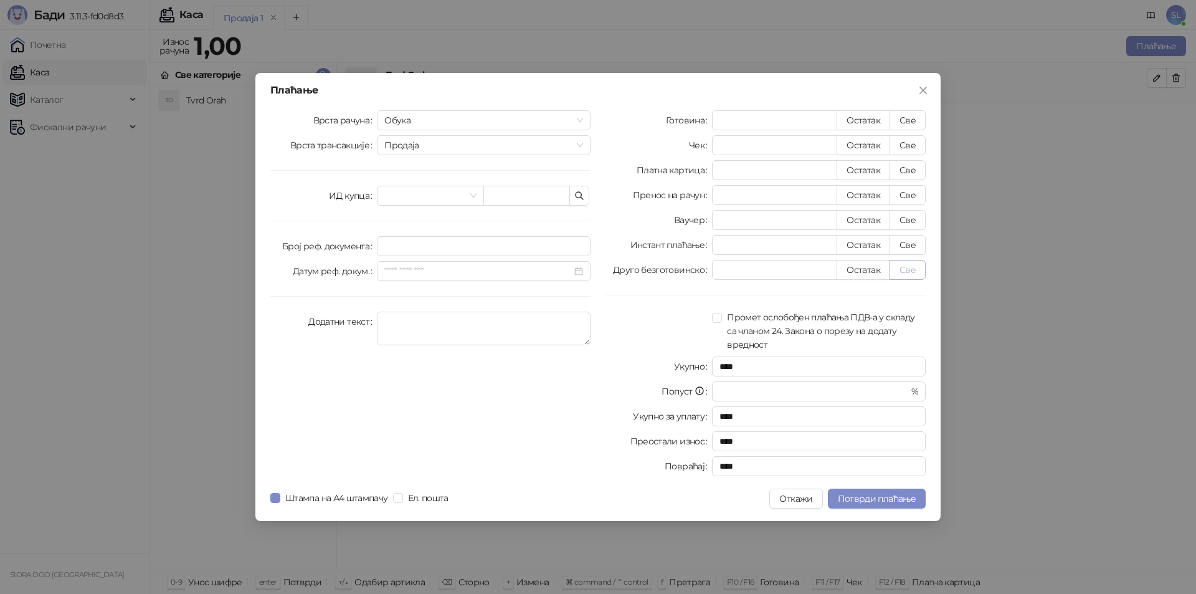
click at [910, 275] on button "Све" at bounding box center [907, 270] width 36 height 20
type input "*"
type input "****"
click at [859, 498] on span "Потврди плаћање" at bounding box center [877, 498] width 78 height 11
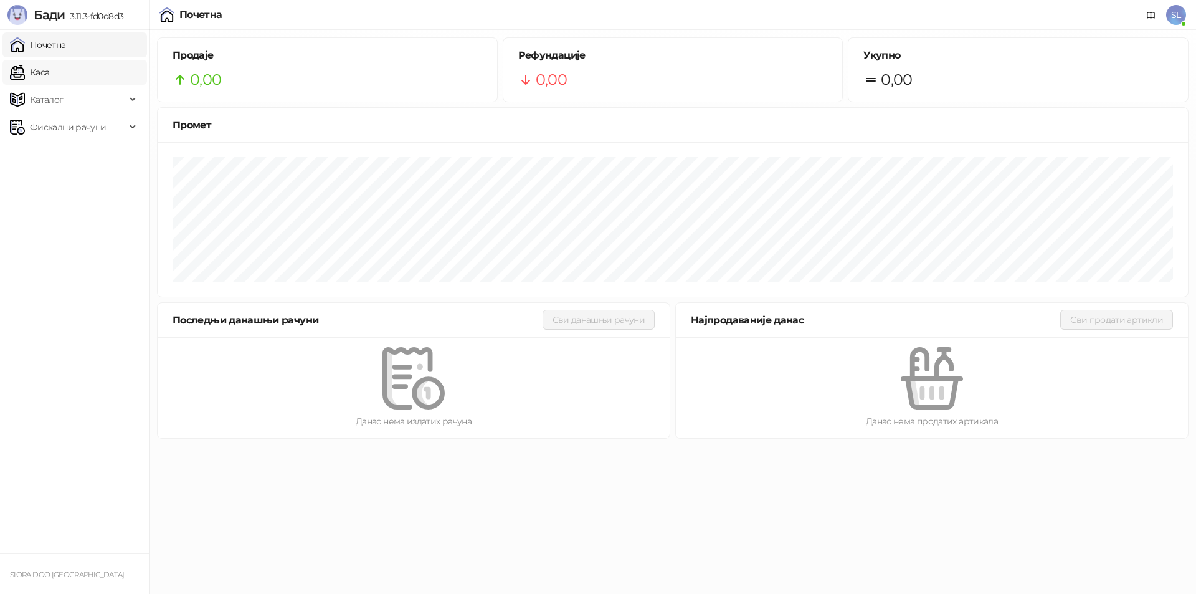
click at [23, 72] on link "Каса" at bounding box center [29, 72] width 39 height 25
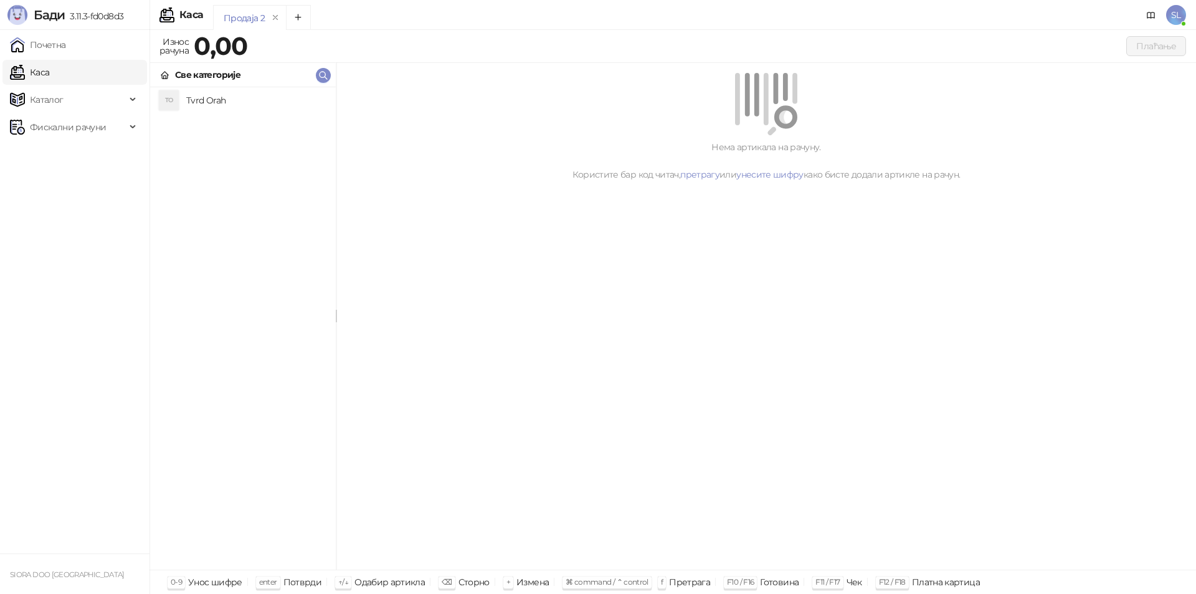
click at [203, 99] on h4 "Tvrd Orah" at bounding box center [256, 100] width 140 height 20
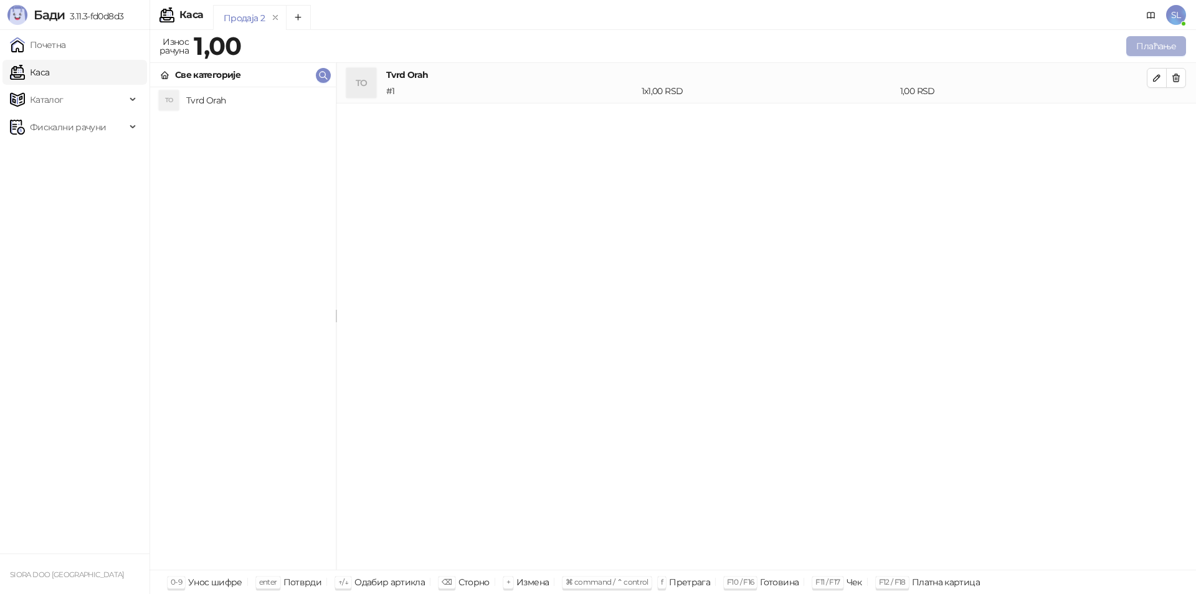
click at [1145, 45] on button "Плаћање" at bounding box center [1156, 46] width 60 height 20
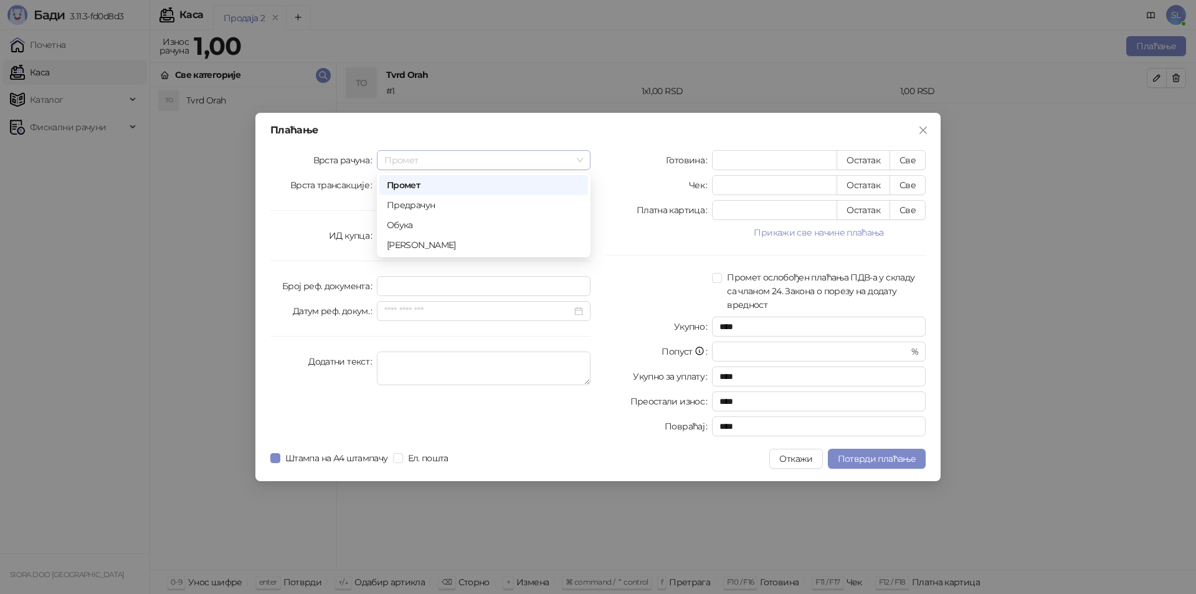
click at [537, 161] on span "Промет" at bounding box center [483, 160] width 199 height 19
click at [500, 220] on div "Обука" at bounding box center [484, 225] width 194 height 14
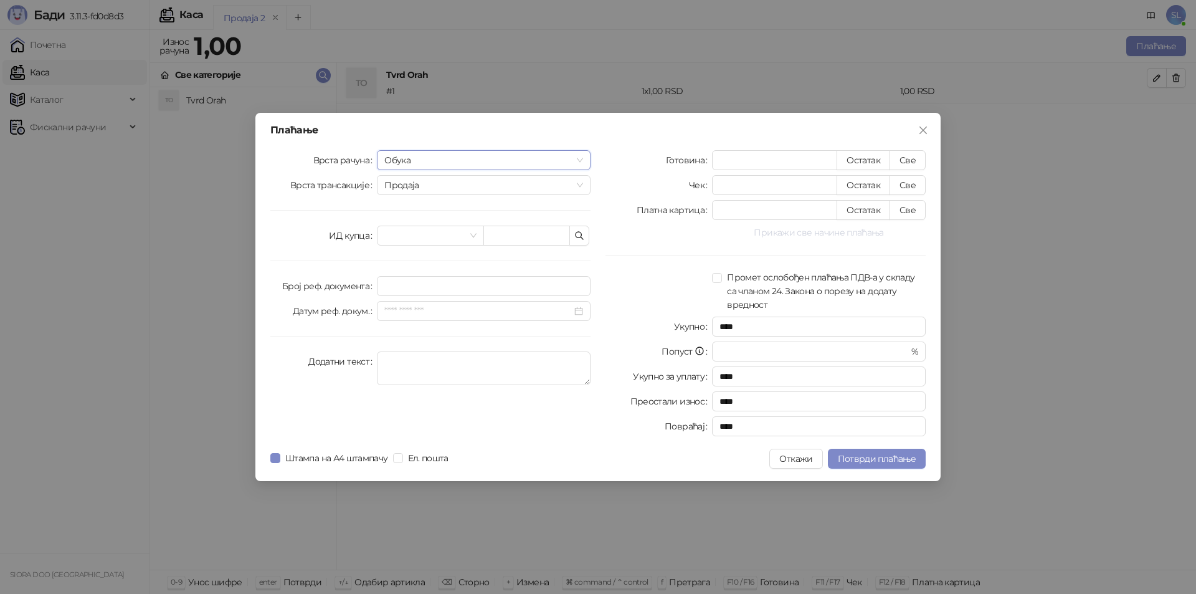
click at [801, 234] on button "Прикажи све начине плаћања" at bounding box center [819, 232] width 214 height 15
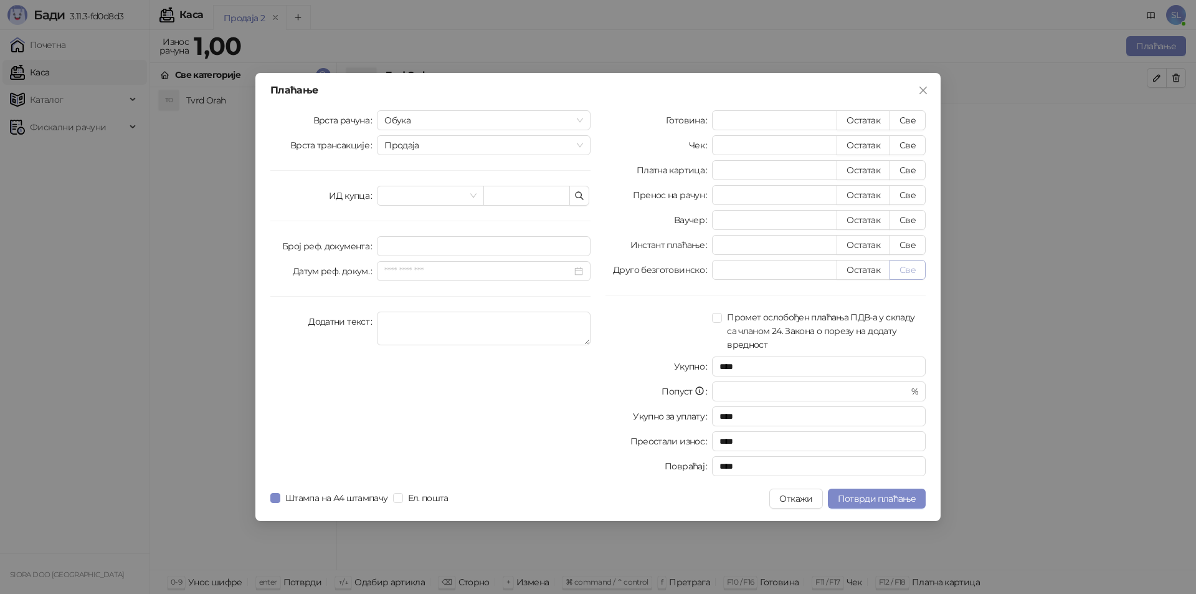
click at [907, 268] on button "Све" at bounding box center [907, 270] width 36 height 20
type input "*"
type input "****"
click at [892, 499] on span "Потврди плаћање" at bounding box center [877, 498] width 78 height 11
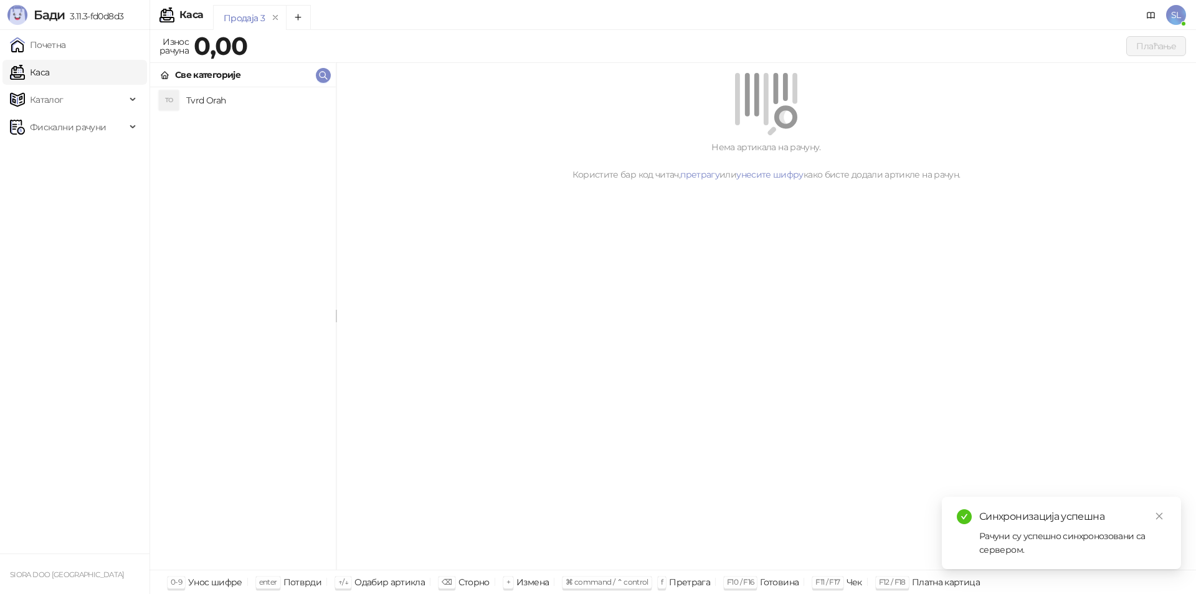
click at [39, 74] on link "Каса" at bounding box center [29, 72] width 39 height 25
click at [204, 98] on h4 "Tvrd Orah" at bounding box center [256, 100] width 140 height 20
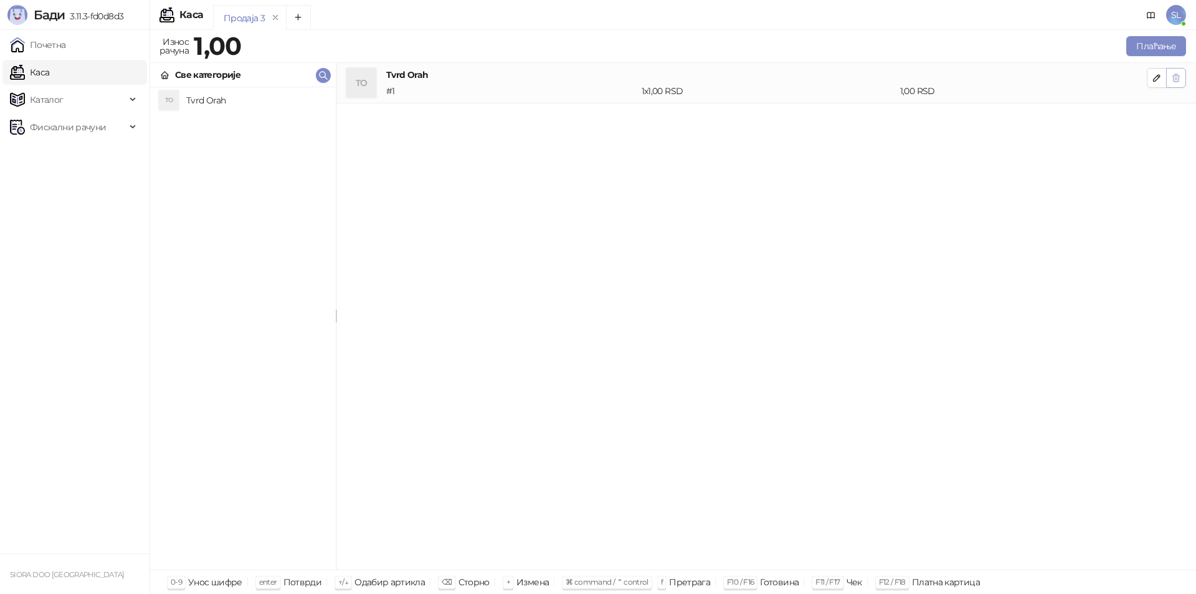
click at [1175, 75] on icon "button" at bounding box center [1176, 77] width 7 height 7
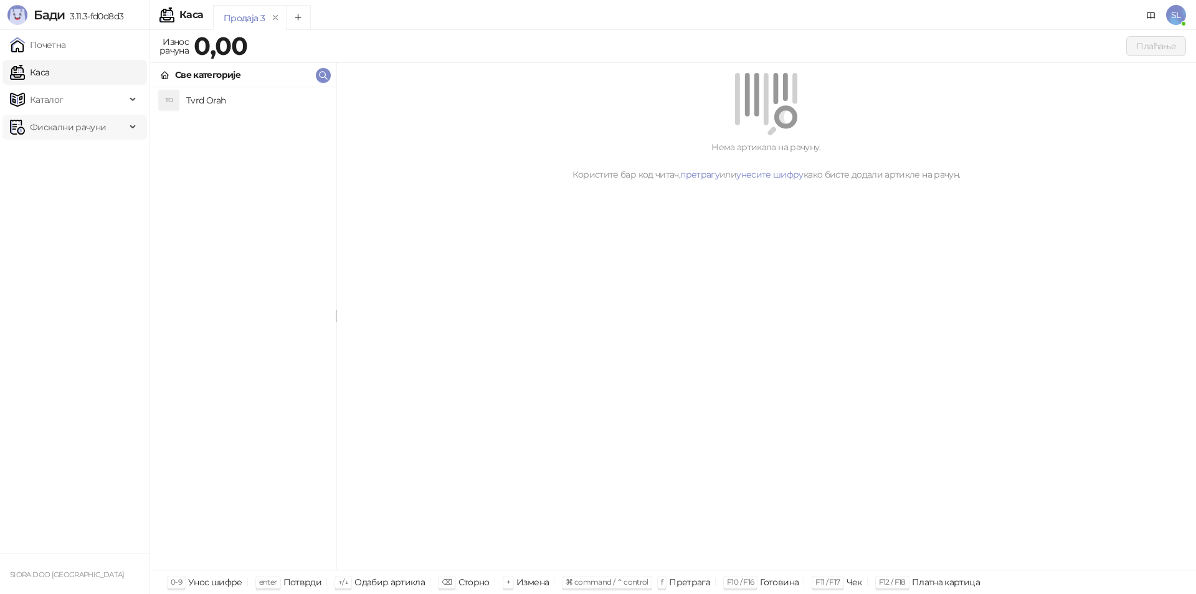
click at [71, 128] on span "Фискални рачуни" at bounding box center [68, 127] width 76 height 25
click at [47, 102] on span "Каталог" at bounding box center [47, 99] width 34 height 25
click at [65, 173] on link "Артикли" at bounding box center [43, 181] width 57 height 25
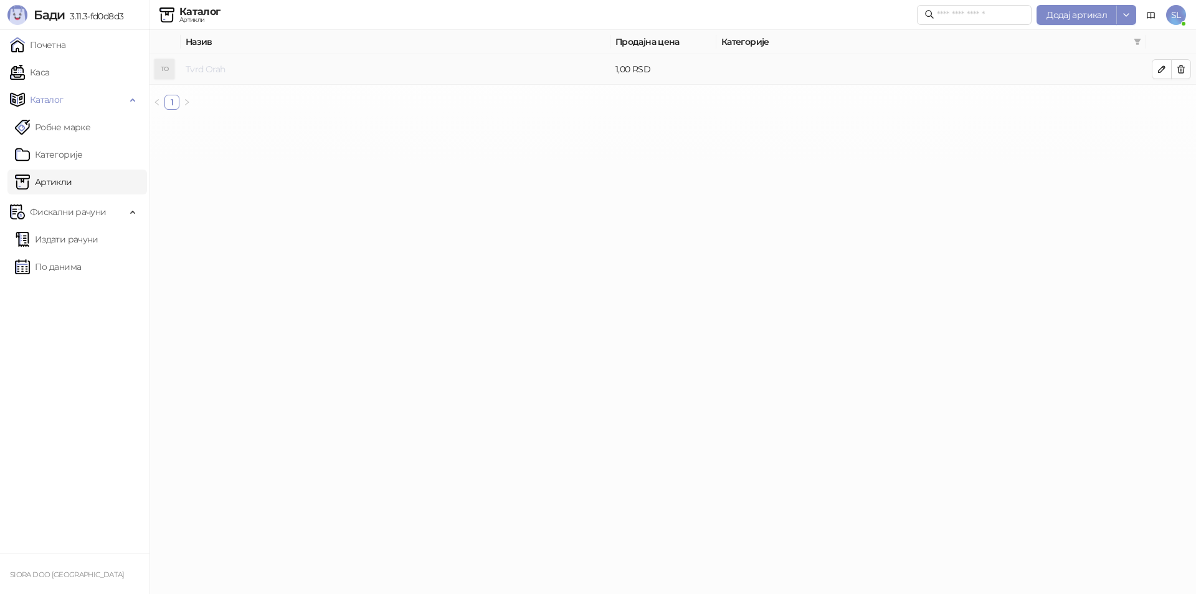
click at [216, 71] on link "Tvrd Orah" at bounding box center [205, 69] width 39 height 11
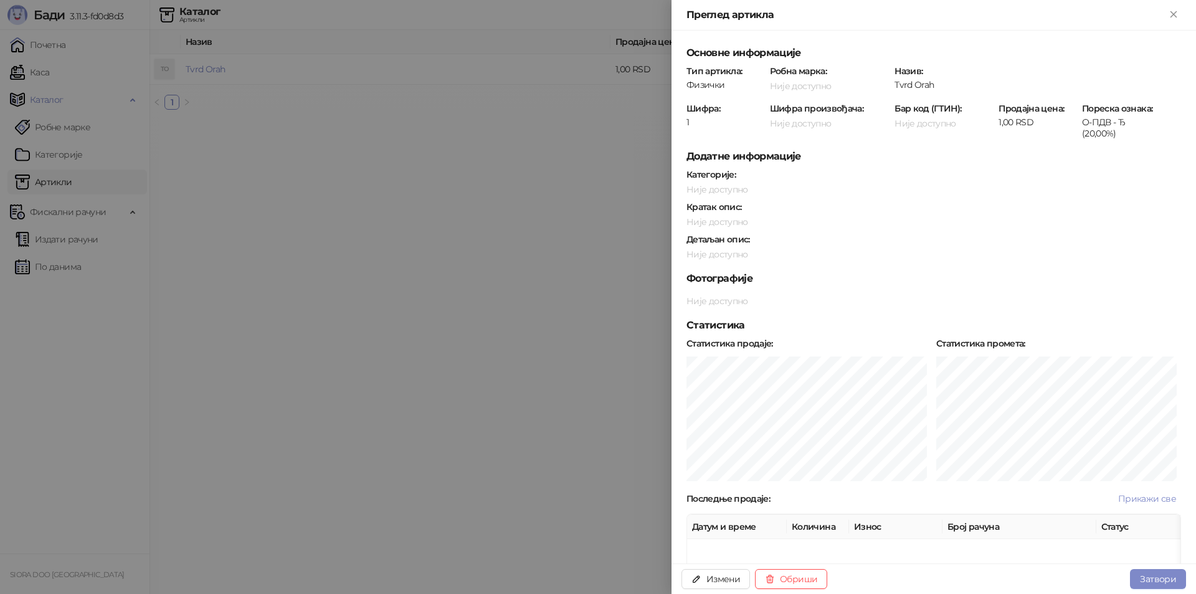
scroll to position [149, 0]
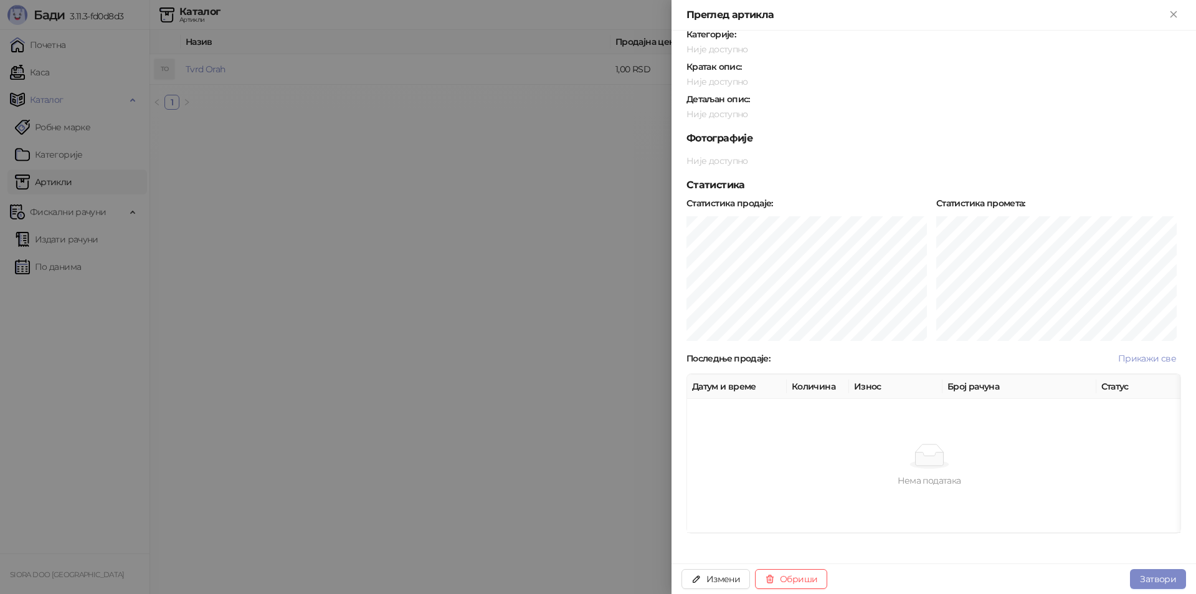
click at [580, 288] on div at bounding box center [598, 297] width 1196 height 594
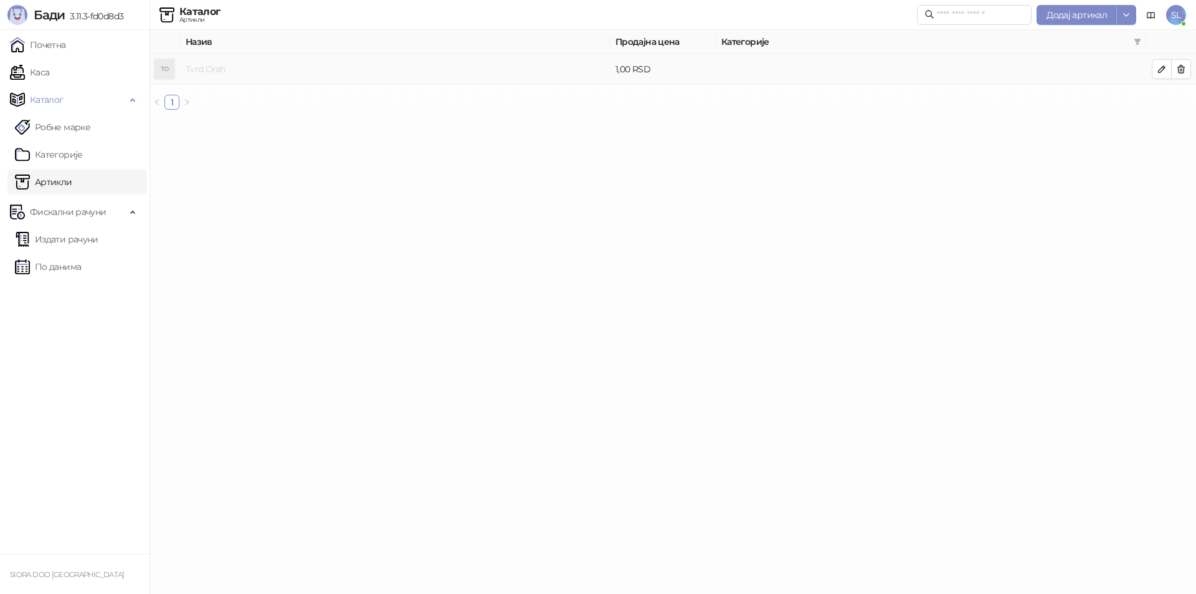
click at [222, 67] on link "Tvrd Orah" at bounding box center [205, 69] width 39 height 11
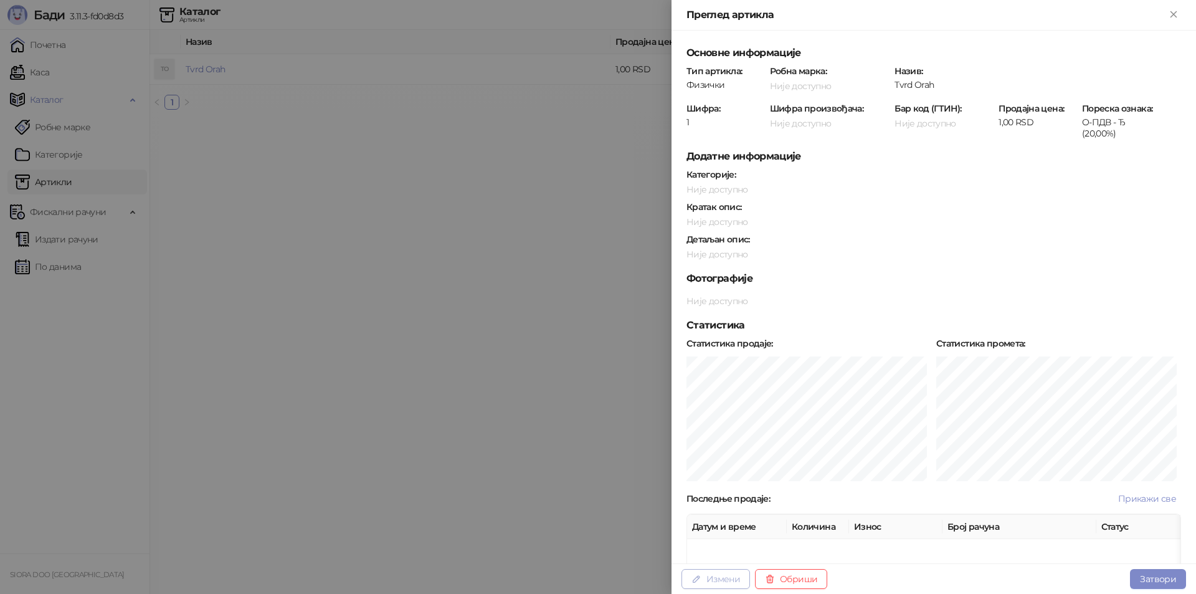
click at [731, 571] on button "Измени" at bounding box center [715, 579] width 69 height 20
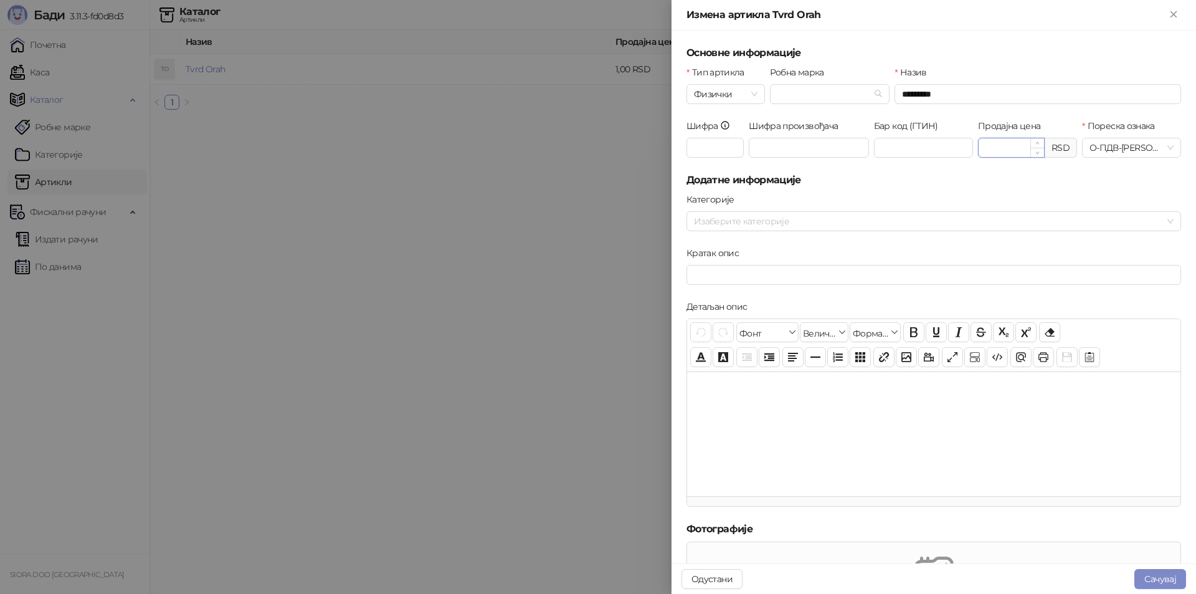
click at [1013, 146] on input "****" at bounding box center [1010, 147] width 65 height 19
type input "*"
type input "*******"
click at [1154, 569] on button "Сачувај" at bounding box center [1160, 579] width 52 height 20
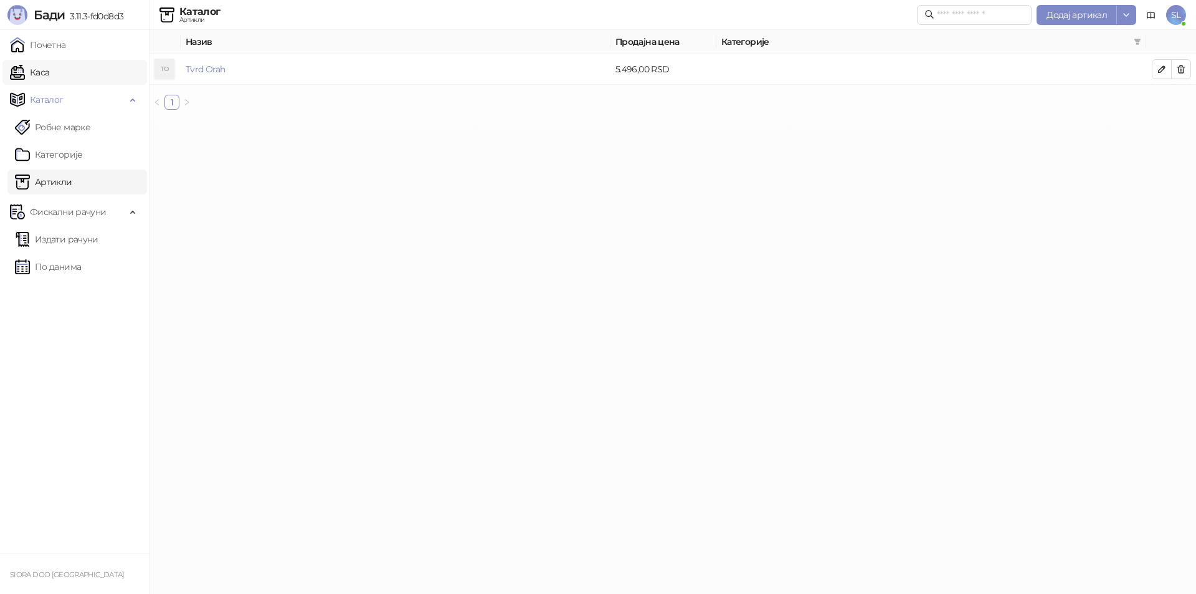
click at [36, 67] on link "Каса" at bounding box center [29, 72] width 39 height 25
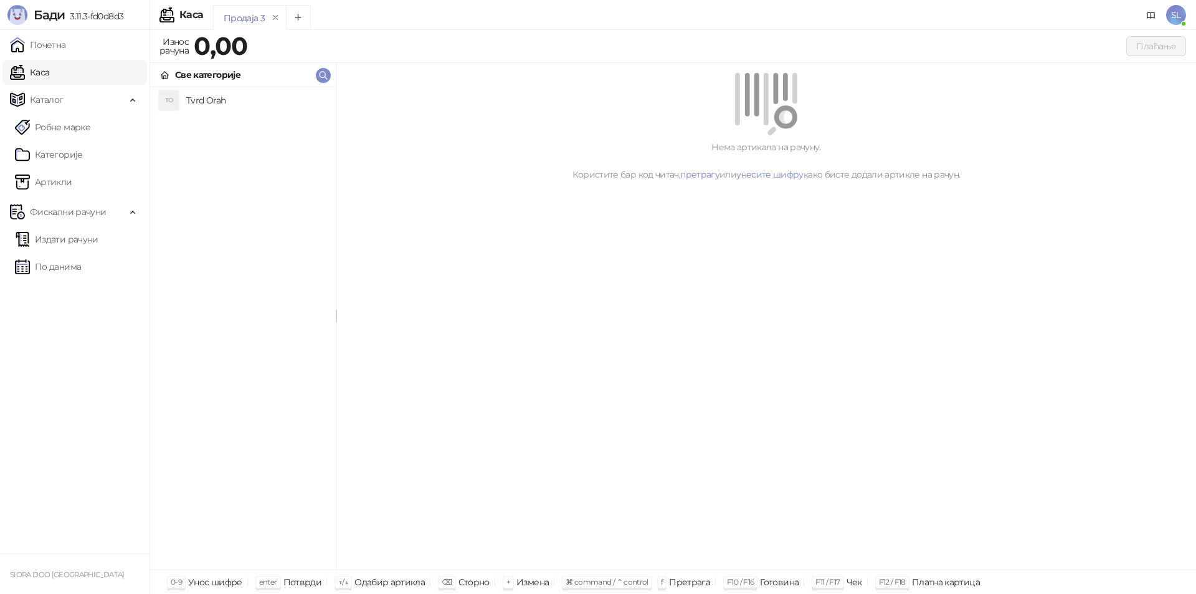
click at [207, 94] on h4 "Tvrd Orah" at bounding box center [256, 100] width 140 height 20
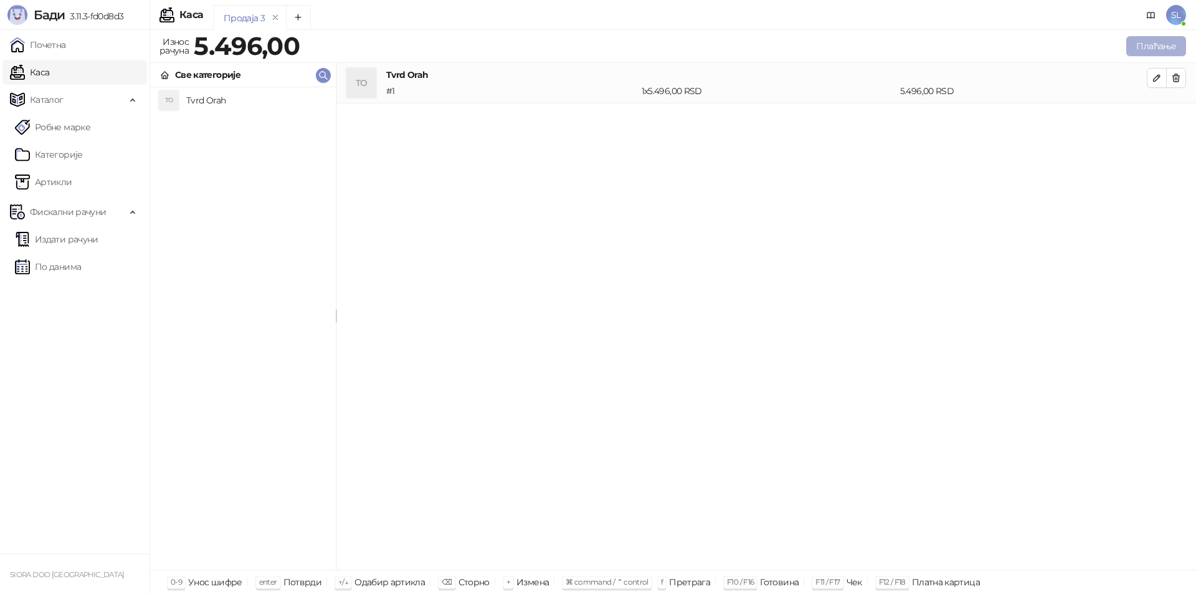
click at [1150, 41] on button "Плаћање" at bounding box center [1156, 46] width 60 height 20
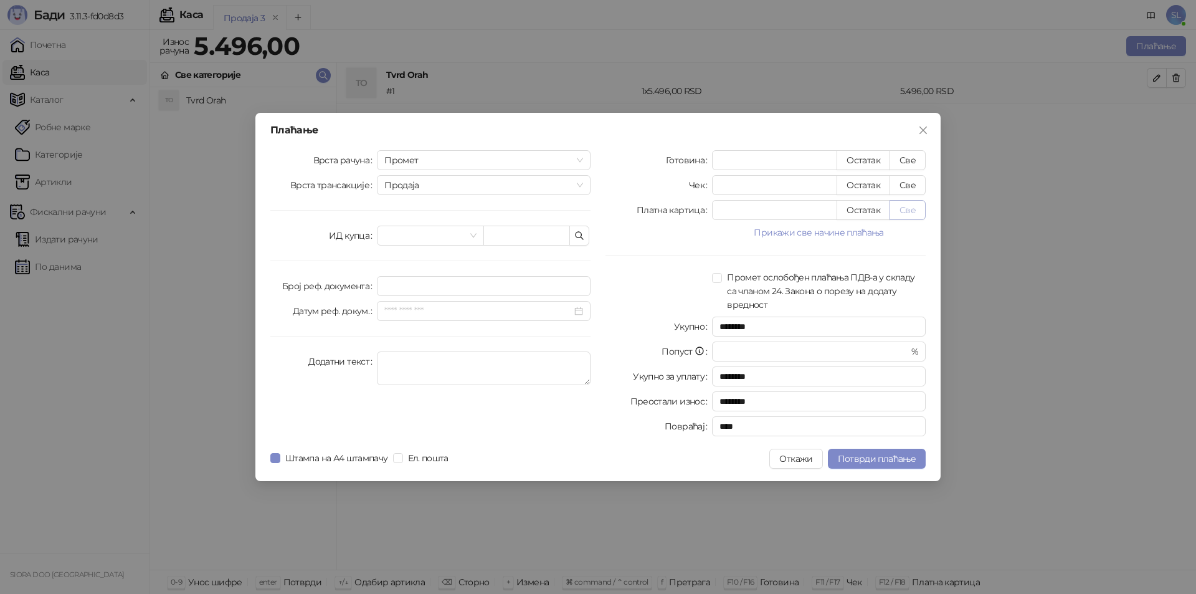
click at [898, 214] on button "Све" at bounding box center [907, 210] width 36 height 20
type input "****"
click at [898, 214] on button "Све" at bounding box center [907, 210] width 36 height 20
click at [776, 199] on div "Готовина * Остатак Све Чек * Остатак Све Платна картица **** Остатак Све Прикаж…" at bounding box center [765, 295] width 335 height 291
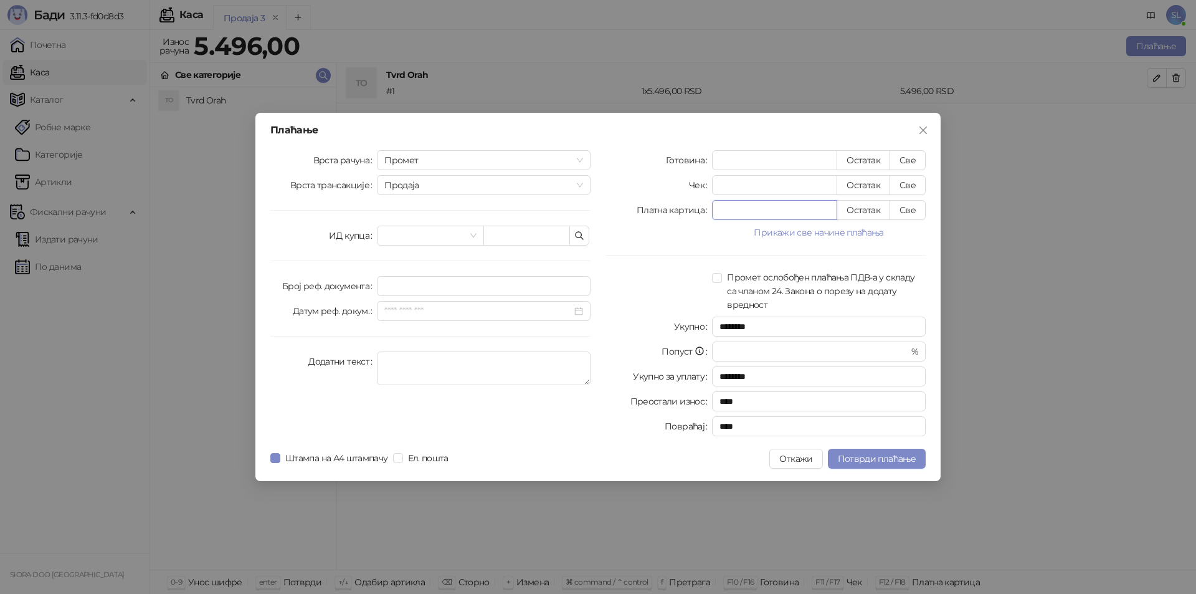
click at [776, 210] on input "****" at bounding box center [775, 210] width 124 height 19
type input "********"
click at [790, 229] on button "Прикажи све начине плаћања" at bounding box center [819, 232] width 214 height 15
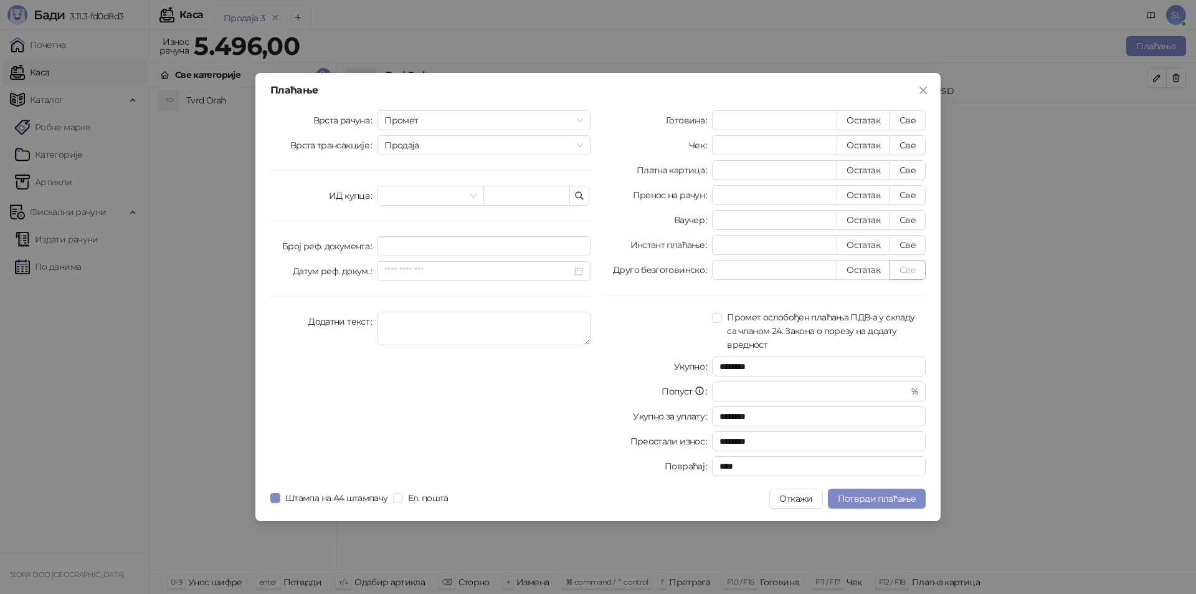
click at [912, 272] on button "Све" at bounding box center [907, 270] width 36 height 20
type input "*"
type input "****"
click at [557, 125] on span "Промет" at bounding box center [483, 120] width 199 height 19
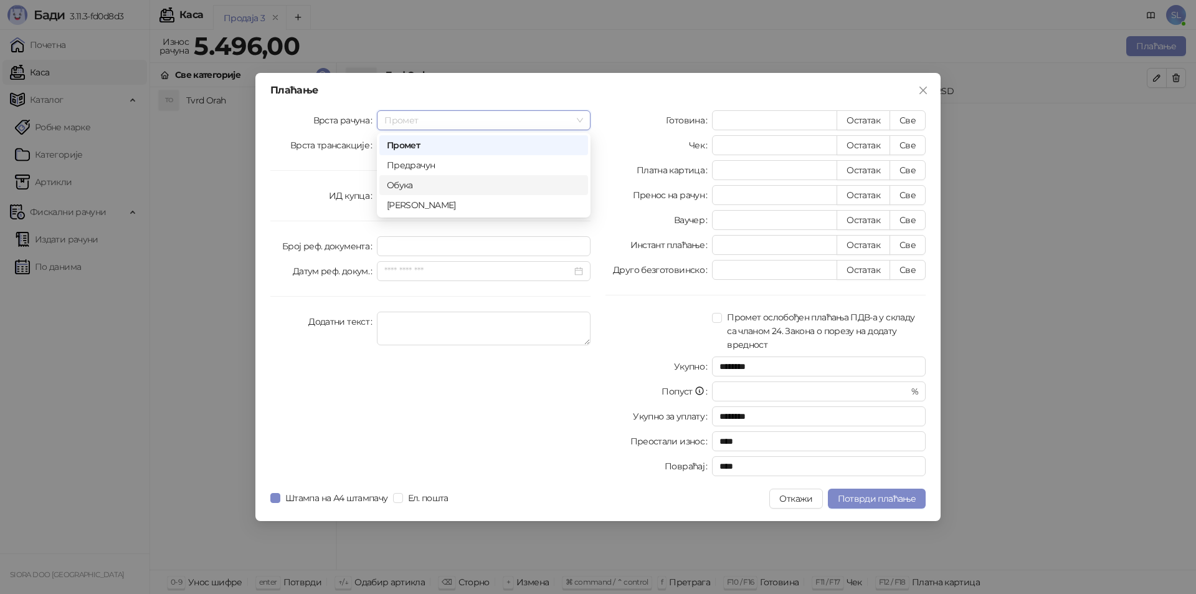
click at [438, 184] on div "Обука" at bounding box center [484, 185] width 194 height 14
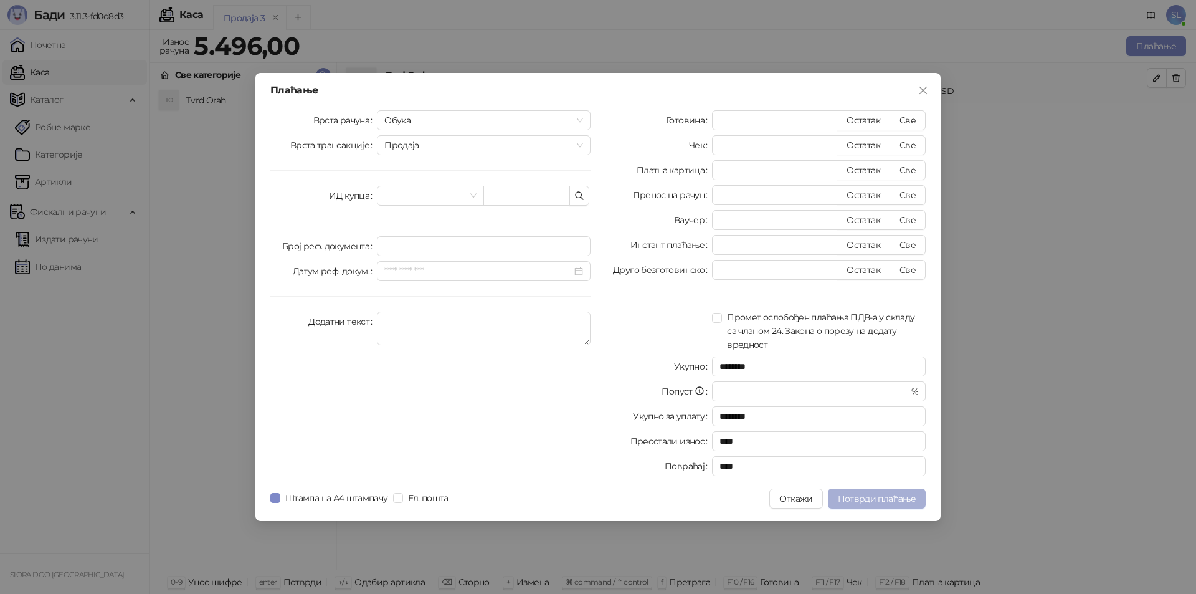
click at [883, 496] on span "Потврди плаћање" at bounding box center [877, 498] width 78 height 11
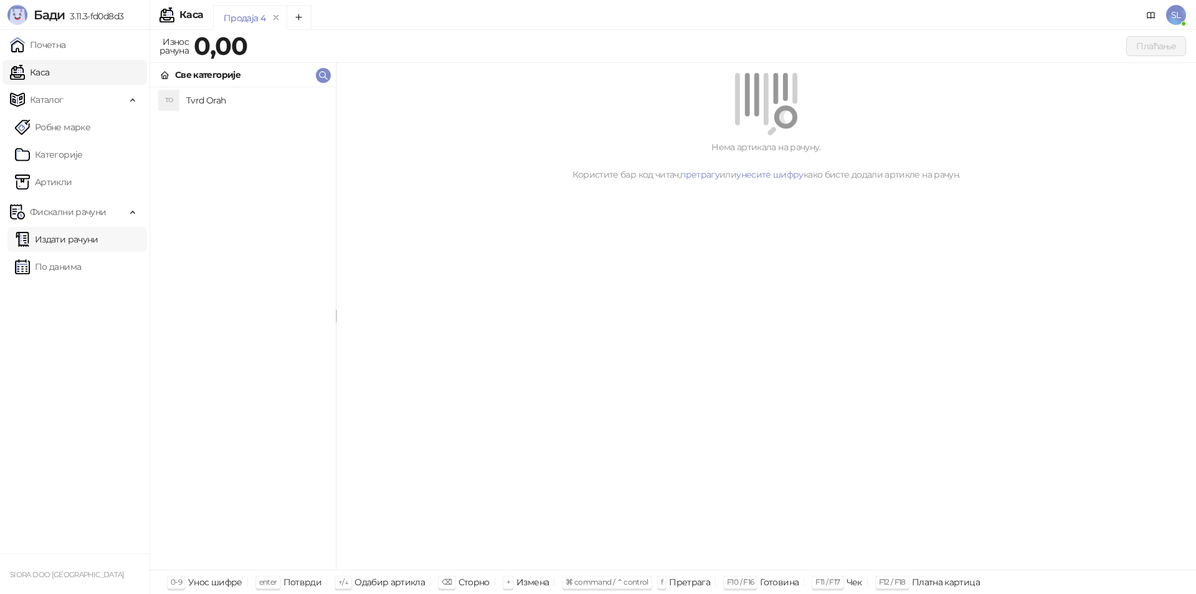
click at [57, 242] on link "Издати рачуни" at bounding box center [56, 239] width 83 height 25
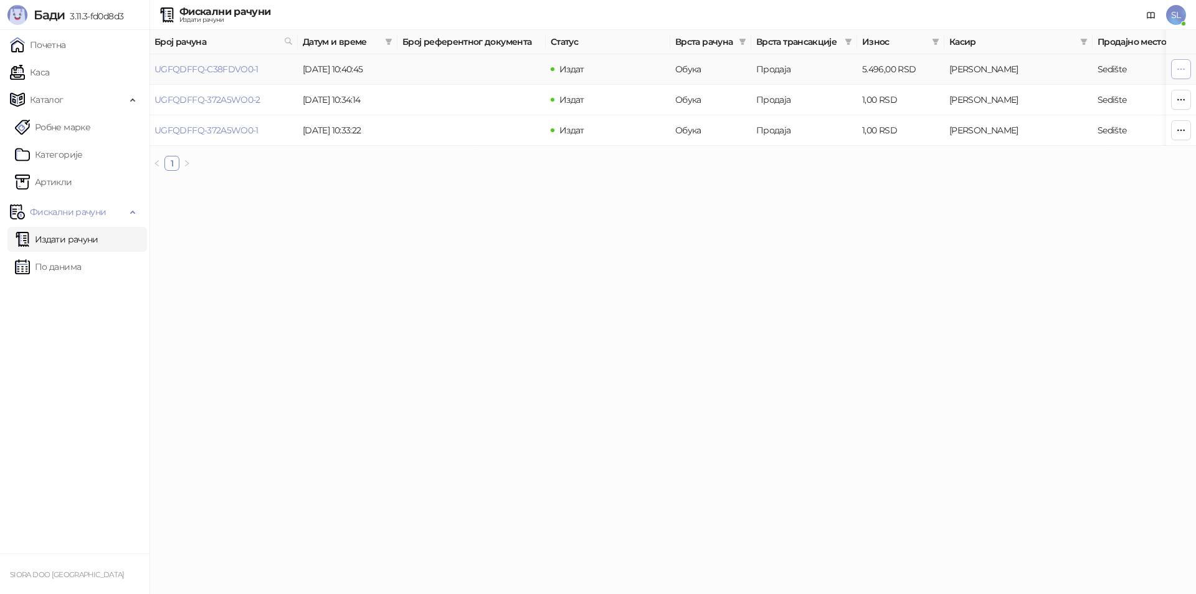
click at [1179, 68] on icon "button" at bounding box center [1181, 69] width 10 height 10
click at [1081, 181] on html "Бади 3.11.3-fd0d8d3 Почетна Каса Каталог Робне марке Категорије Артикли Фискалн…" at bounding box center [598, 90] width 1196 height 181
click at [1175, 100] on button "button" at bounding box center [1181, 100] width 20 height 20
click at [909, 181] on html "Бади 3.11.3-fd0d8d3 Почетна Каса Каталог Робне марке Категорије Артикли Фискалн…" at bounding box center [598, 90] width 1196 height 181
click at [202, 69] on link "UGFQDFFQ-C38FDVO0-1" at bounding box center [206, 69] width 104 height 11
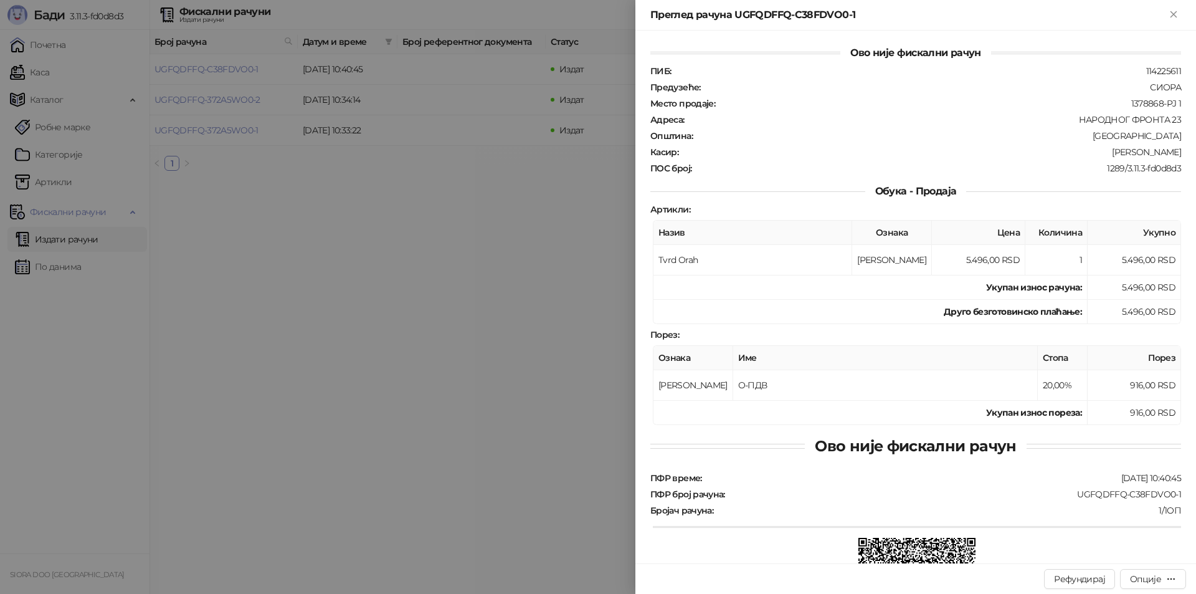
scroll to position [149, 0]
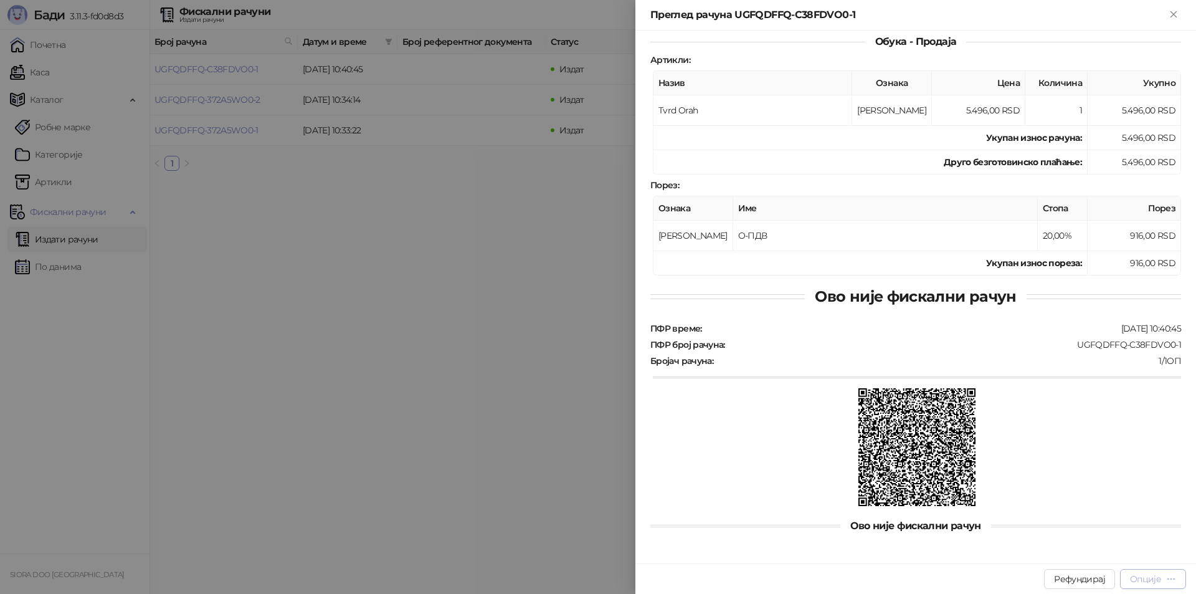
click at [1172, 572] on icon "button" at bounding box center [1171, 579] width 10 height 10
click at [508, 378] on div at bounding box center [598, 297] width 1196 height 594
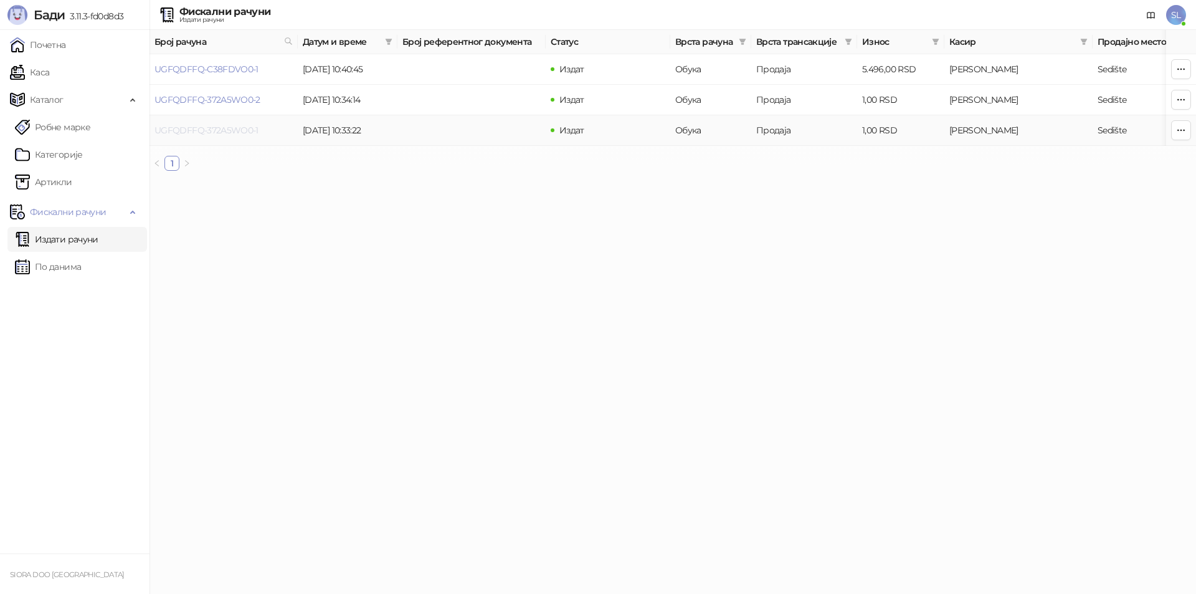
click at [230, 135] on link "UGFQDFFQ-372A5WO0-1" at bounding box center [206, 130] width 104 height 11
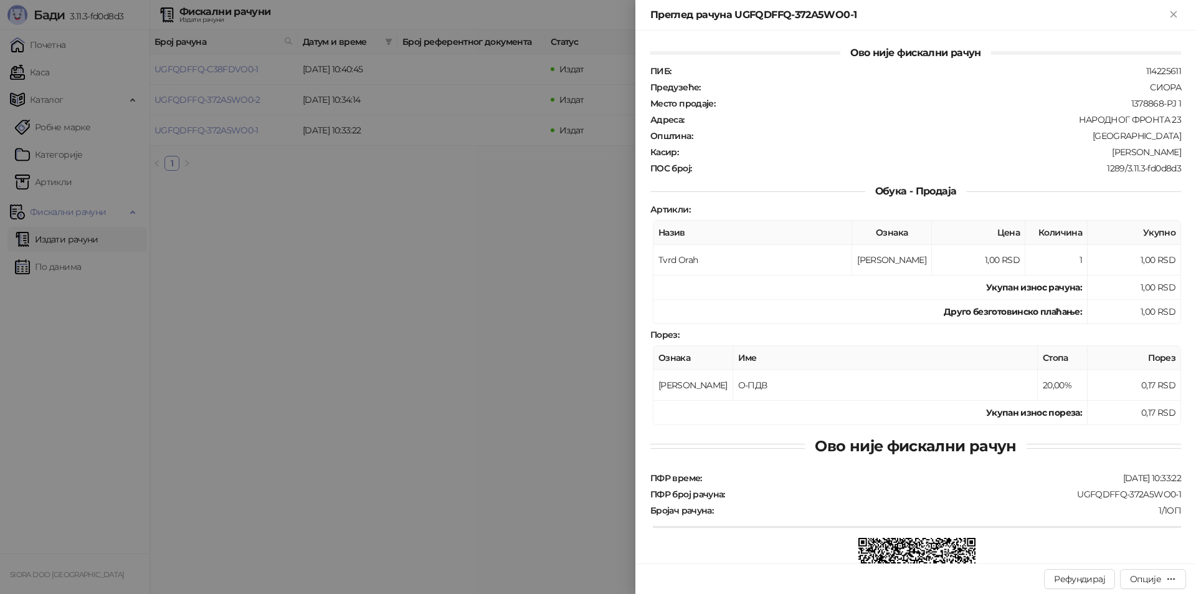
scroll to position [149, 0]
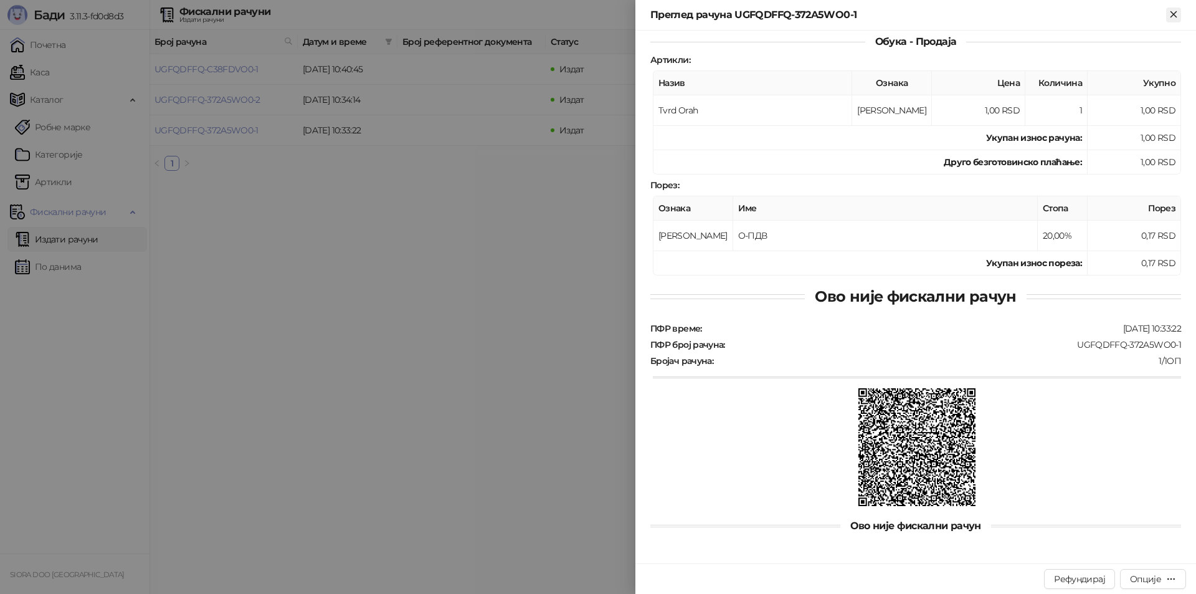
click at [1171, 17] on icon "Close" at bounding box center [1173, 14] width 6 height 6
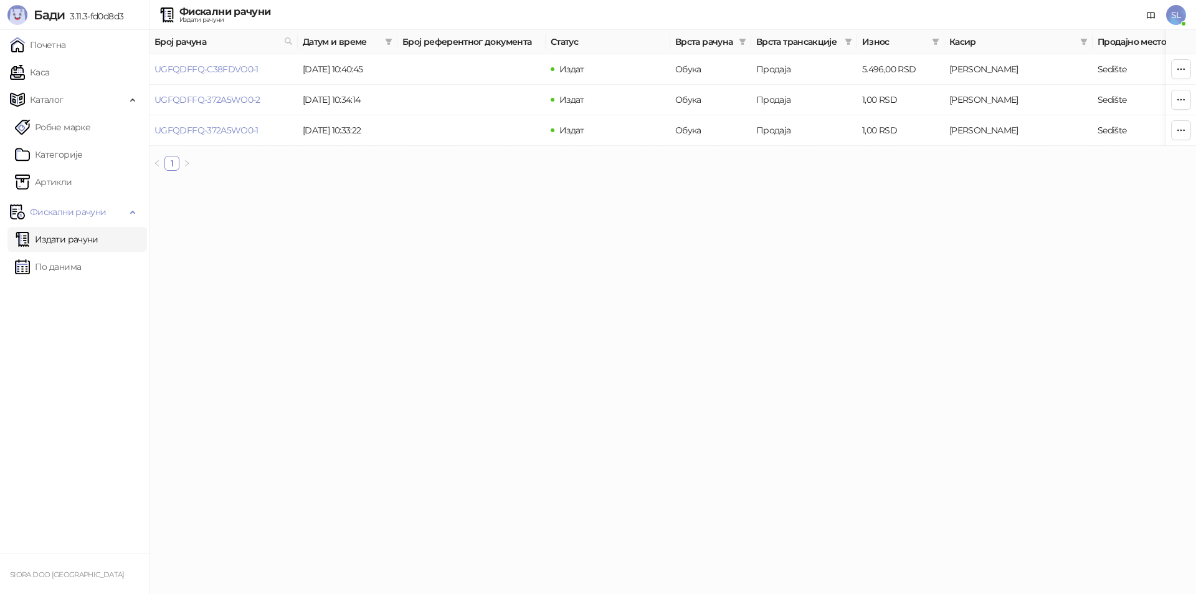
click at [72, 234] on link "Издати рачуни" at bounding box center [56, 239] width 83 height 25
click at [237, 66] on link "UGFQDFFQ-C38FDVO0-1" at bounding box center [206, 69] width 104 height 11
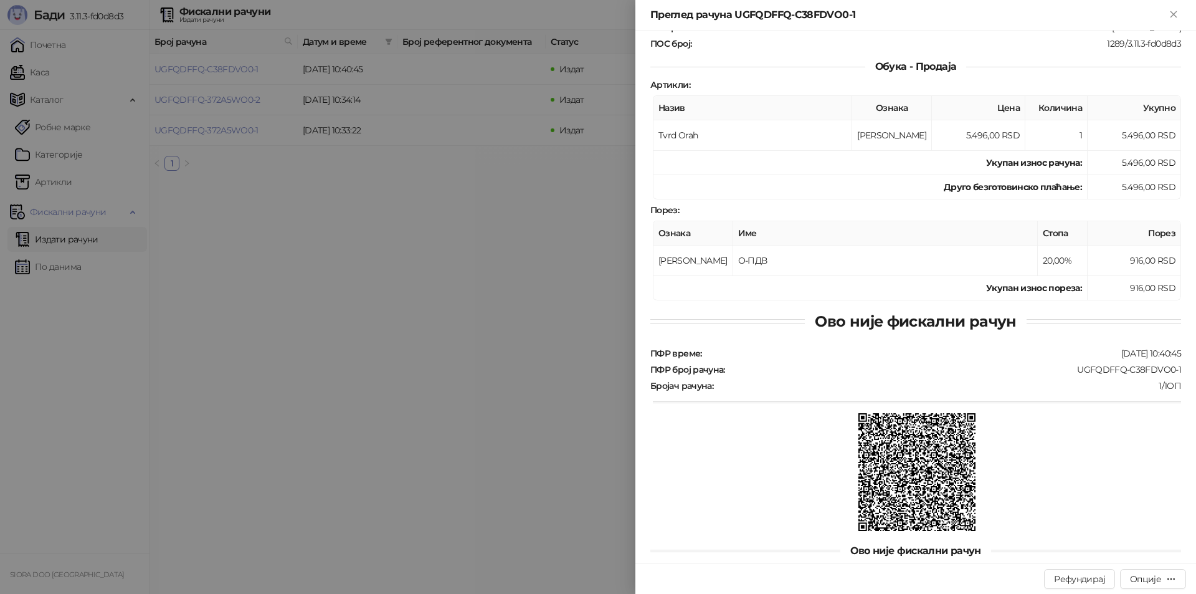
scroll to position [149, 0]
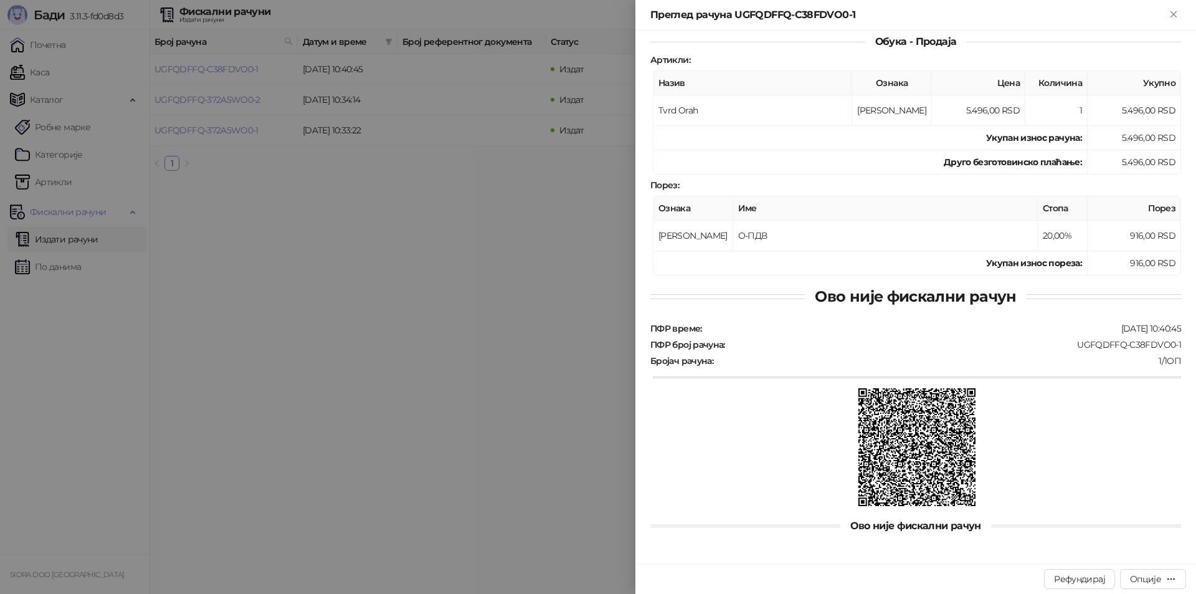
click at [501, 316] on div at bounding box center [598, 297] width 1196 height 594
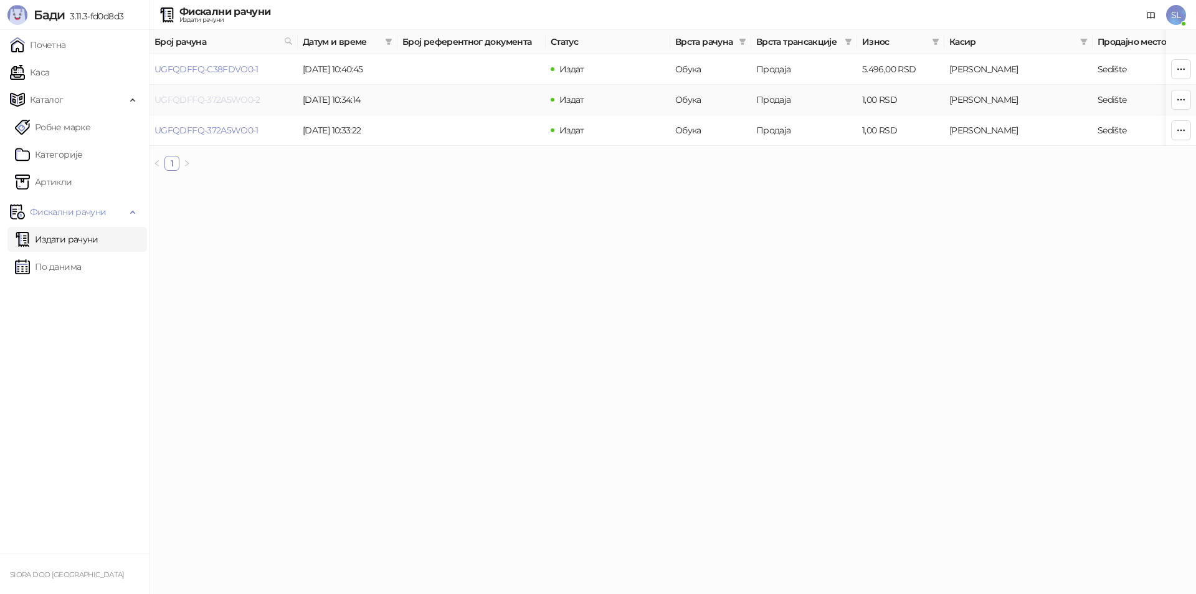
click at [196, 100] on link "UGFQDFFQ-372A5WO0-2" at bounding box center [207, 99] width 106 height 11
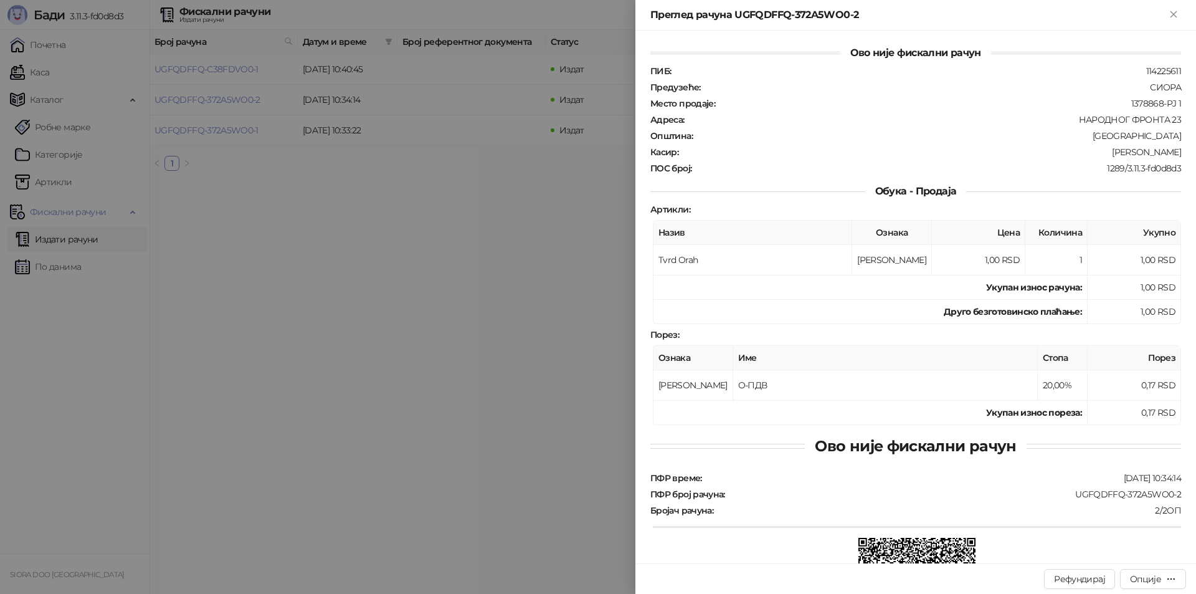
scroll to position [149, 0]
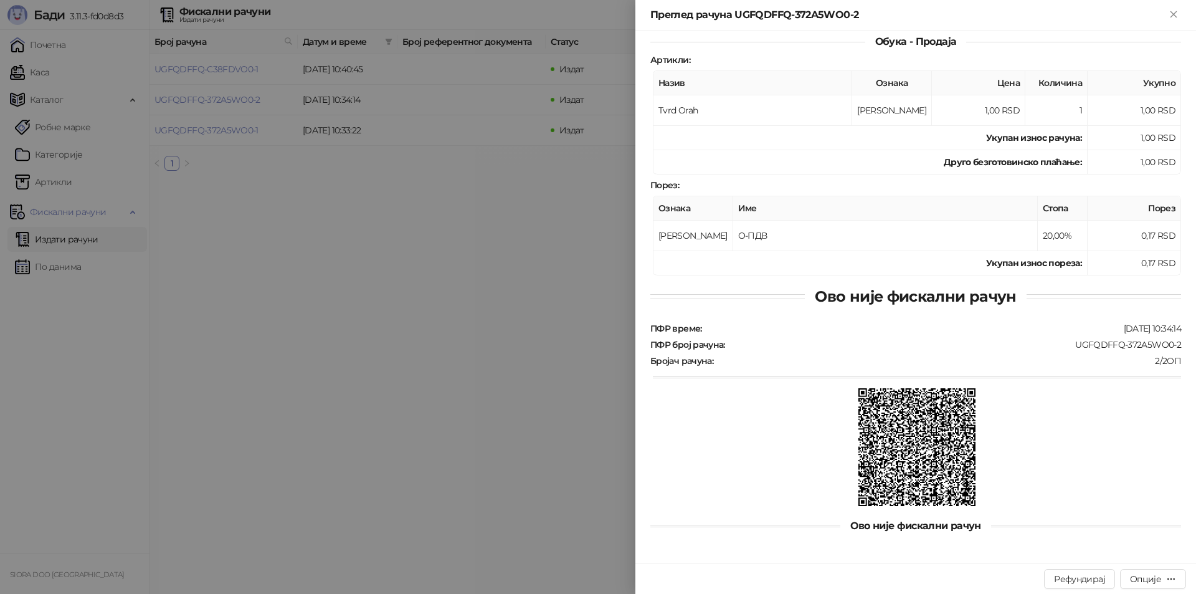
click at [444, 239] on div at bounding box center [598, 297] width 1196 height 594
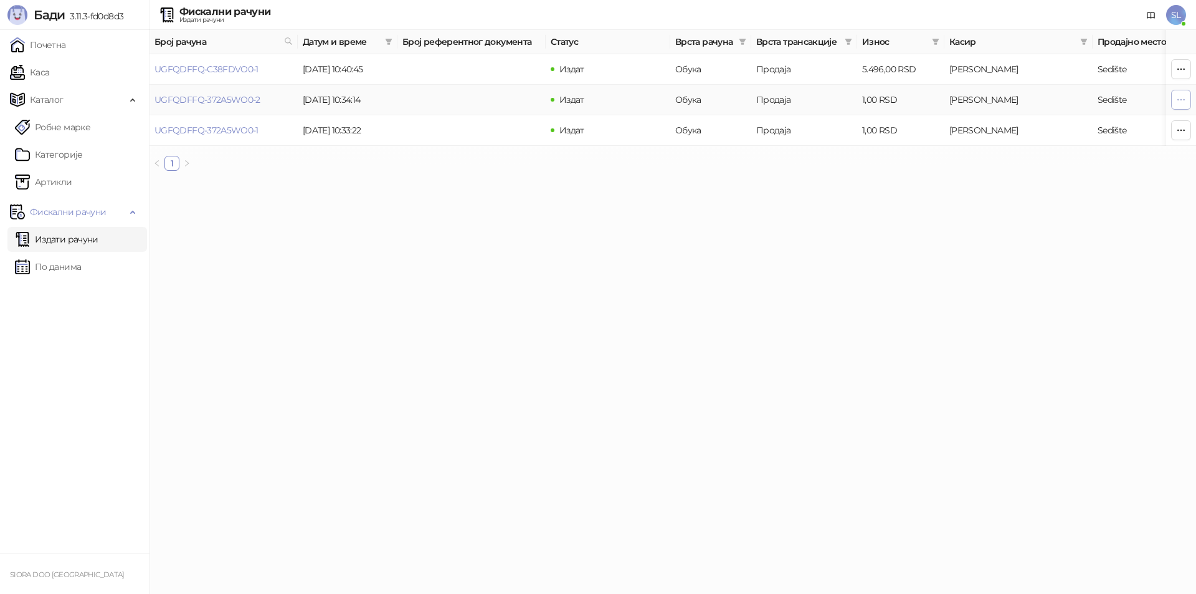
click at [1177, 100] on icon "button" at bounding box center [1181, 100] width 10 height 10
click at [219, 97] on link "UGFQDFFQ-372A5WO0-2" at bounding box center [207, 99] width 106 height 11
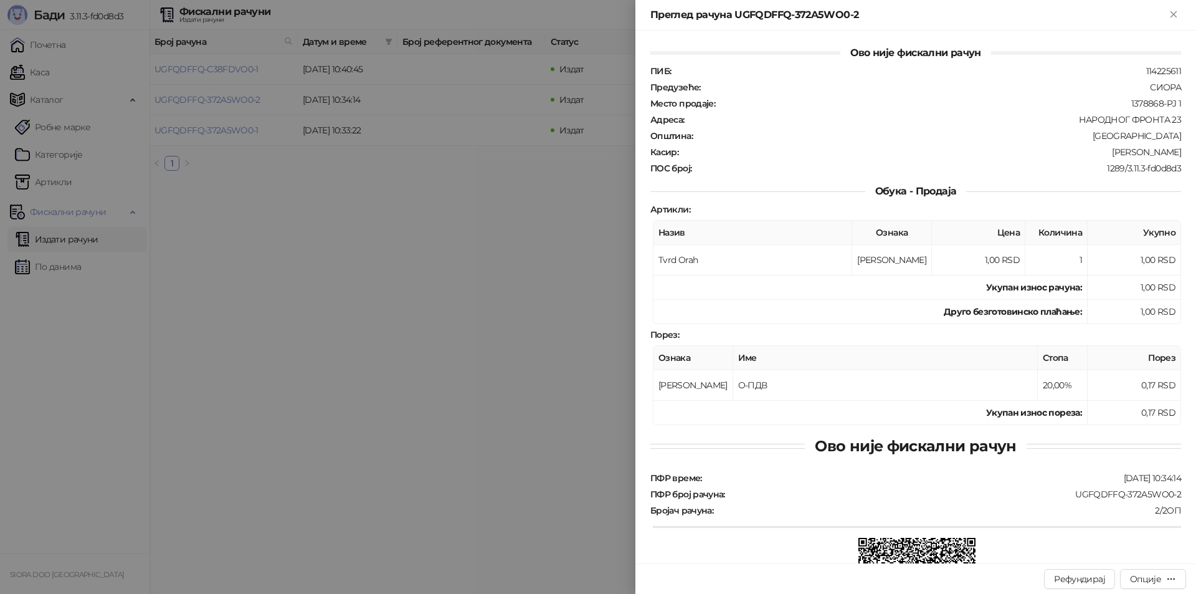
scroll to position [149, 0]
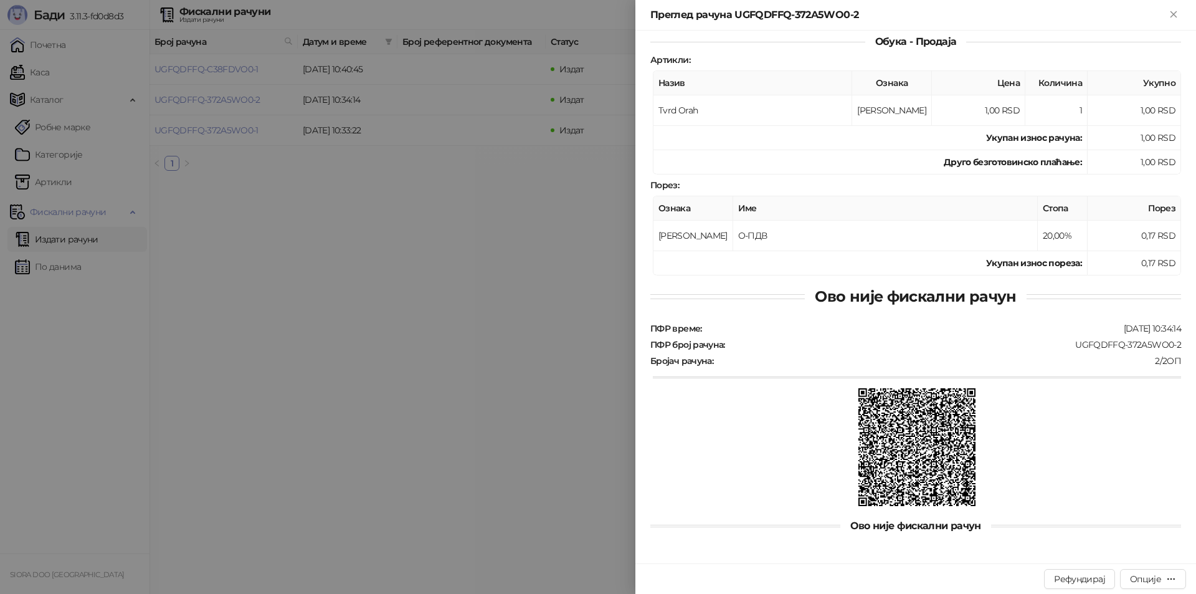
click at [342, 206] on div at bounding box center [598, 297] width 1196 height 594
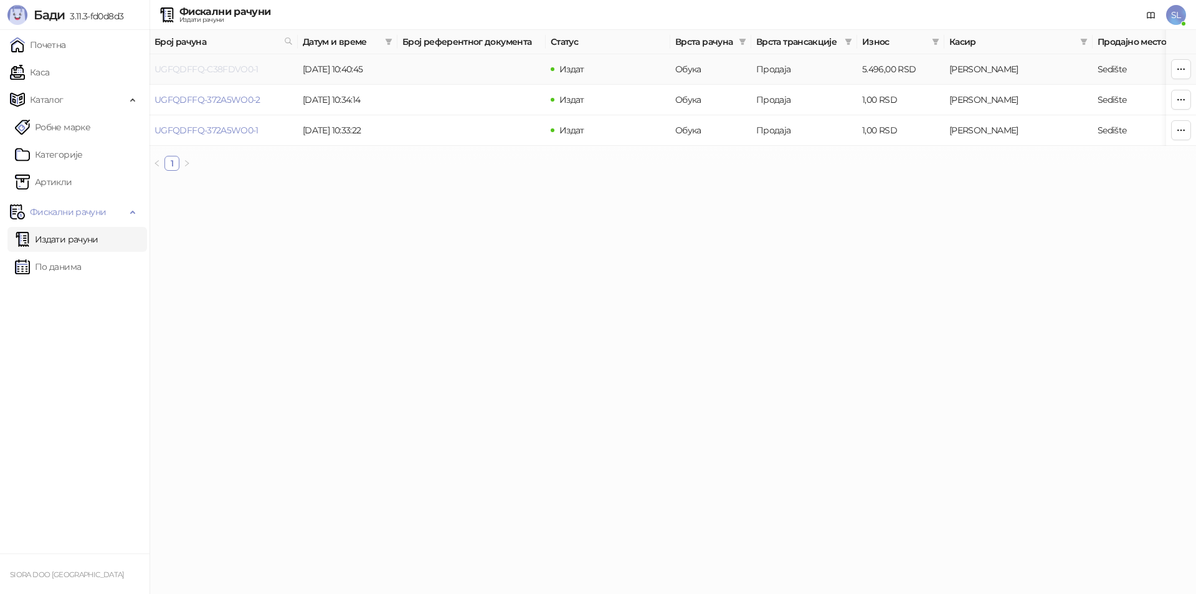
click at [193, 71] on link "UGFQDFFQ-C38FDVO0-1" at bounding box center [206, 69] width 104 height 11
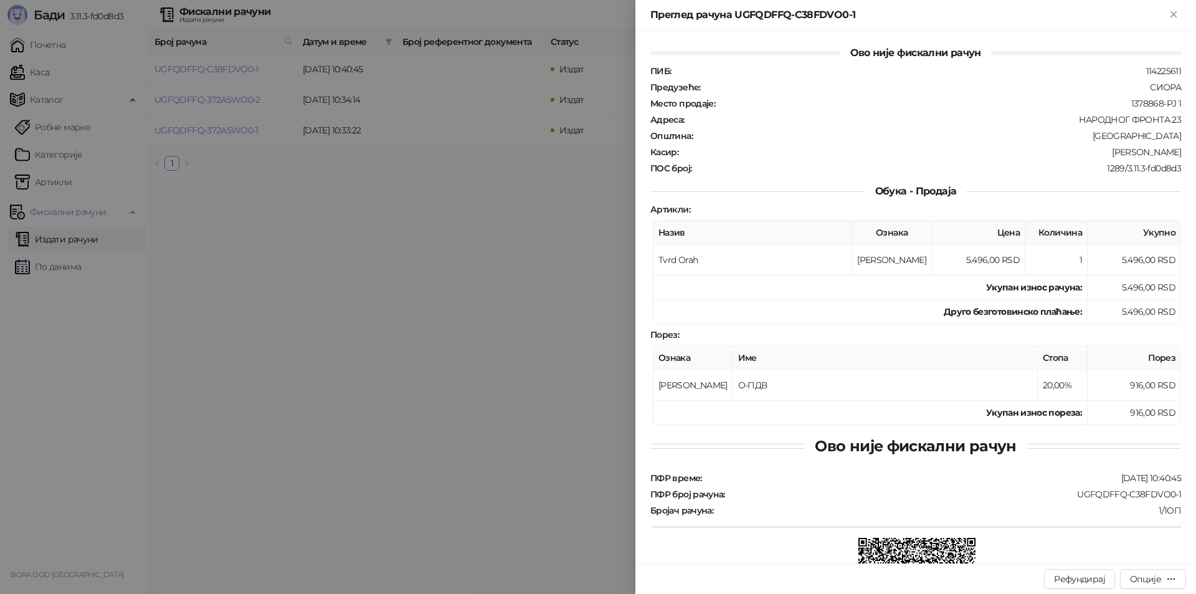
click at [384, 220] on div at bounding box center [598, 297] width 1196 height 594
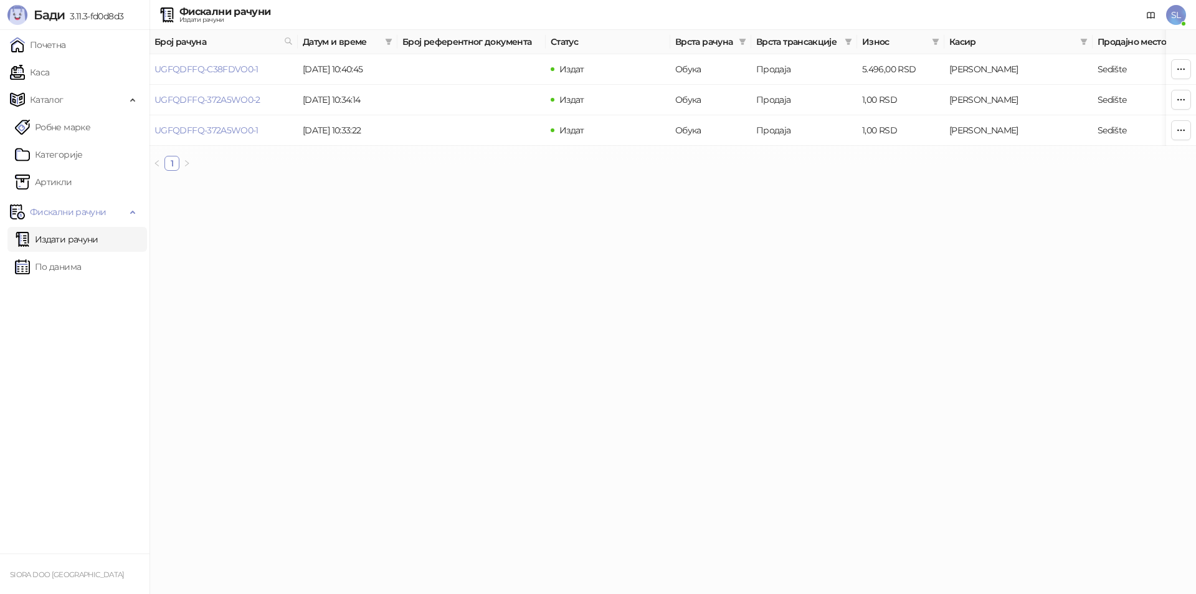
click at [1172, 10] on span "SL" at bounding box center [1176, 15] width 20 height 20
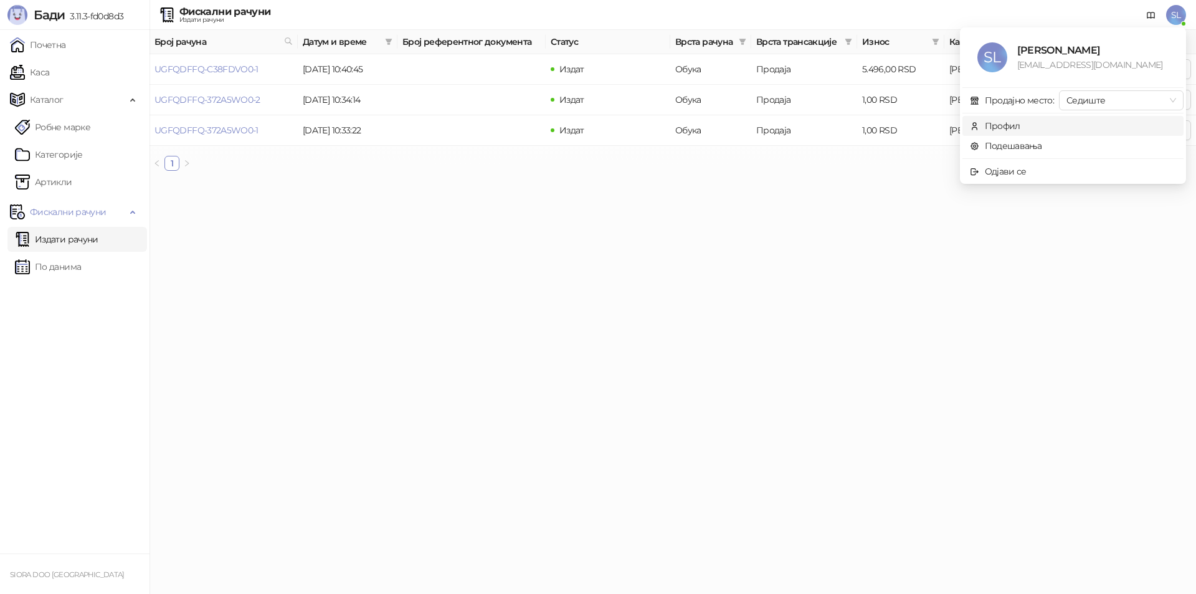
click at [1010, 124] on div "Профил" at bounding box center [1003, 126] width 36 height 14
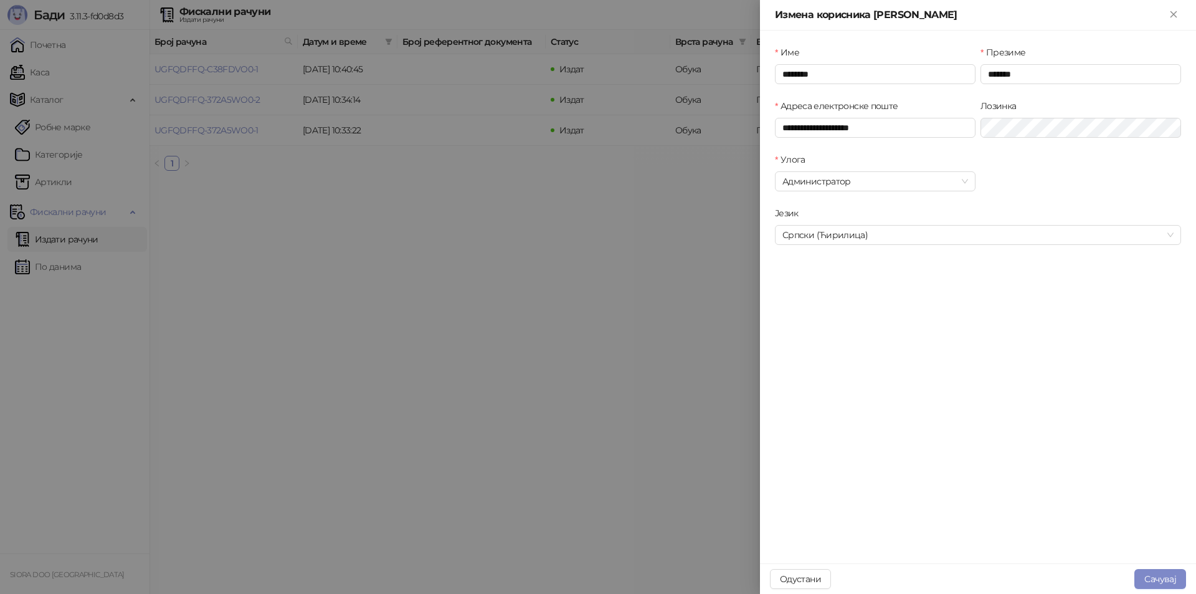
type input "**********"
click at [861, 79] on input "********" at bounding box center [875, 74] width 201 height 20
type input "*"
click at [1040, 70] on input "*******" at bounding box center [1080, 74] width 201 height 20
type input "*"
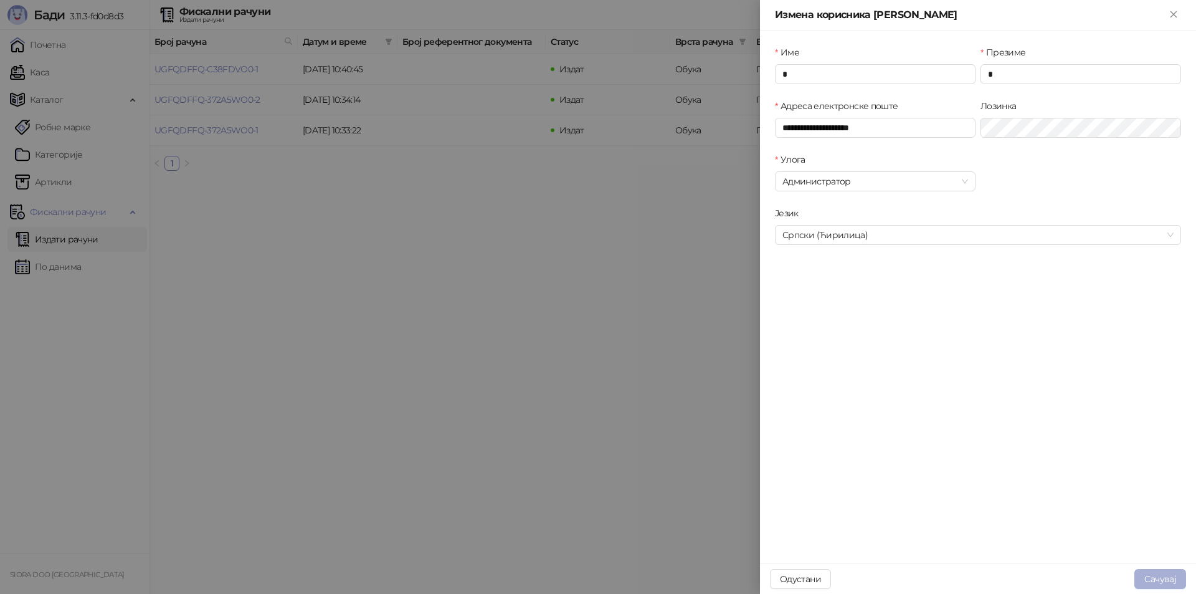
click at [1165, 572] on button "Сачувај" at bounding box center [1160, 579] width 52 height 20
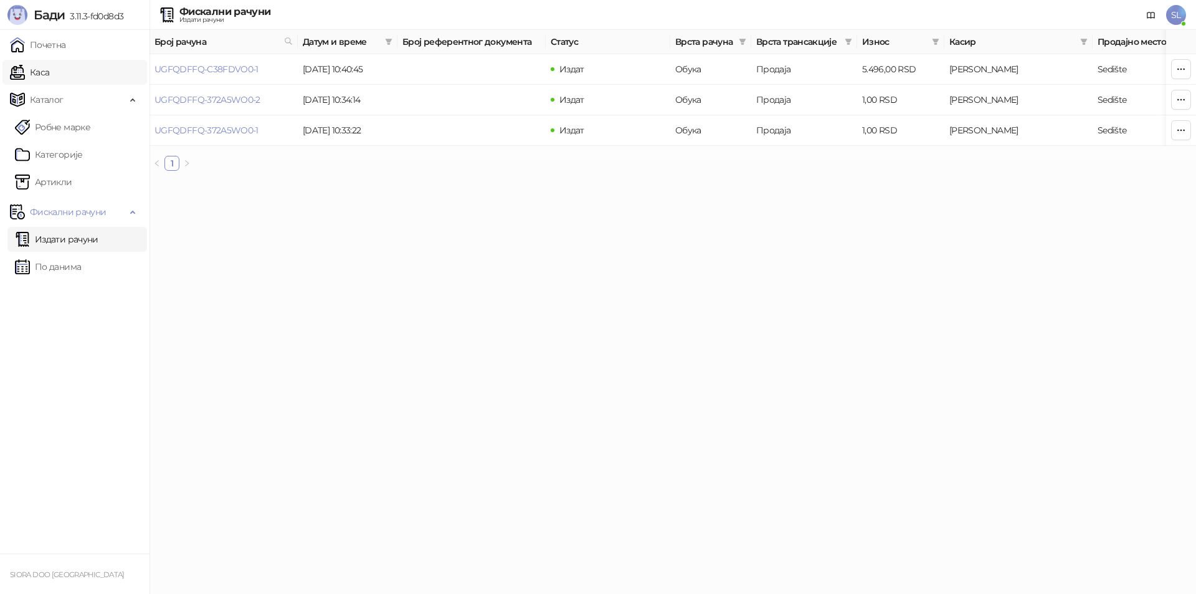
click at [46, 62] on link "Каса" at bounding box center [29, 72] width 39 height 25
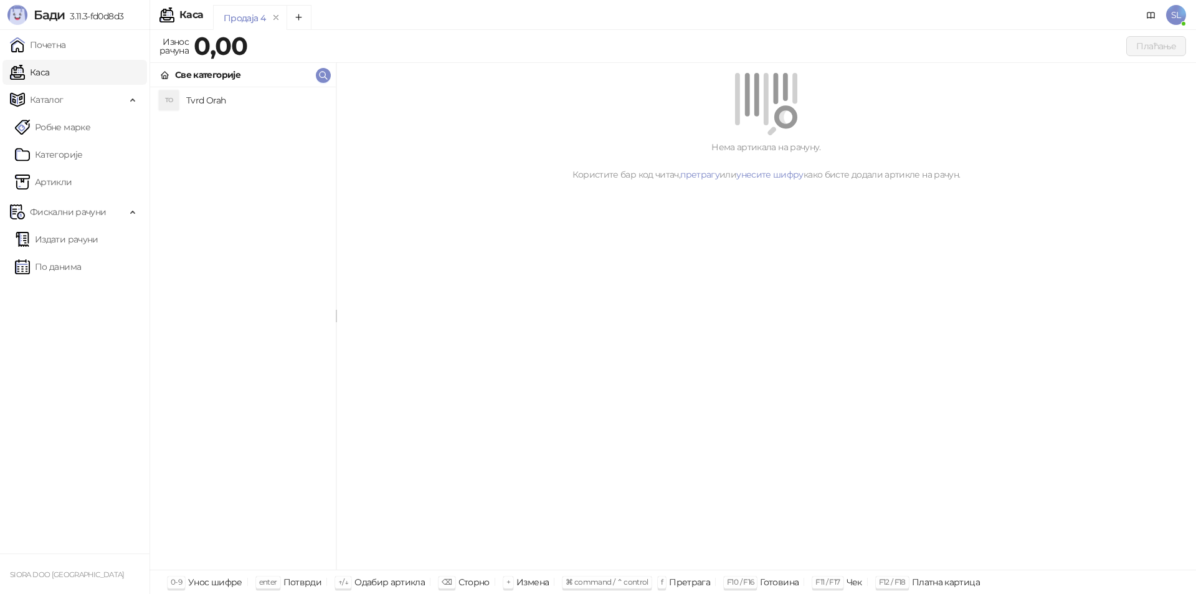
click at [856, 457] on div "Нема артикала на рачуну. Користите бар код читач, претрагу или унесите шифру ка…" at bounding box center [766, 316] width 860 height 507
click at [47, 71] on link "Каса" at bounding box center [29, 72] width 39 height 25
click at [49, 95] on span "Каталог" at bounding box center [47, 99] width 34 height 25
click at [31, 73] on link "Каса" at bounding box center [29, 72] width 39 height 25
click at [40, 105] on span "Каталог" at bounding box center [47, 99] width 34 height 25
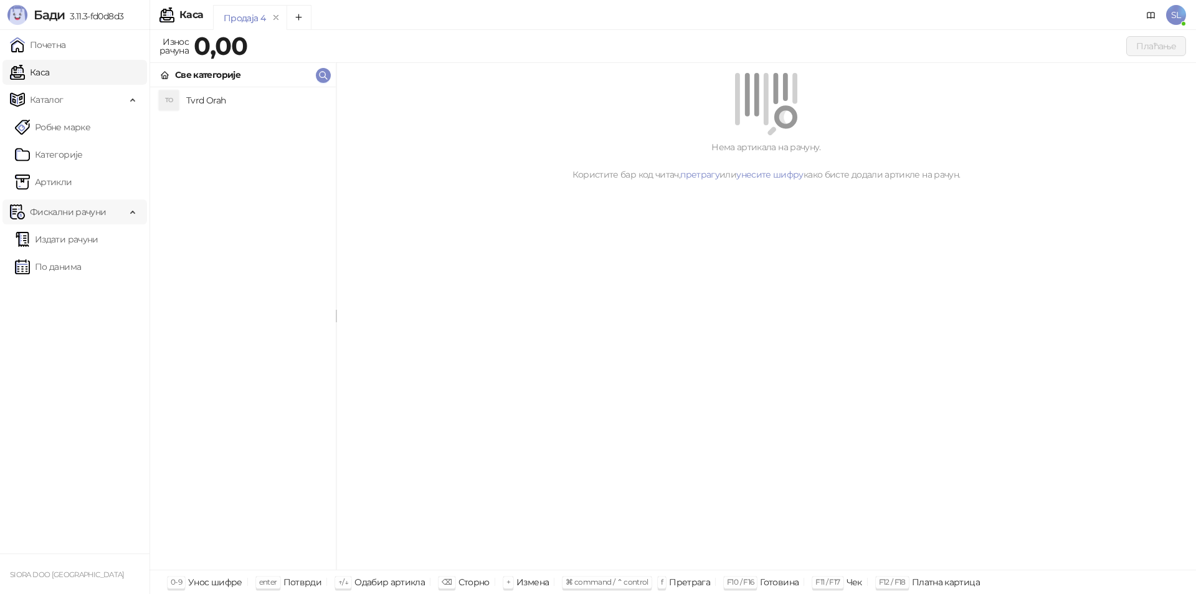
click at [51, 210] on span "Фискални рачуни" at bounding box center [68, 211] width 76 height 25
click at [49, 42] on link "Почетна" at bounding box center [38, 44] width 56 height 25
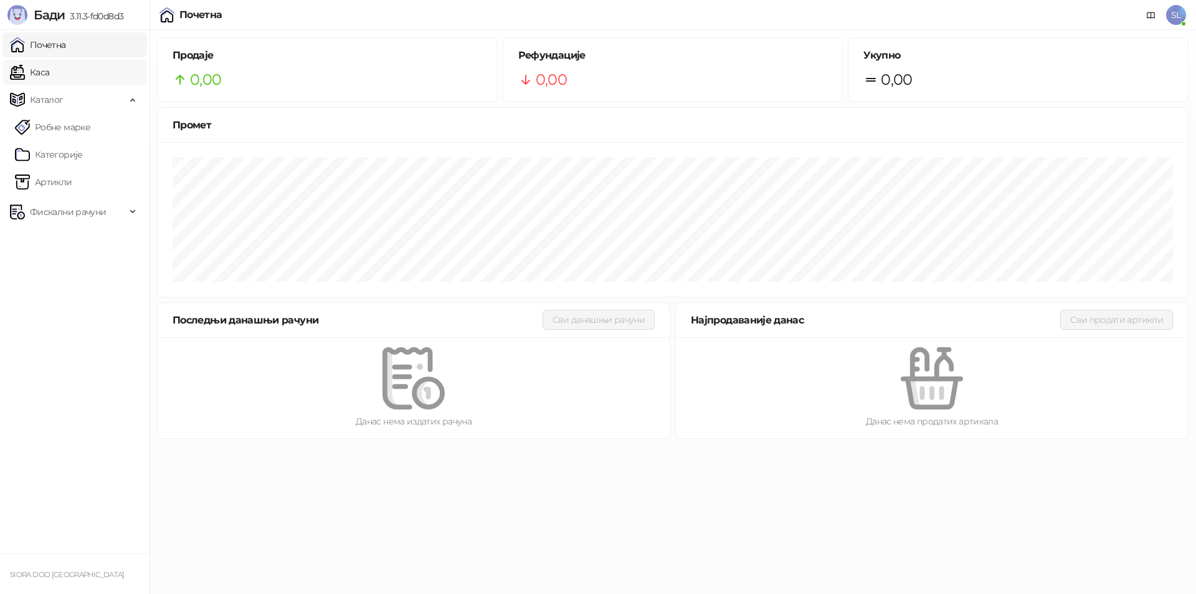
click at [49, 71] on link "Каса" at bounding box center [29, 72] width 39 height 25
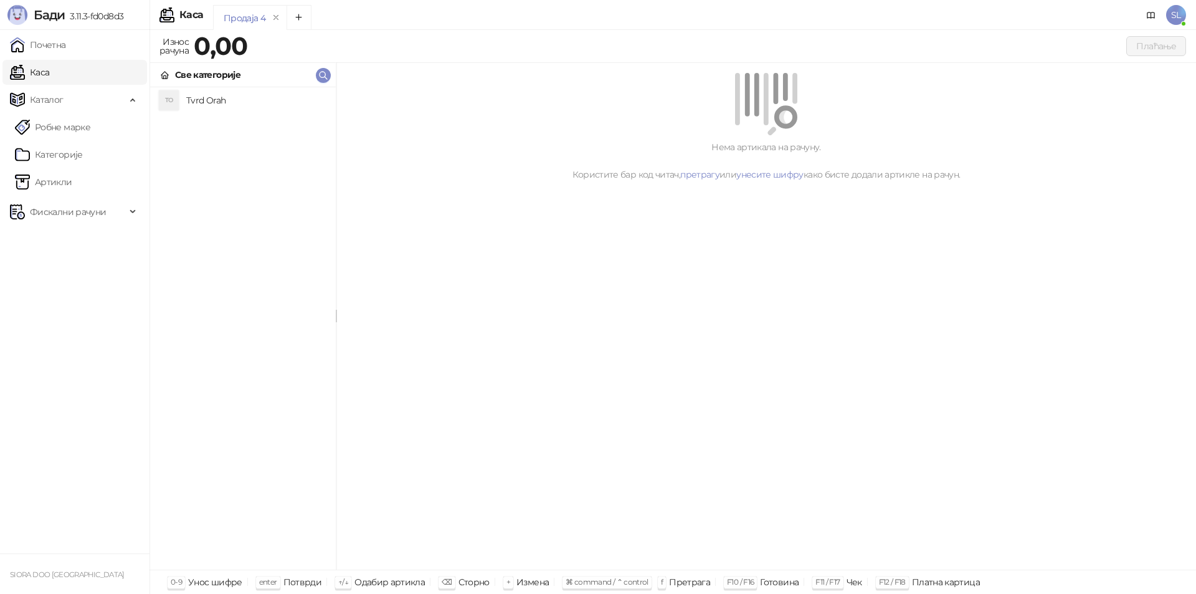
click at [216, 105] on h4 "Tvrd Orah" at bounding box center [256, 100] width 140 height 20
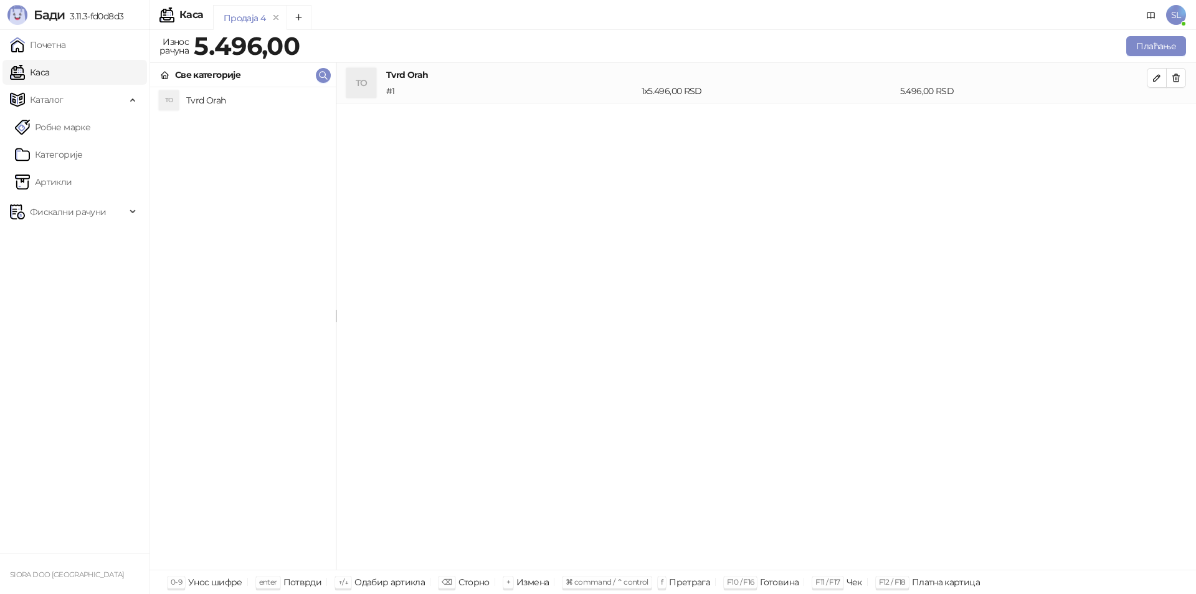
click at [197, 98] on h4 "Tvrd Orah" at bounding box center [256, 100] width 140 height 20
click at [197, 99] on h4 "Tvrd Orah" at bounding box center [256, 100] width 140 height 20
click at [210, 90] on h4 "Tvrd Orah" at bounding box center [256, 100] width 140 height 20
click at [207, 95] on h4 "Tvrd Orah" at bounding box center [256, 100] width 140 height 20
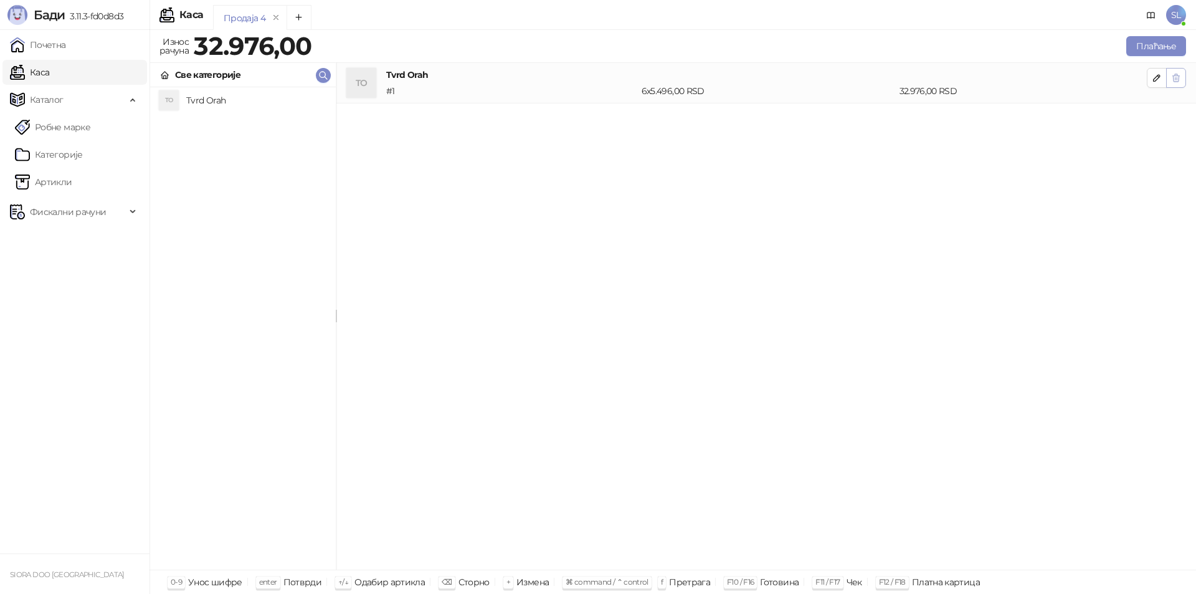
click at [1175, 78] on icon "button" at bounding box center [1176, 77] width 7 height 7
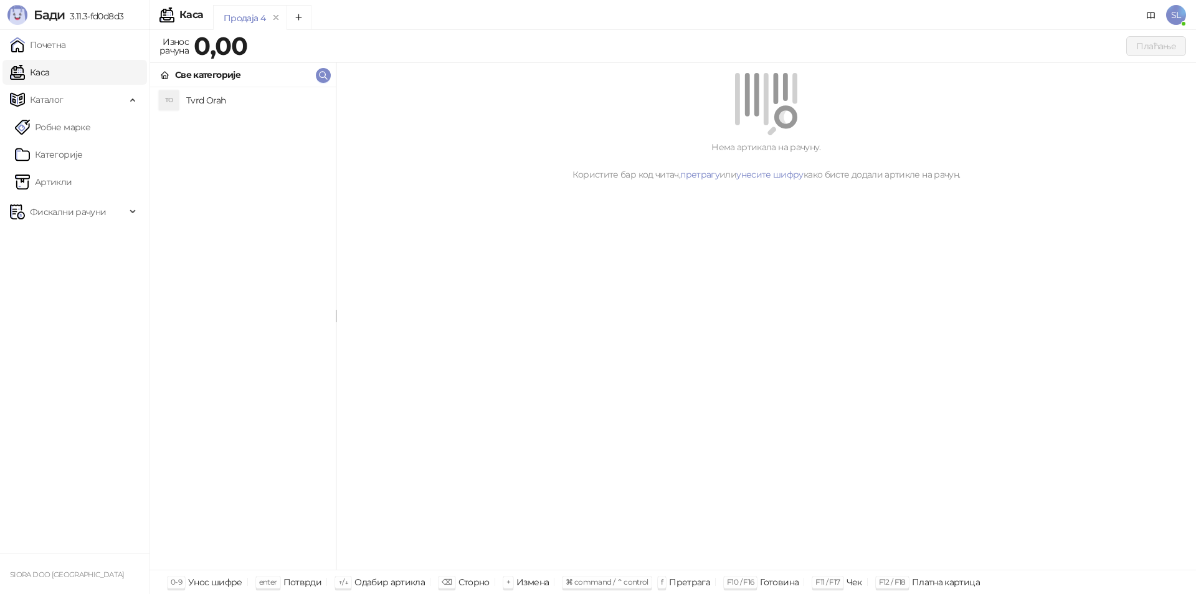
drag, startPoint x: 196, startPoint y: 98, endPoint x: 169, endPoint y: 125, distance: 37.4
click at [192, 100] on h4 "Tvrd Orah" at bounding box center [256, 100] width 140 height 20
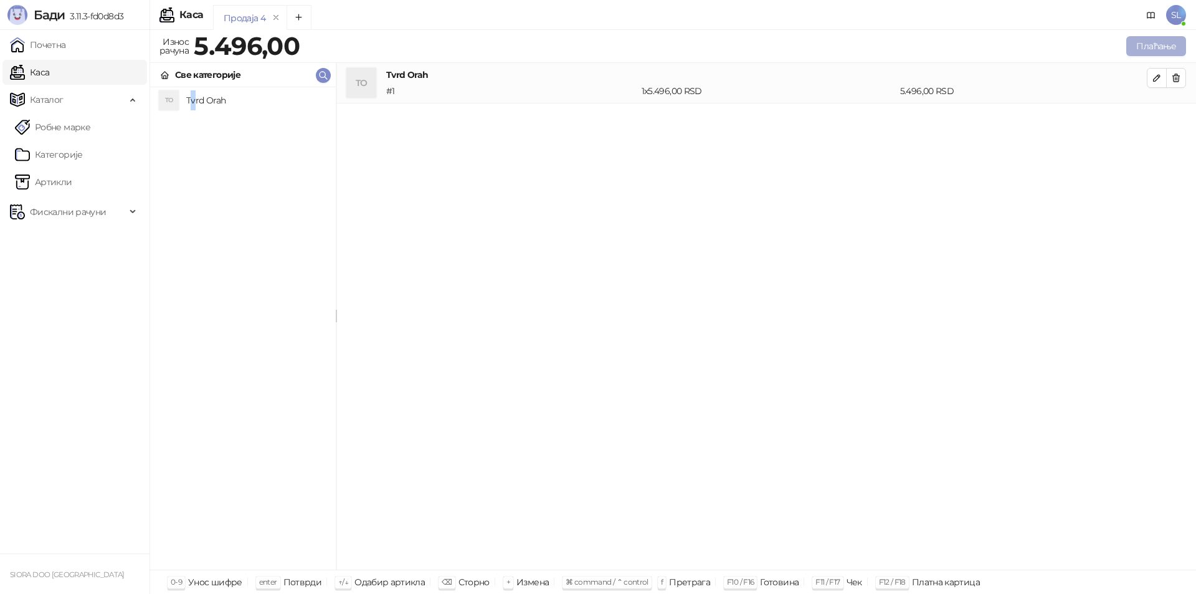
click at [1160, 44] on button "Плаћање" at bounding box center [1156, 46] width 60 height 20
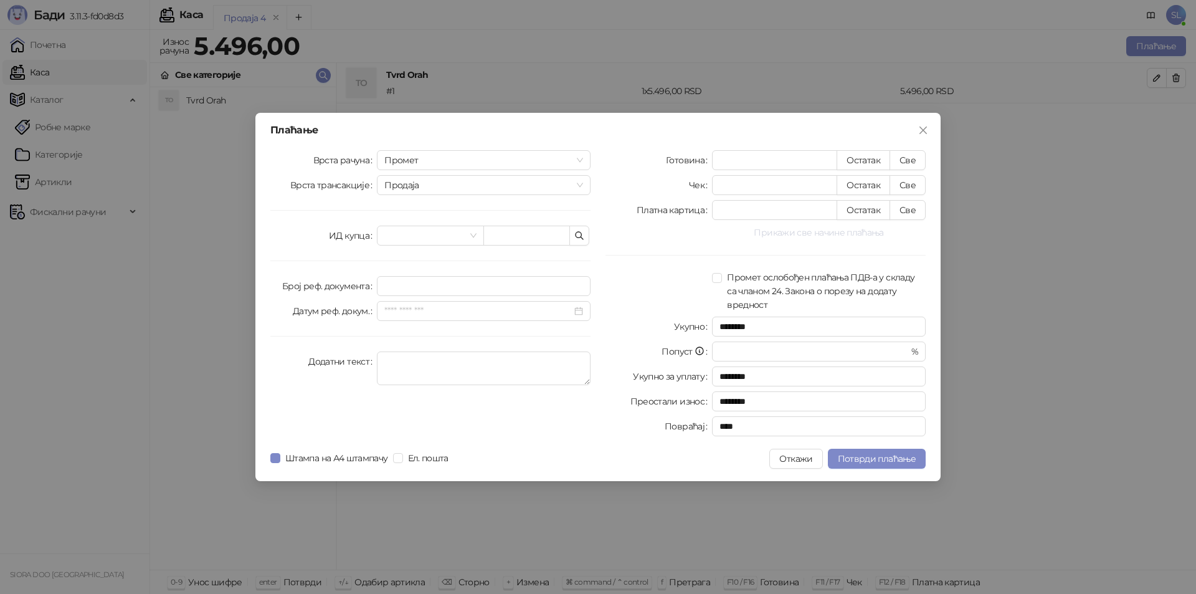
click at [850, 229] on button "Прикажи све начине плаћања" at bounding box center [819, 232] width 214 height 15
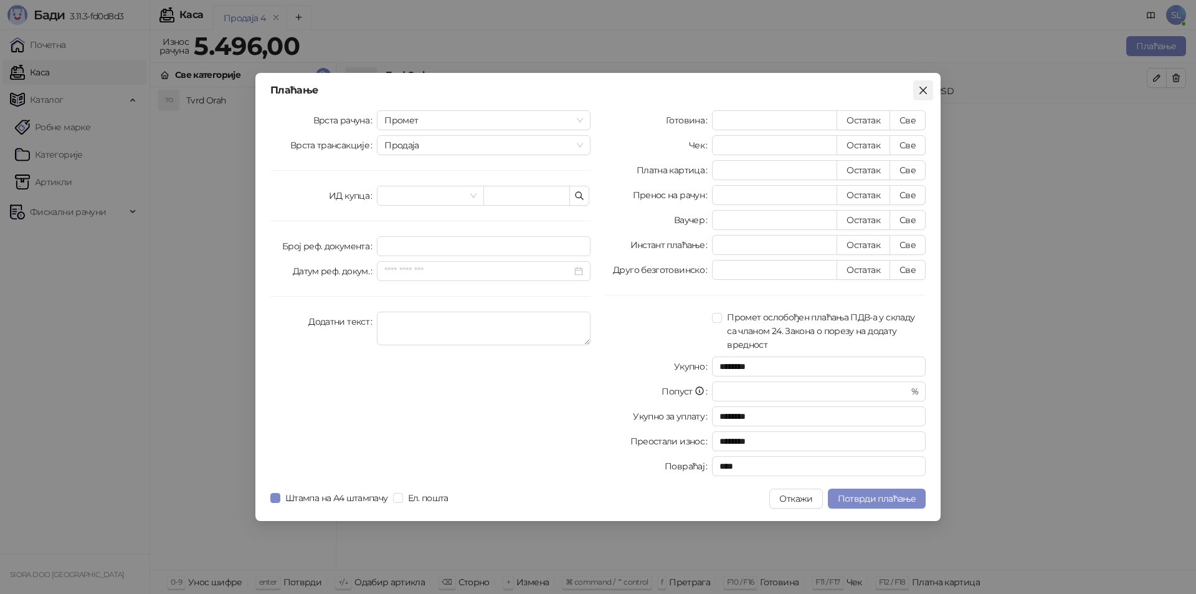
click at [924, 90] on icon "close" at bounding box center [923, 90] width 10 height 10
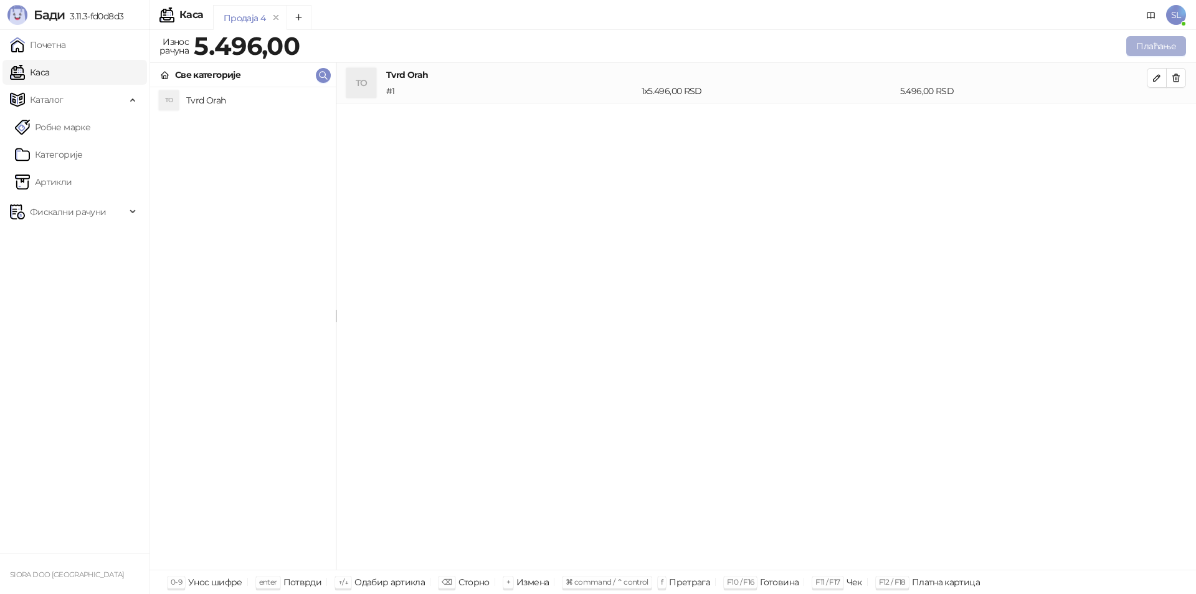
click at [1150, 47] on button "Плаћање" at bounding box center [1156, 46] width 60 height 20
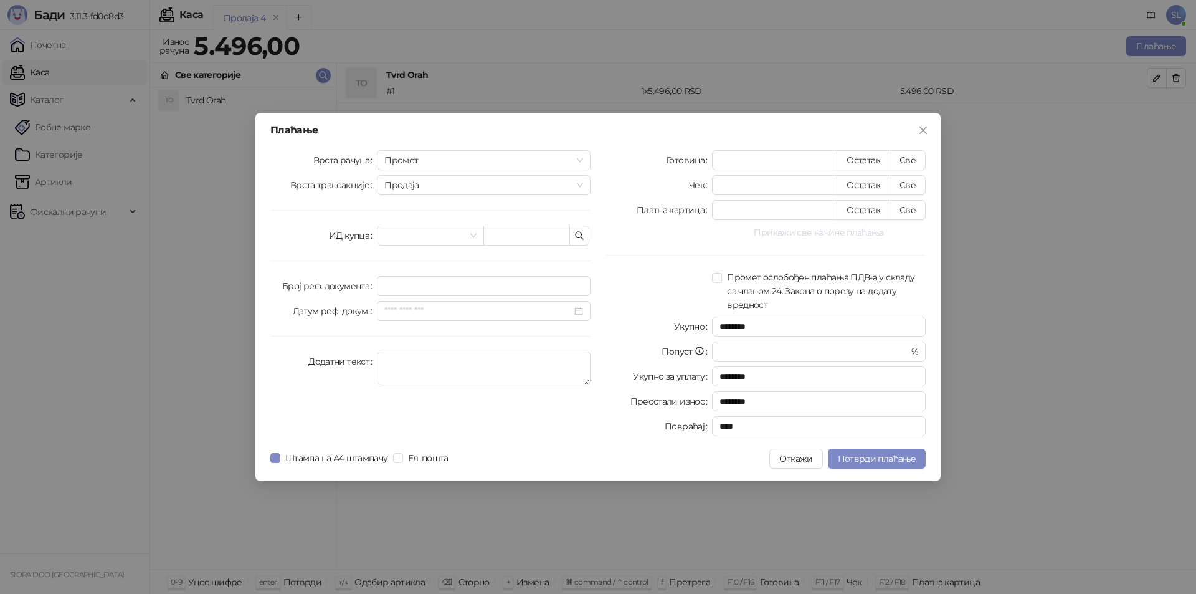
click at [825, 233] on button "Прикажи све начине плаћања" at bounding box center [819, 232] width 214 height 15
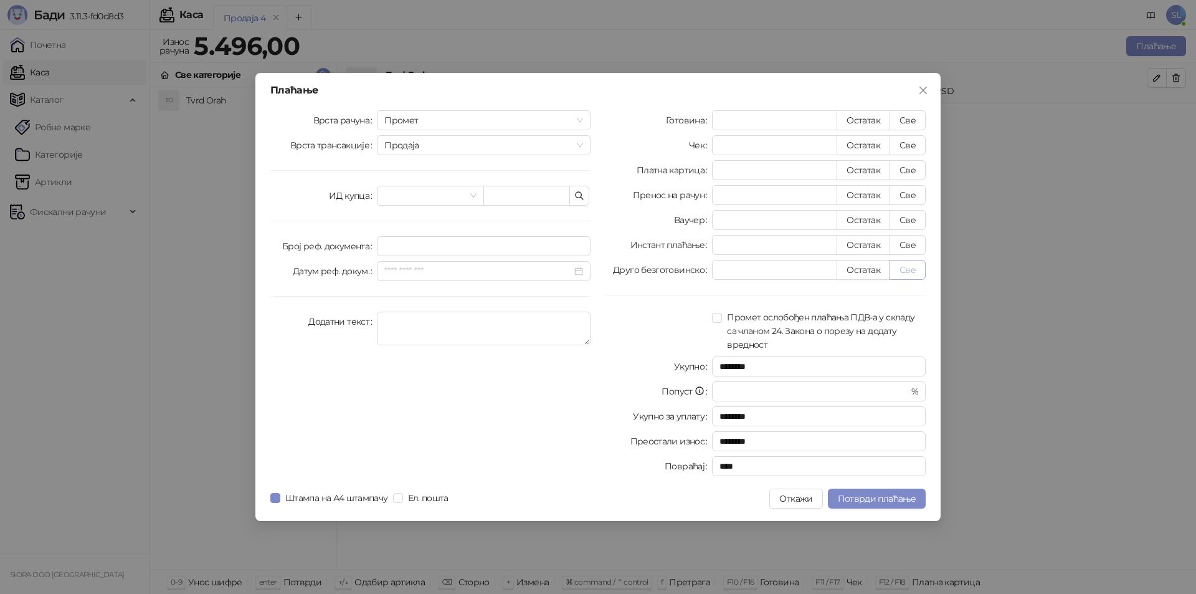
click at [906, 270] on button "Све" at bounding box center [907, 270] width 36 height 20
type input "****"
click at [874, 490] on button "Потврди плаћање" at bounding box center [877, 498] width 98 height 20
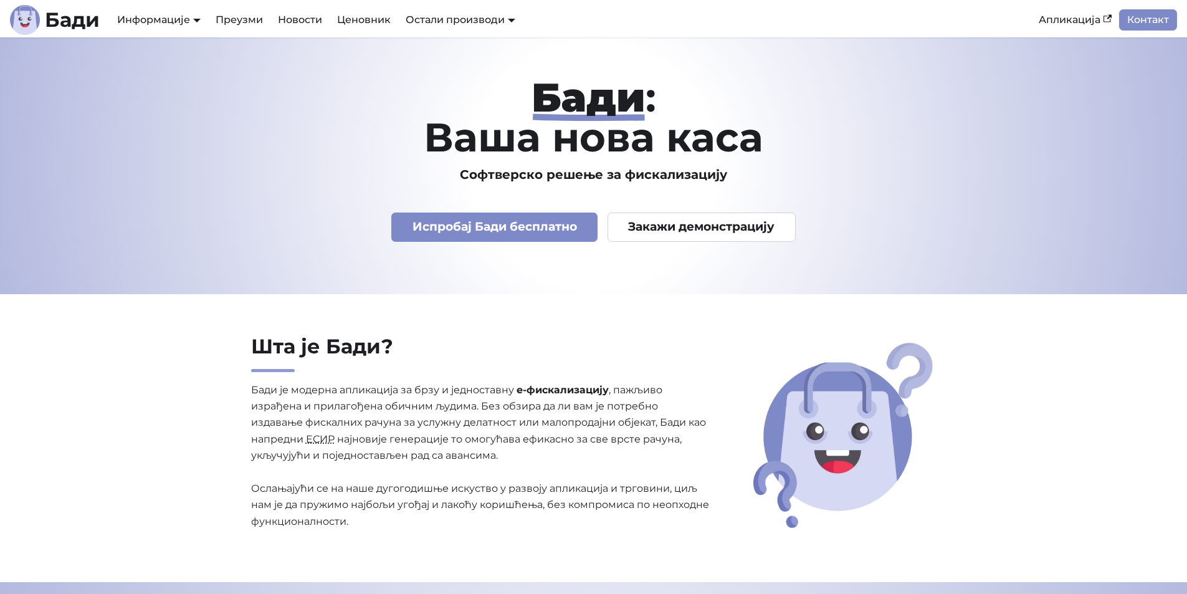
scroll to position [311, 0]
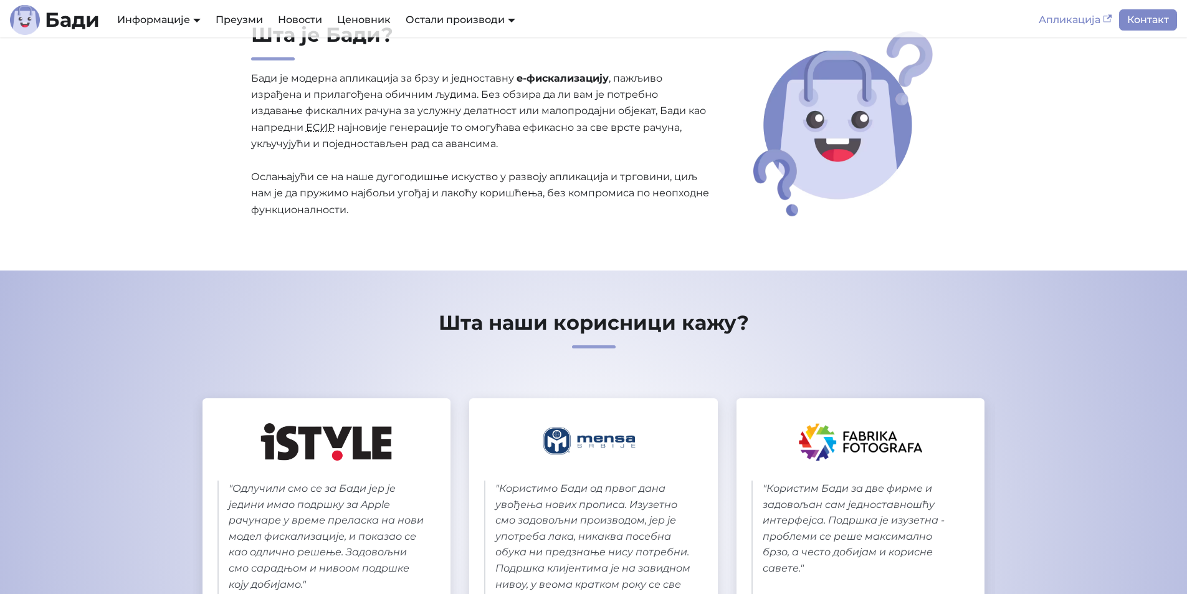
click at [1056, 18] on link "Апликација" at bounding box center [1075, 19] width 88 height 21
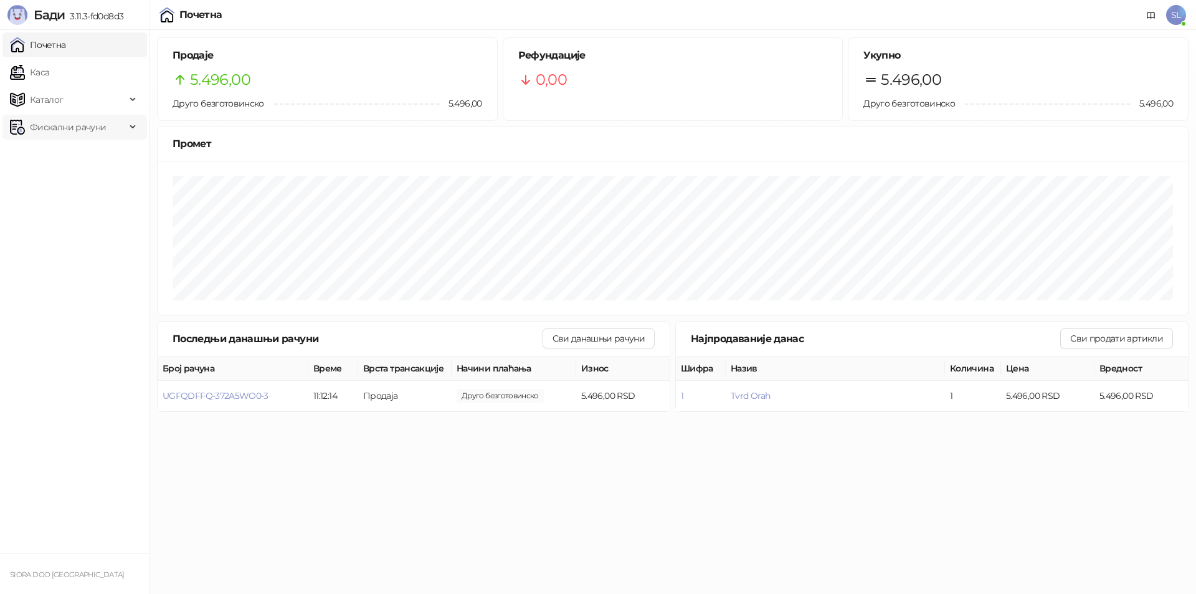
click at [94, 128] on span "Фискални рачуни" at bounding box center [68, 127] width 76 height 25
click at [78, 155] on link "Издати рачуни" at bounding box center [56, 154] width 83 height 25
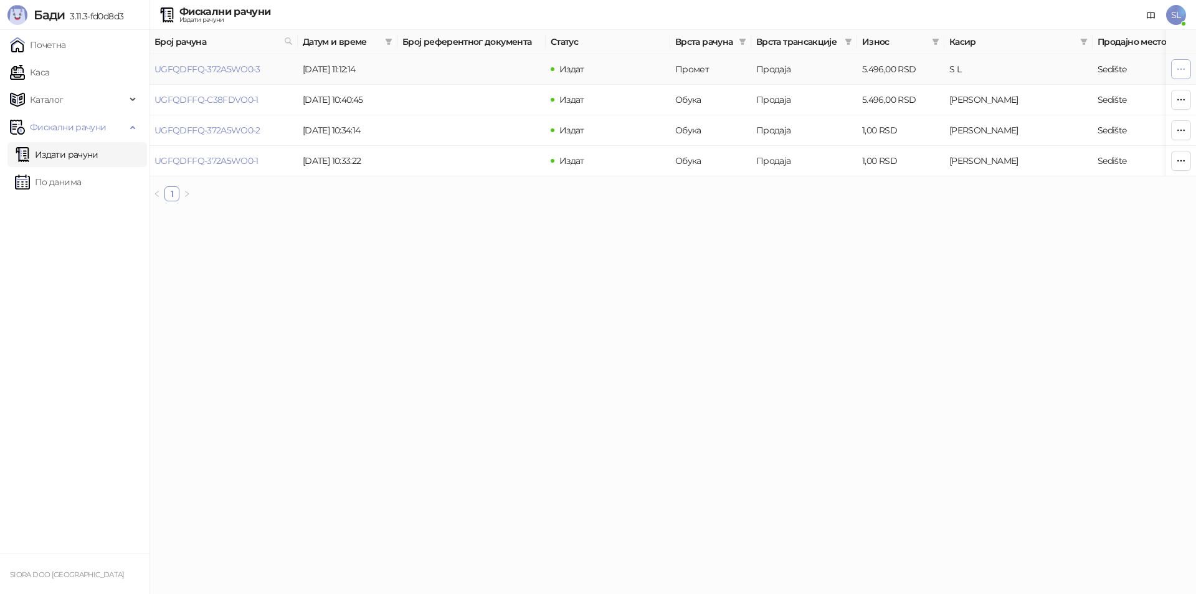
click at [1177, 69] on icon "button" at bounding box center [1181, 69] width 10 height 10
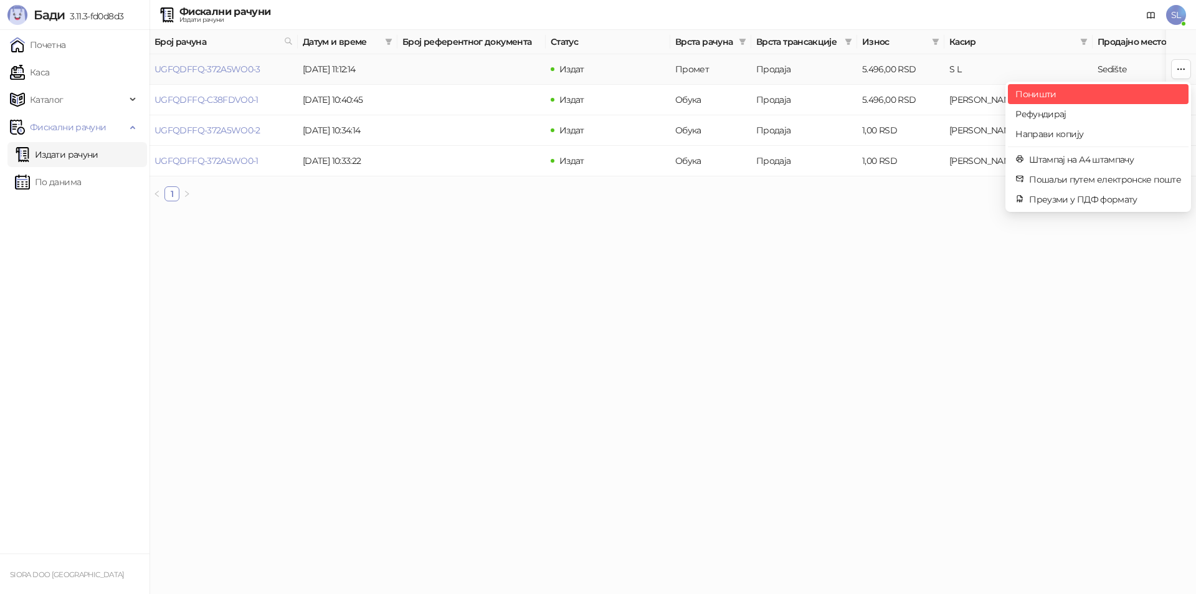
click at [1039, 95] on span "Поништи" at bounding box center [1098, 94] width 166 height 14
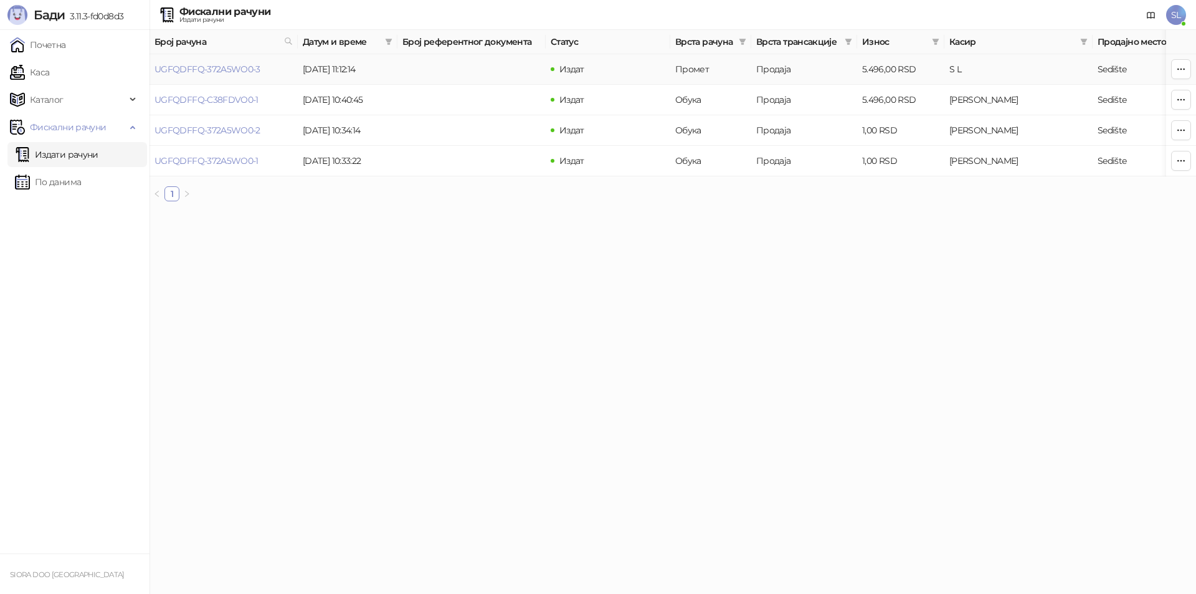
type input "**********"
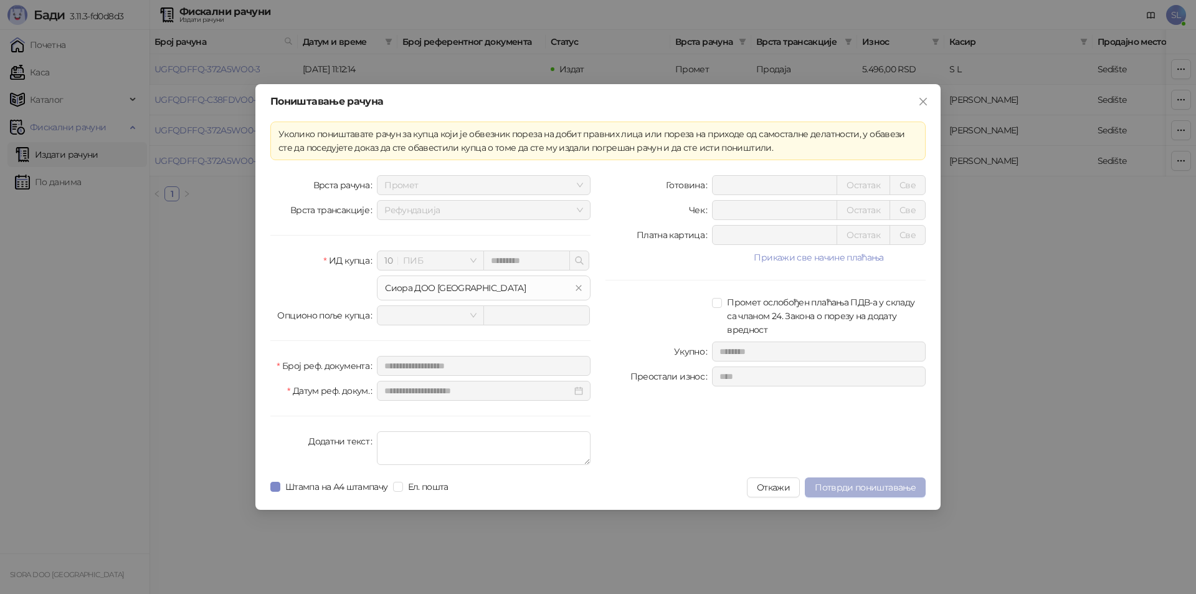
click at [883, 485] on span "Потврди поништавање" at bounding box center [865, 486] width 101 height 11
